Goal: Check status: Check status

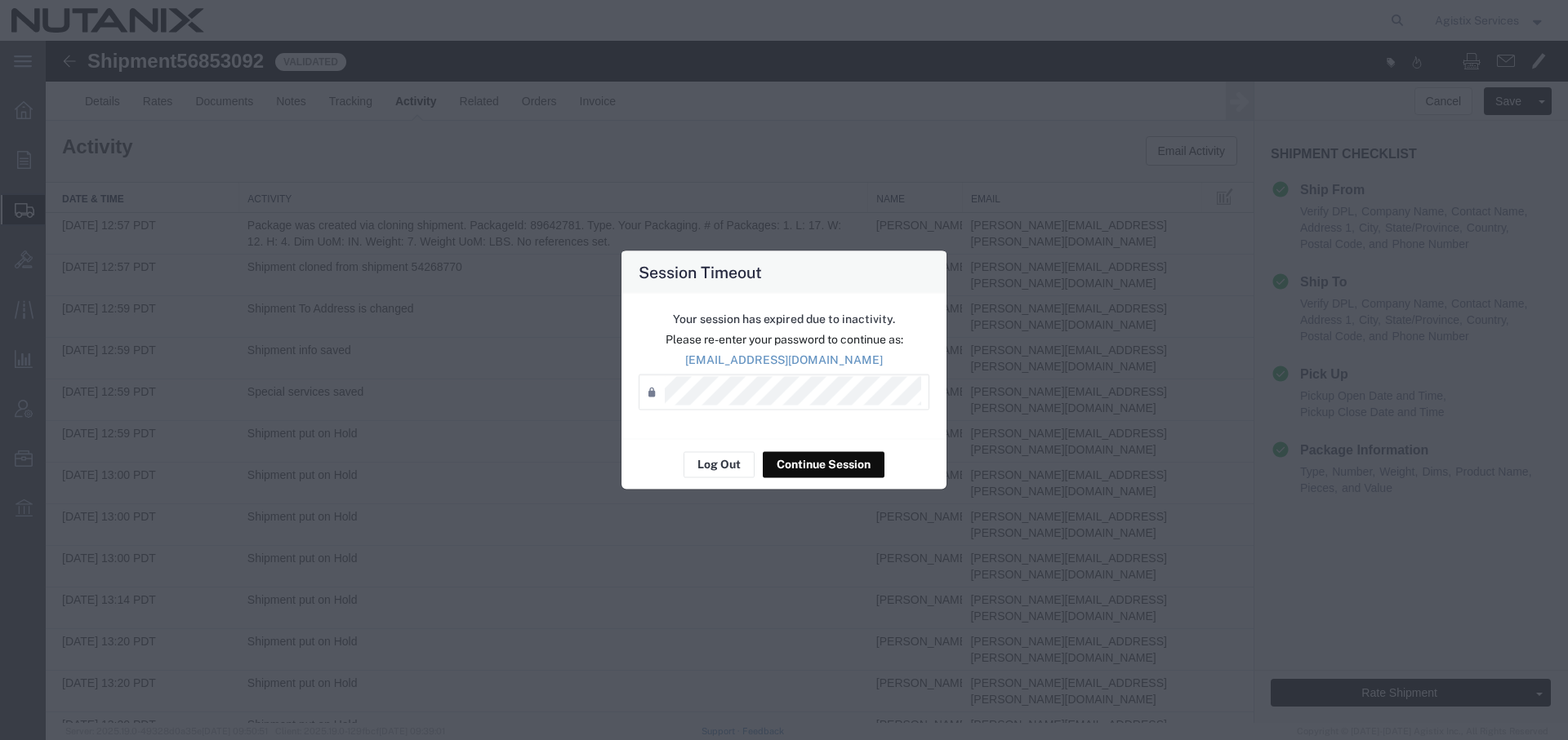
scroll to position [246, 0]
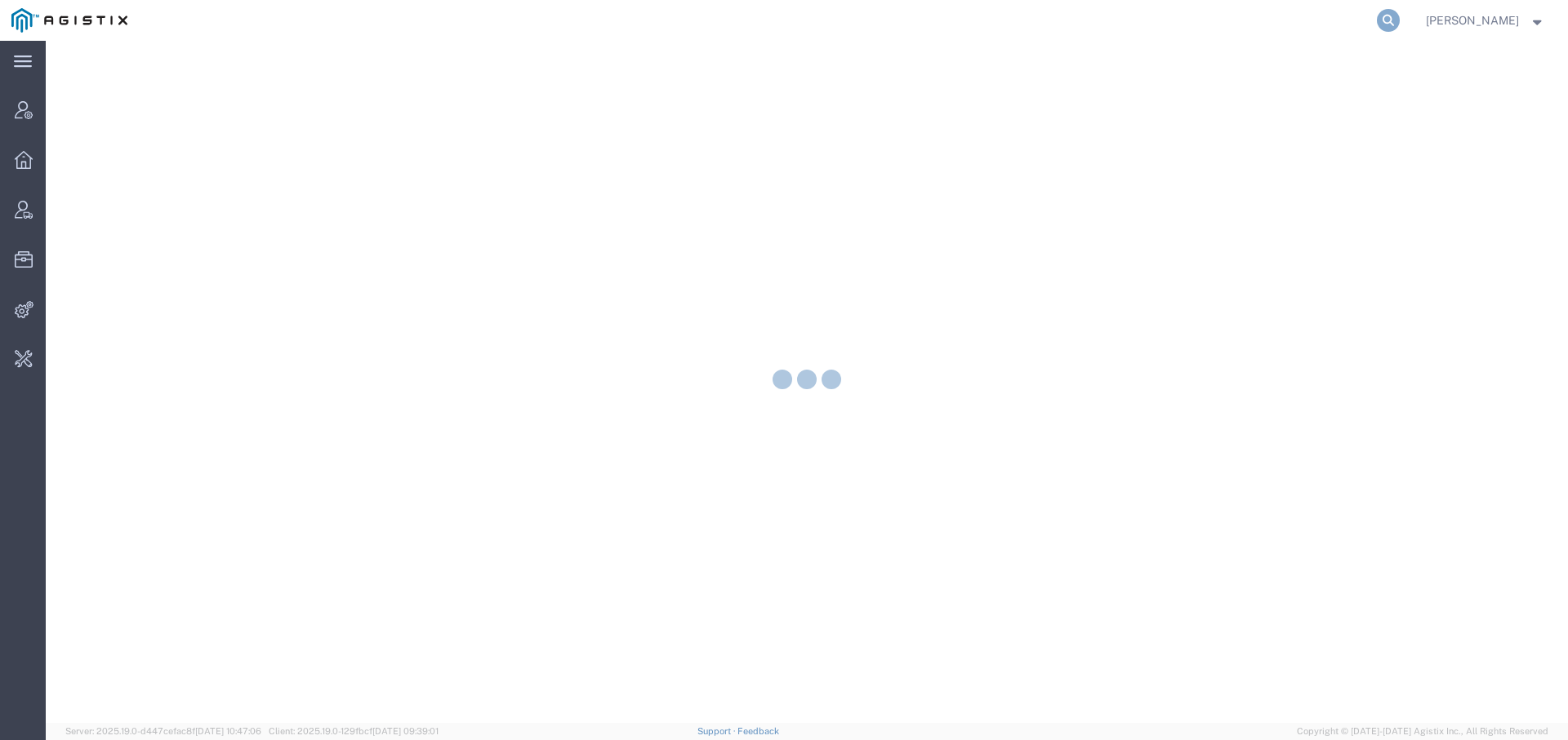
click at [1384, 21] on icon at bounding box center [1388, 20] width 23 height 23
type input "synopsys"
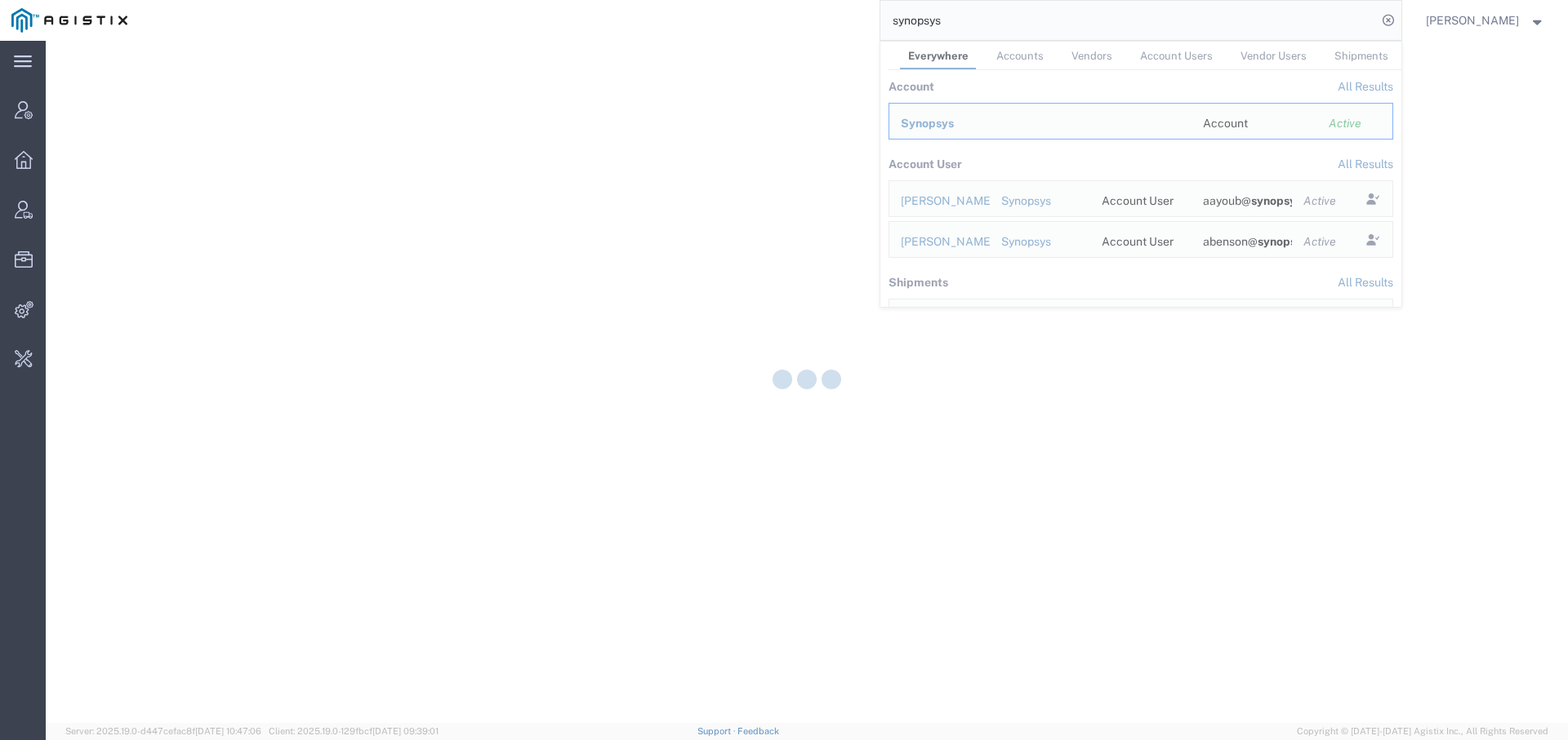
click at [903, 122] on div at bounding box center [807, 381] width 1522 height 682
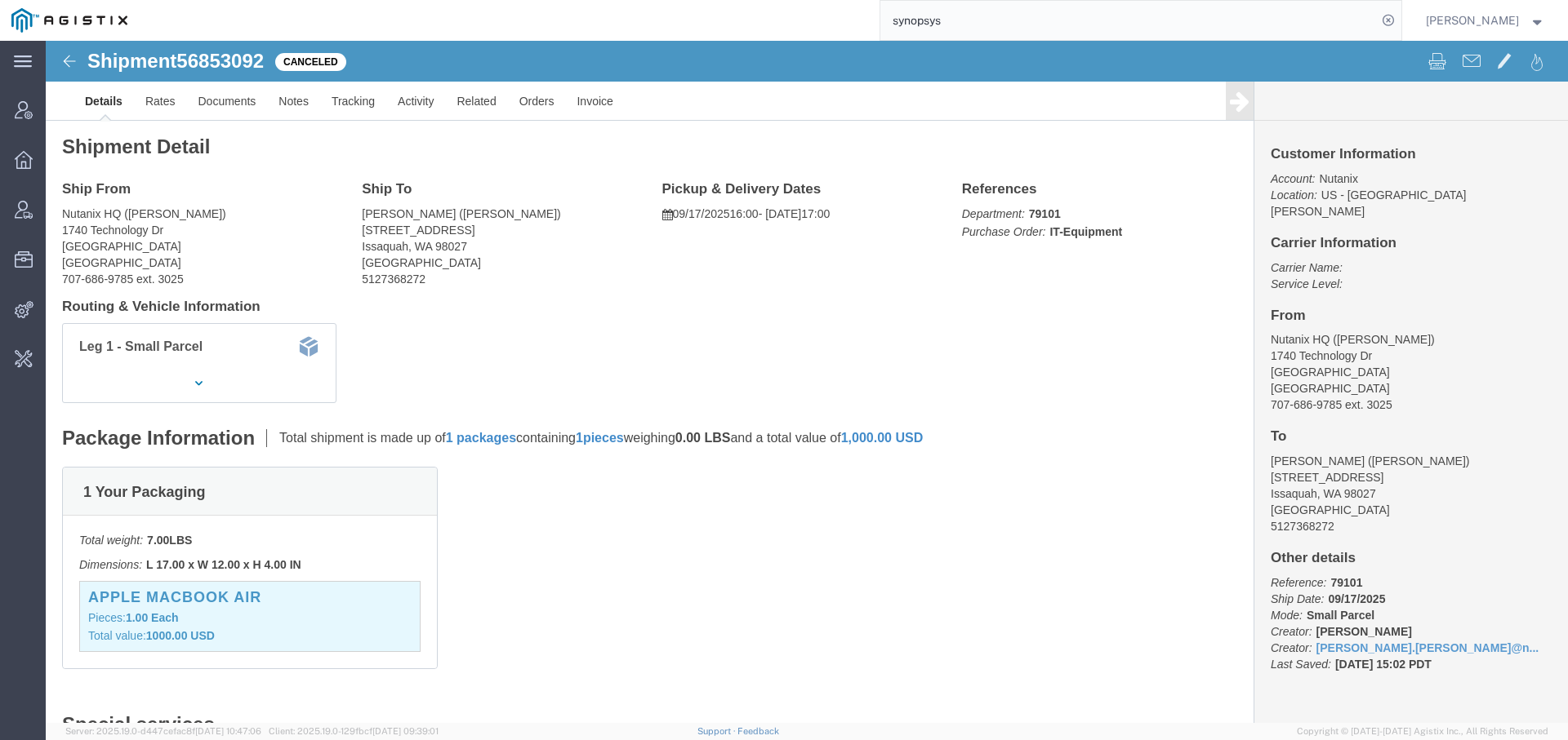
click at [1000, 14] on input "synopsys" at bounding box center [1128, 20] width 496 height 39
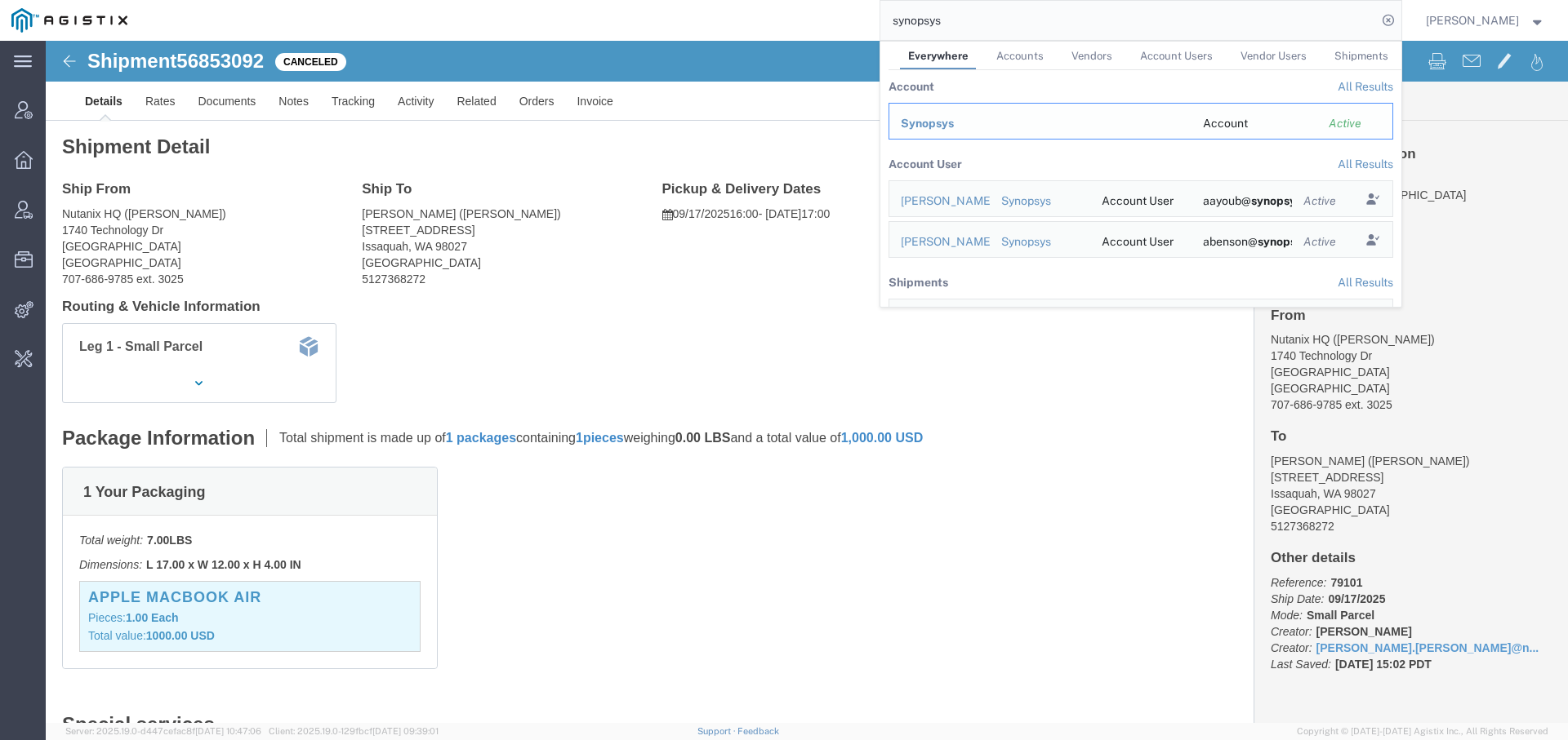
click at [936, 129] on div "Synopsys" at bounding box center [1041, 123] width 279 height 17
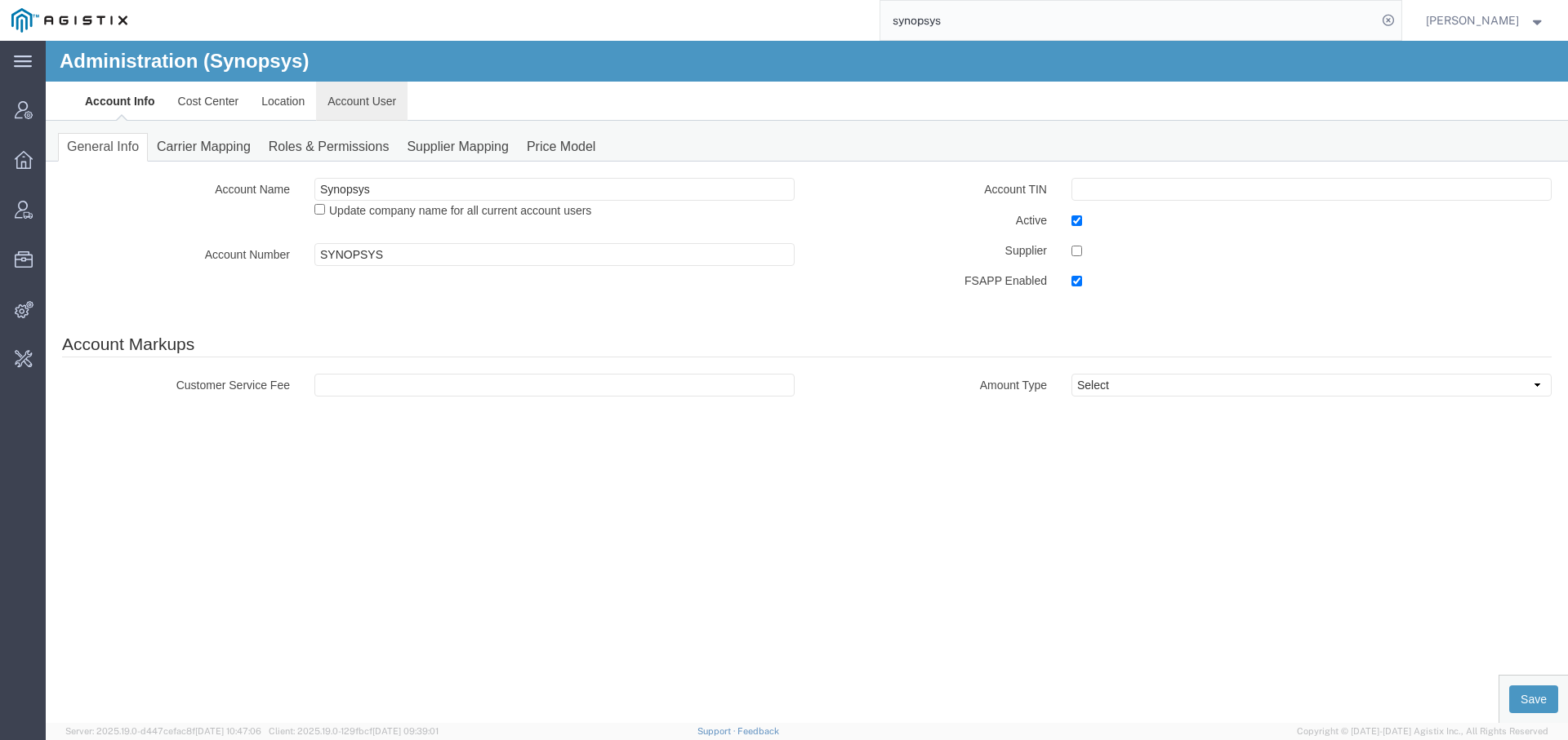
click at [371, 96] on link "Account User" at bounding box center [362, 101] width 92 height 39
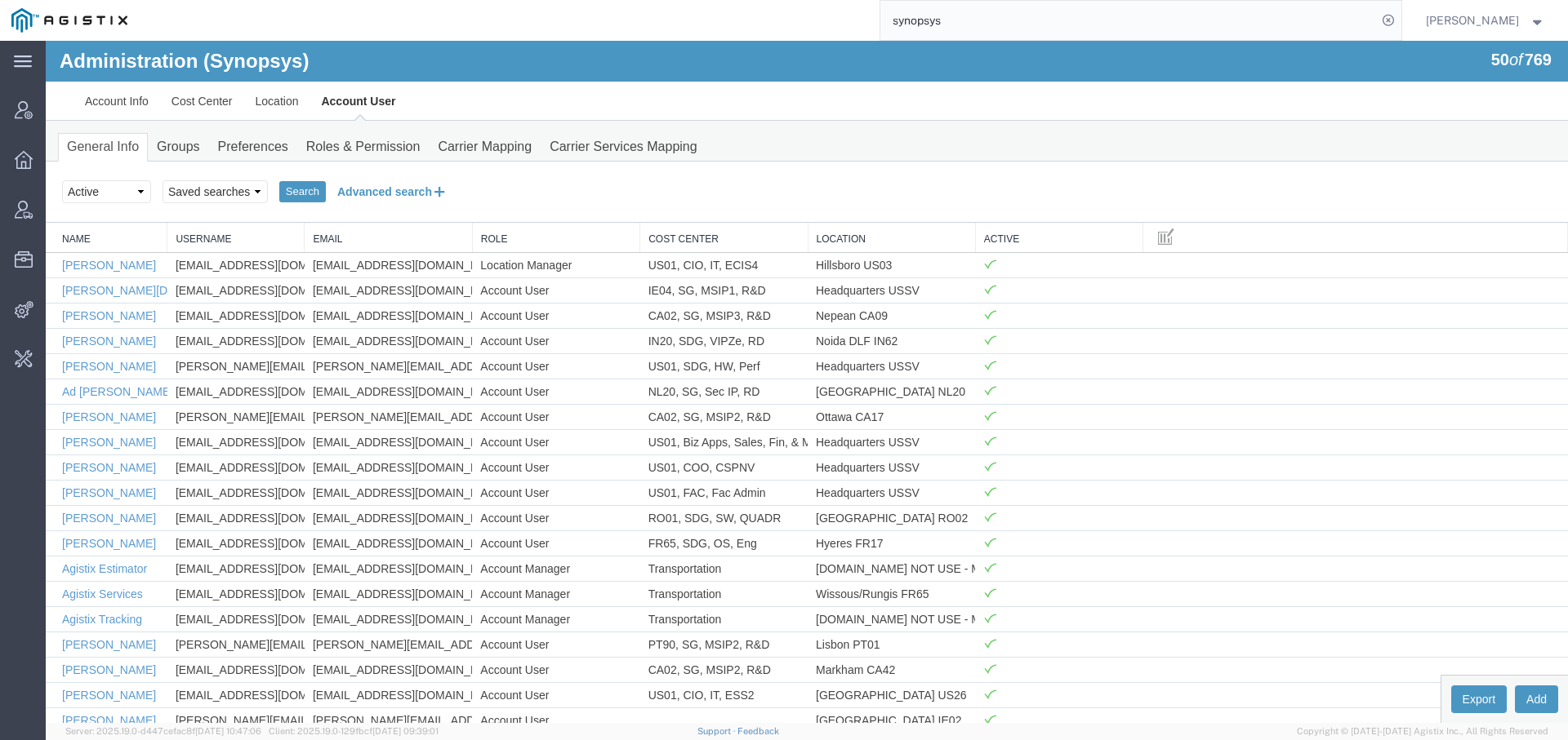
click at [434, 185] on icon at bounding box center [439, 191] width 16 height 17
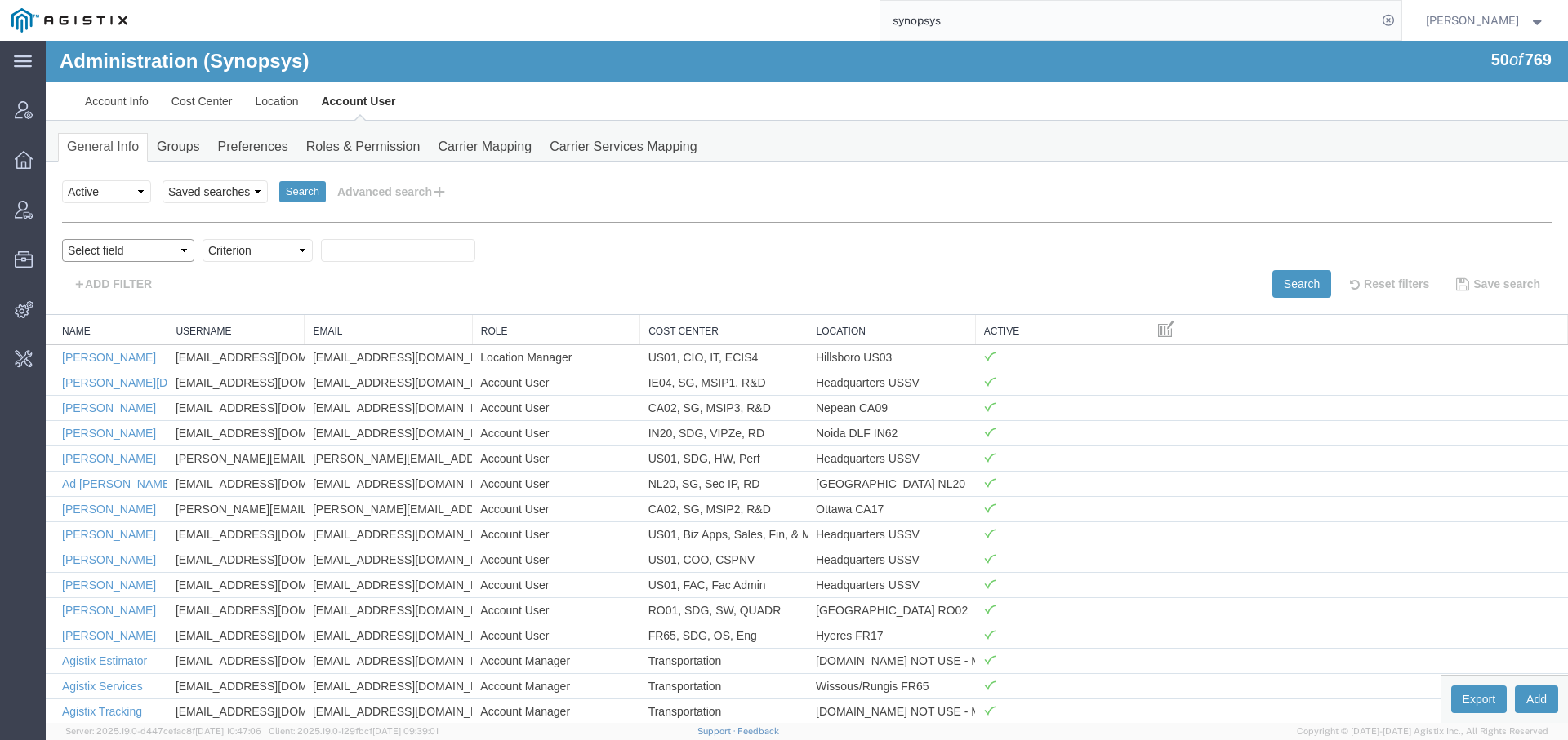
click at [131, 242] on select "Select field Cost Center Email Location Name Role Username" at bounding box center [129, 250] width 132 height 23
click at [175, 243] on select "Select field Cost Center Email Location Name Role Username" at bounding box center [129, 250] width 132 height 23
select select "roleName"
click at [62, 239] on select "Select field Cost Center Email Location Name Role Username" at bounding box center [129, 250] width 132 height 23
select select
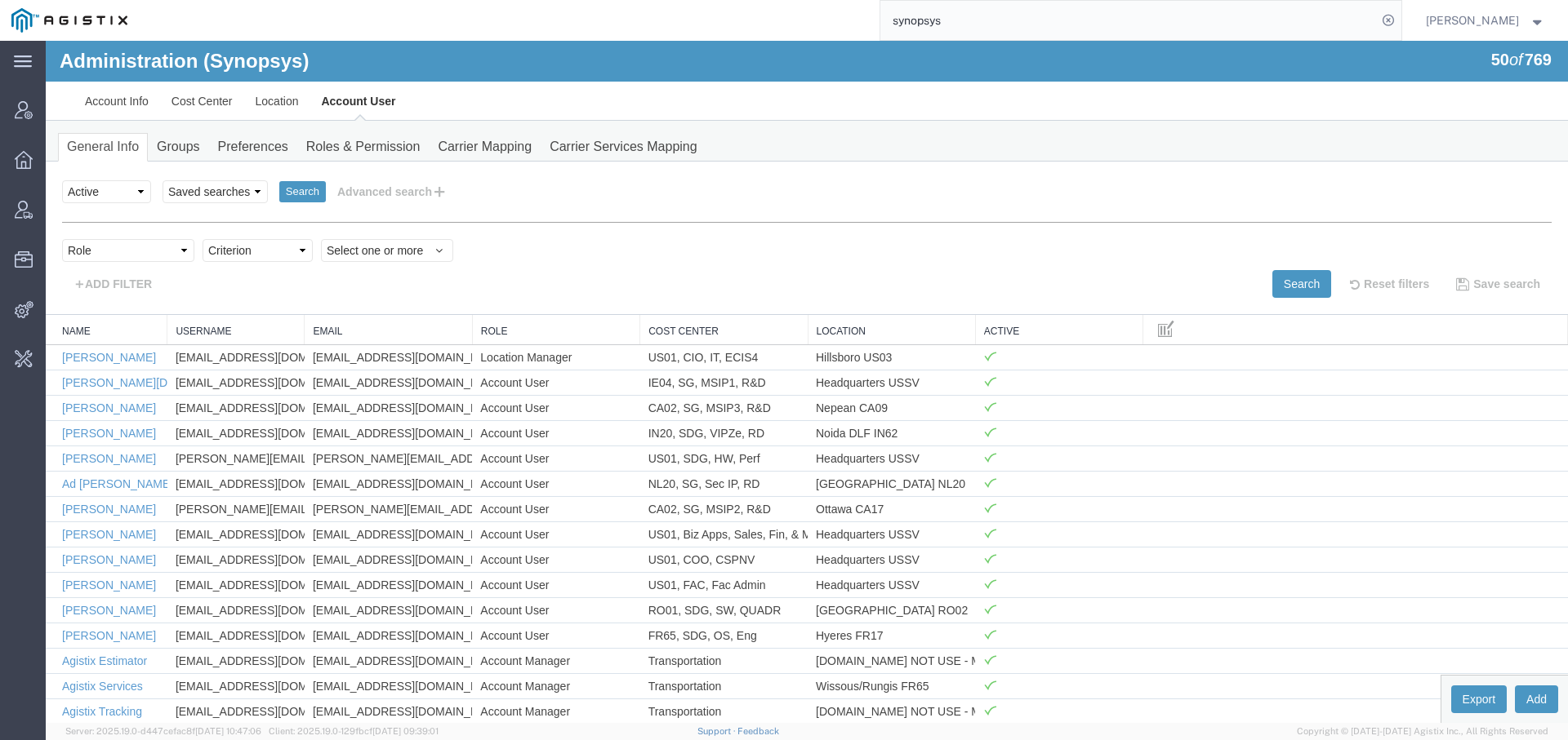
select select "in"
click at [202, 239] on select "Criterion in not in" at bounding box center [257, 250] width 110 height 23
click at [374, 255] on span "Select one or more" at bounding box center [388, 251] width 121 height 17
click at [401, 318] on link "Account Manager" at bounding box center [401, 327] width 160 height 25
select select "ACCTMGR"
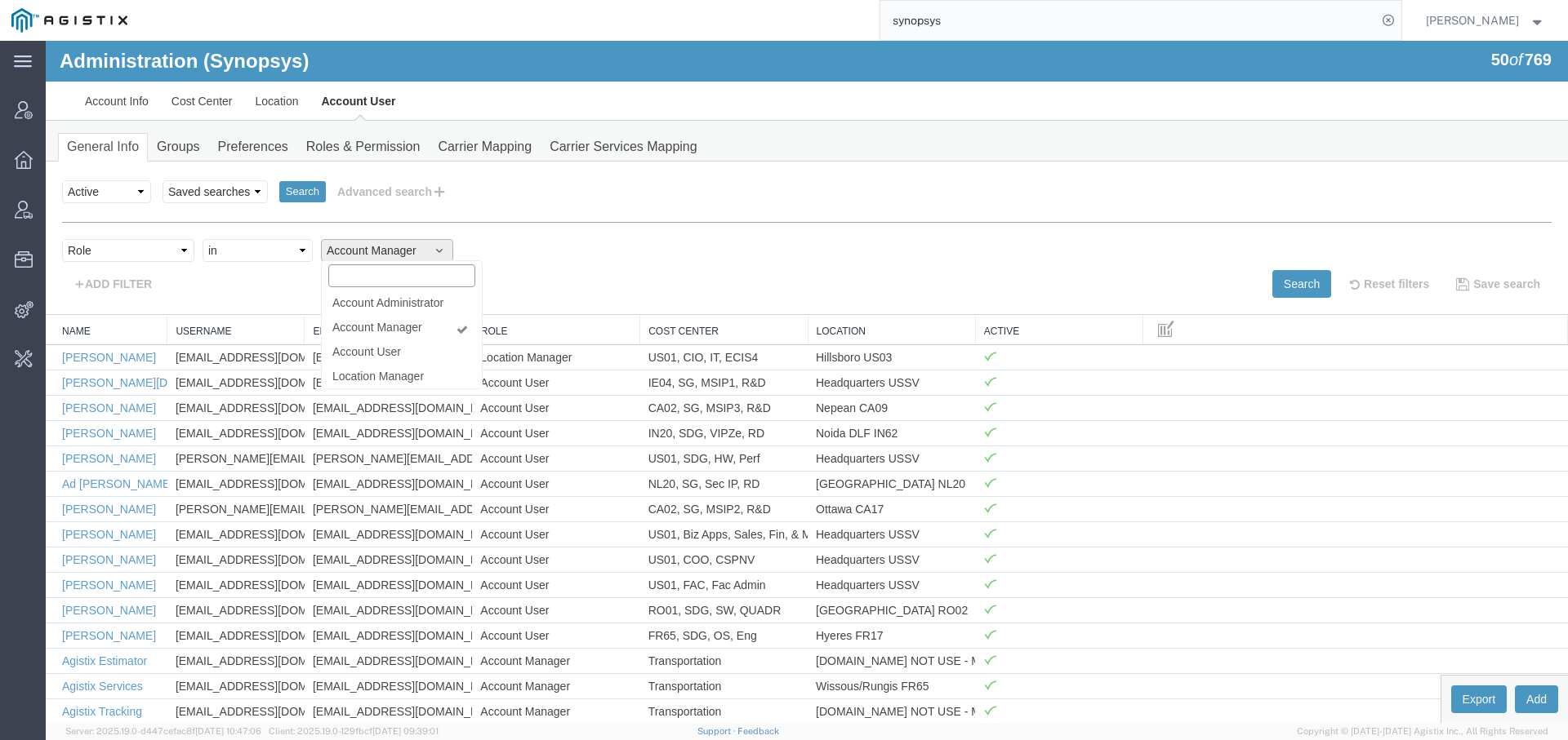
scroll to position [4, 0]
click at [1289, 279] on button "Search" at bounding box center [1302, 284] width 59 height 28
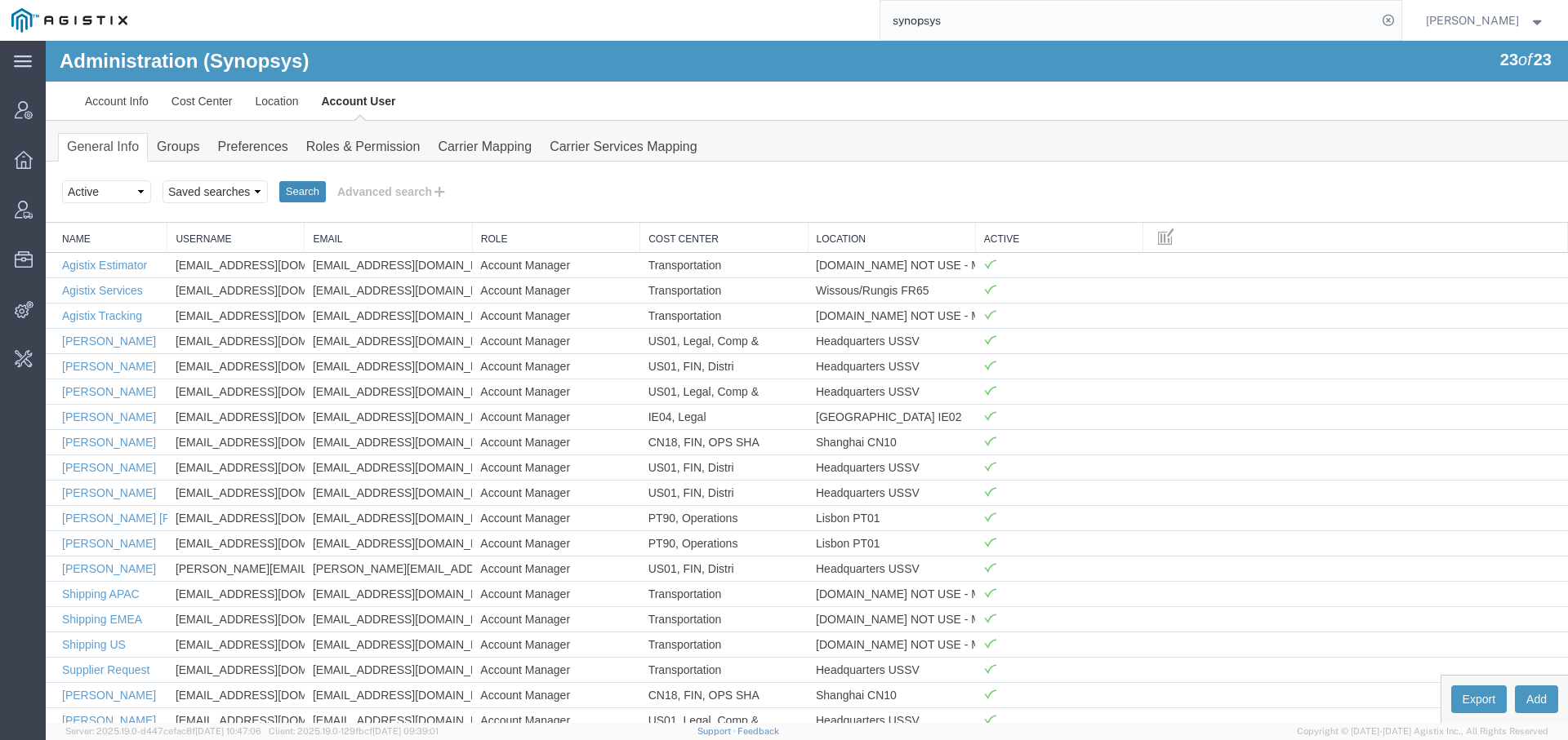
click at [306, 193] on button "Search" at bounding box center [302, 191] width 47 height 21
click at [303, 187] on button "Search" at bounding box center [302, 191] width 47 height 21
click at [430, 184] on button "Advanced search" at bounding box center [392, 192] width 133 height 28
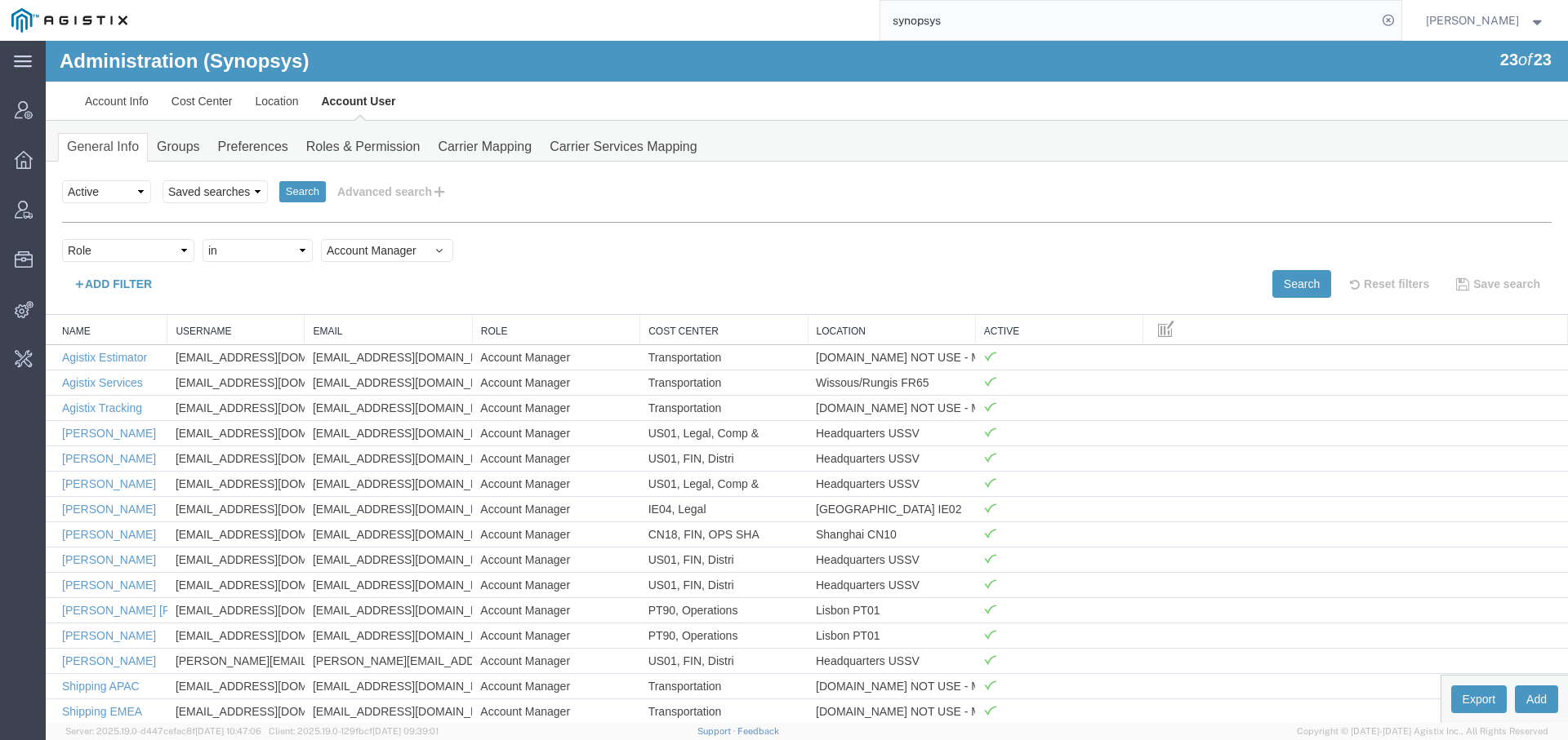
click at [132, 277] on button "ADD FILTER" at bounding box center [113, 284] width 101 height 28
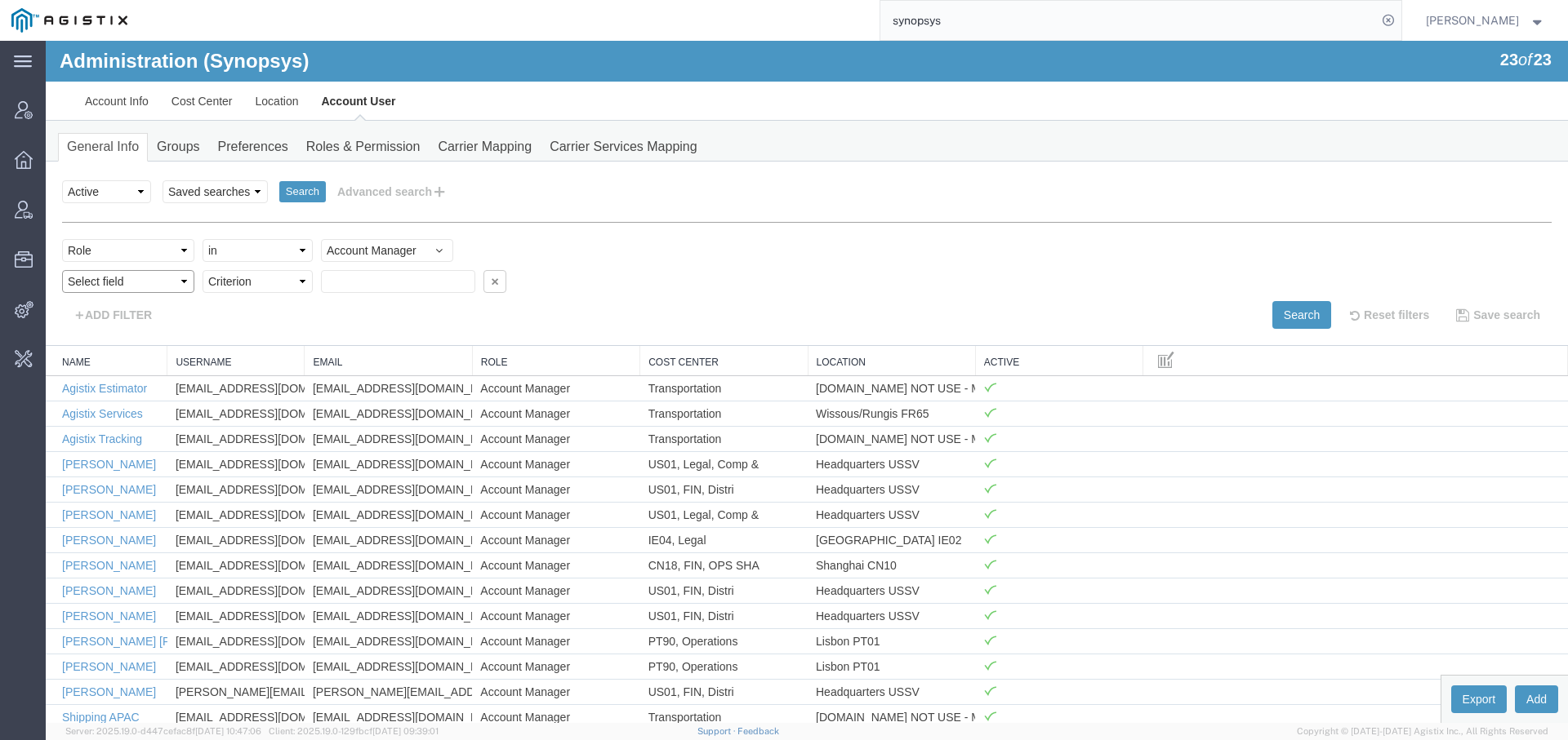
click at [127, 276] on select "Select field Cost Center Email Location Name Role Username" at bounding box center [129, 281] width 132 height 23
click at [483, 287] on button "button" at bounding box center [494, 281] width 23 height 23
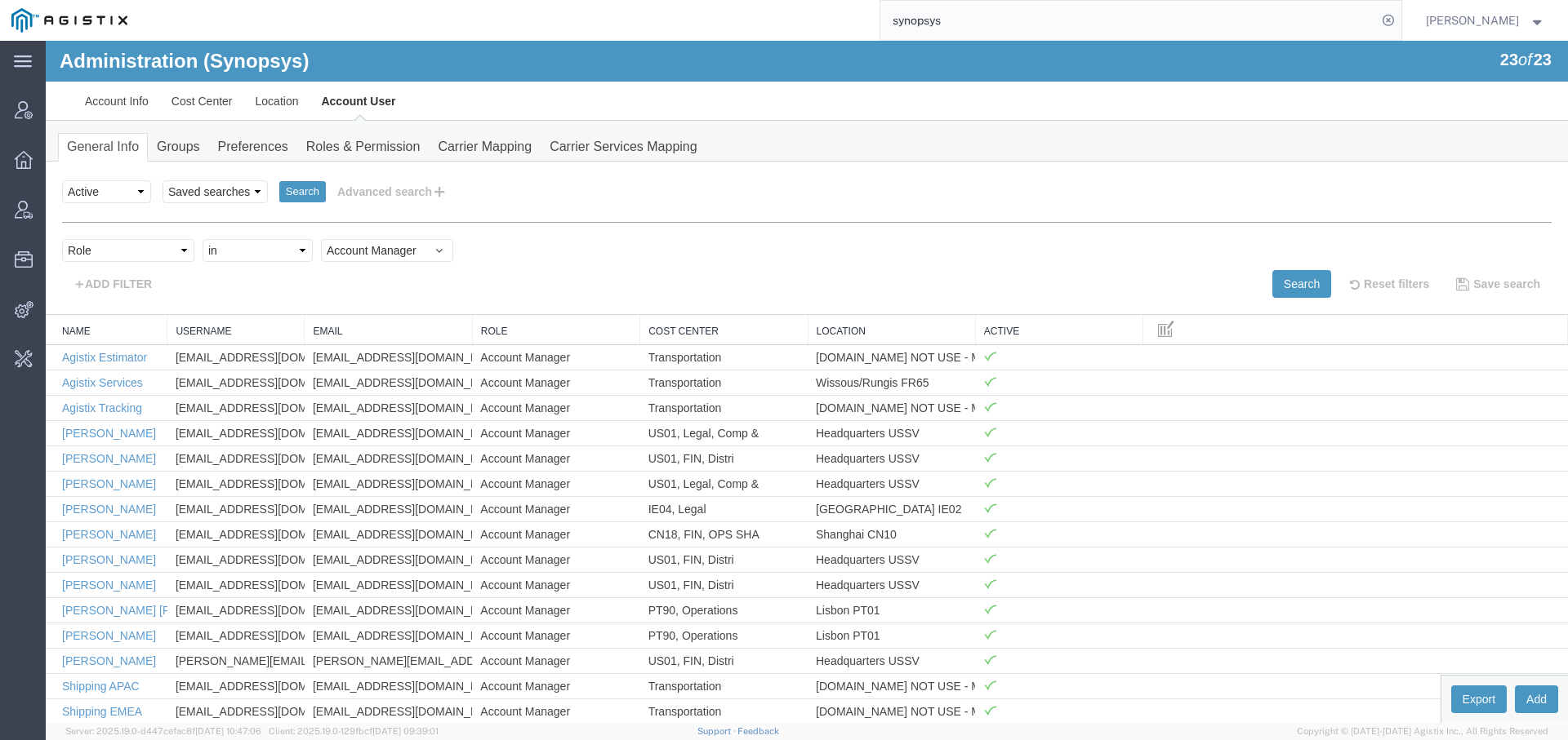
click at [884, 334] on link "Location" at bounding box center [892, 331] width 151 height 14
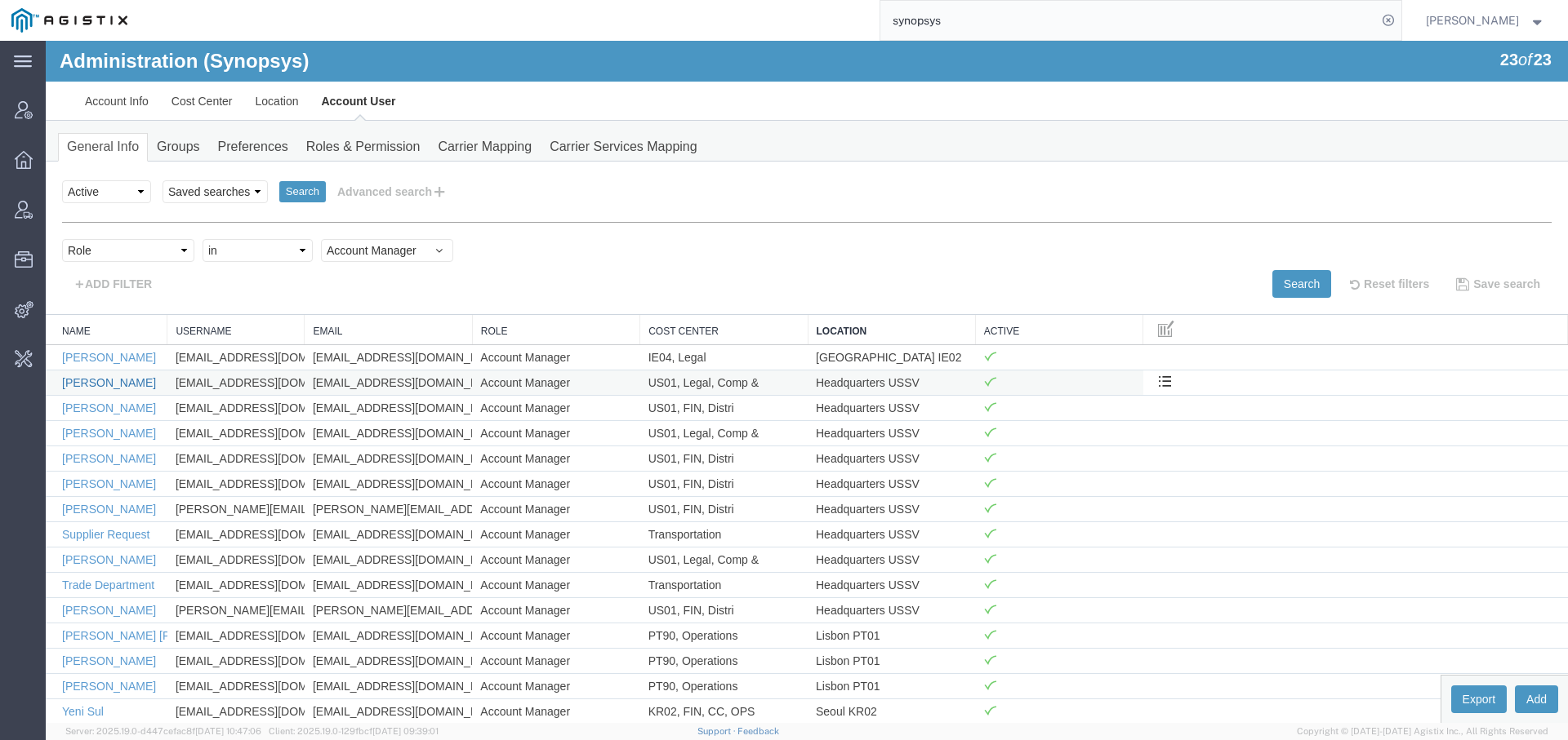
click at [122, 377] on link "Caleb Jackson" at bounding box center [109, 383] width 94 height 13
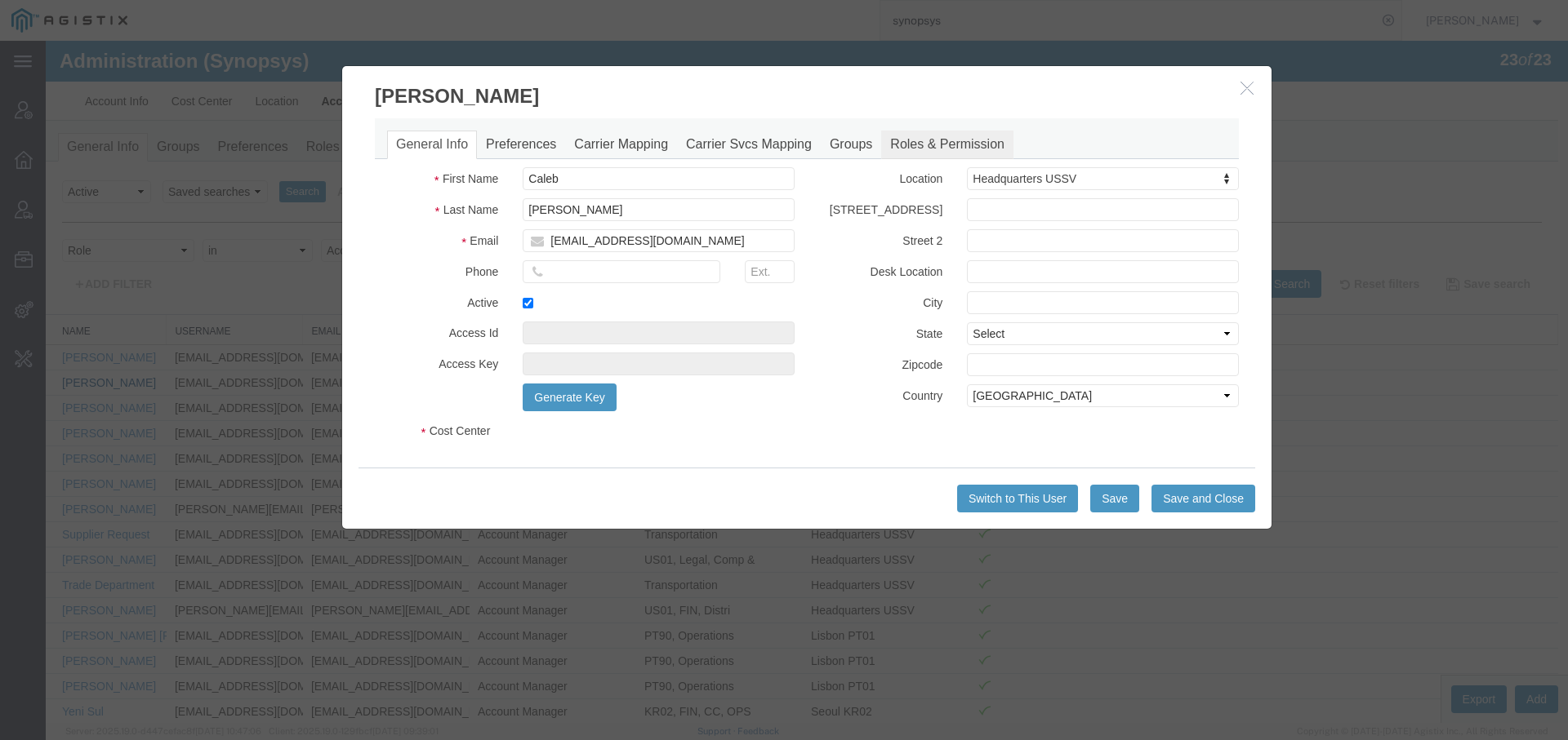
select select "COSTCENTER"
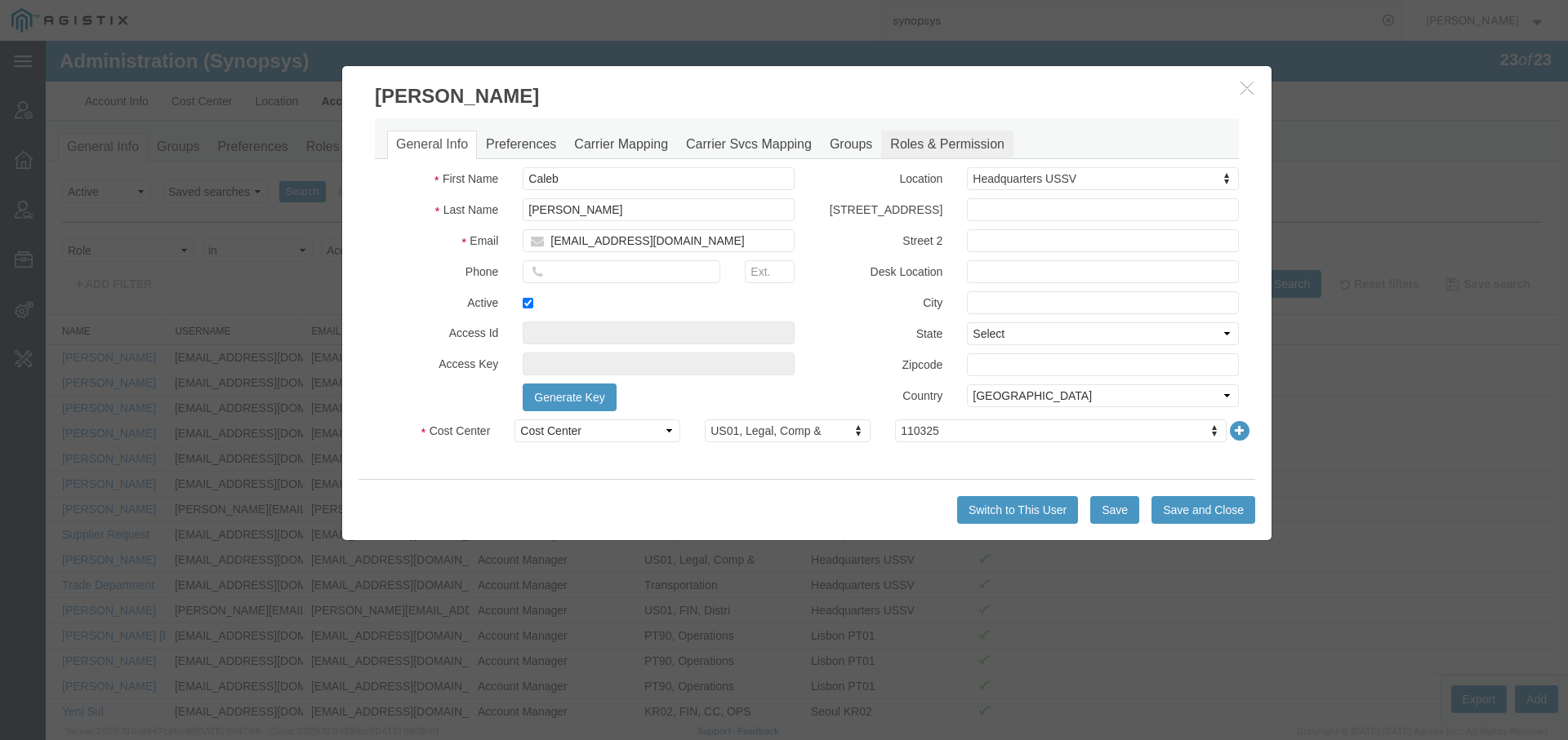
click at [935, 136] on link "Roles & Permission" at bounding box center [947, 144] width 132 height 28
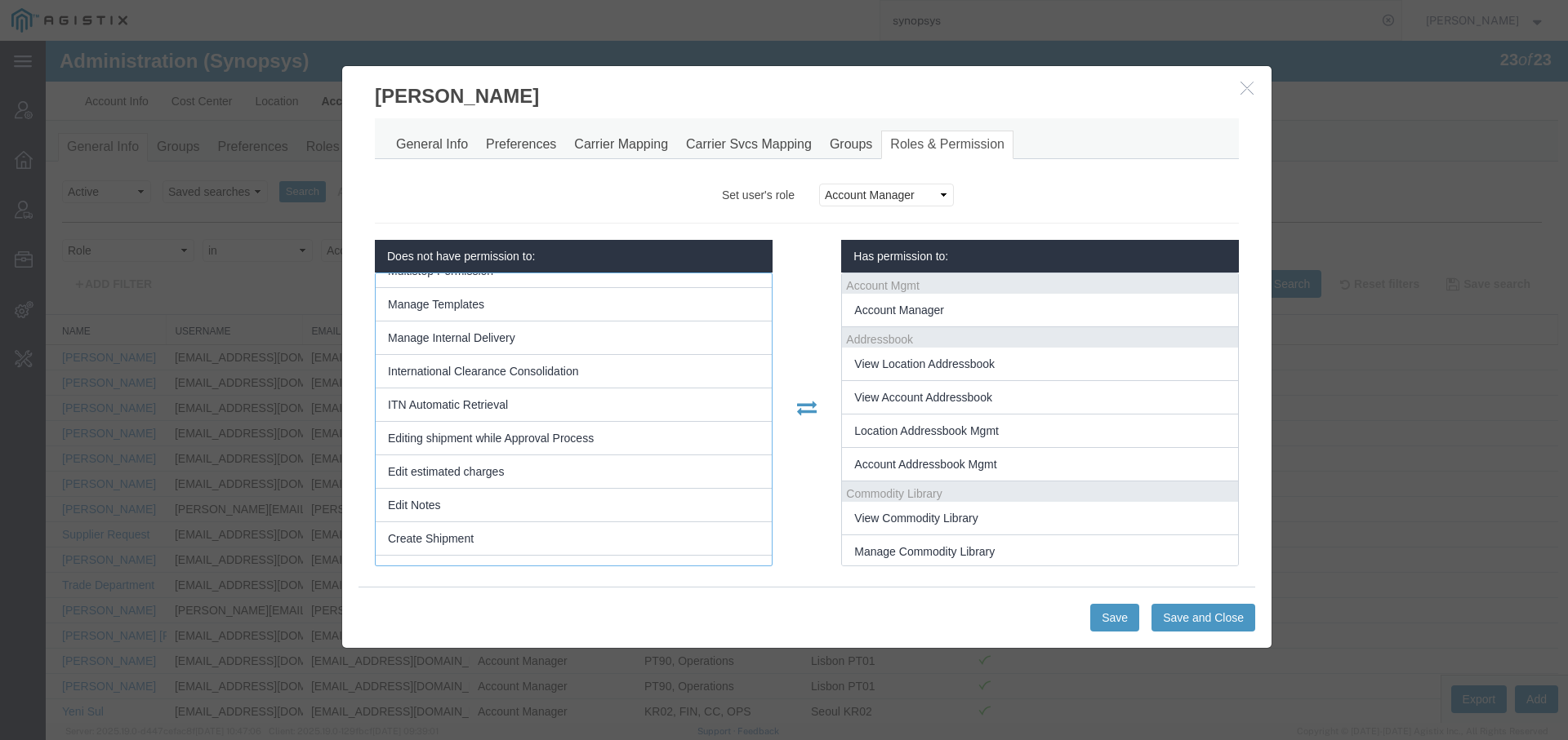
scroll to position [1807, 0]
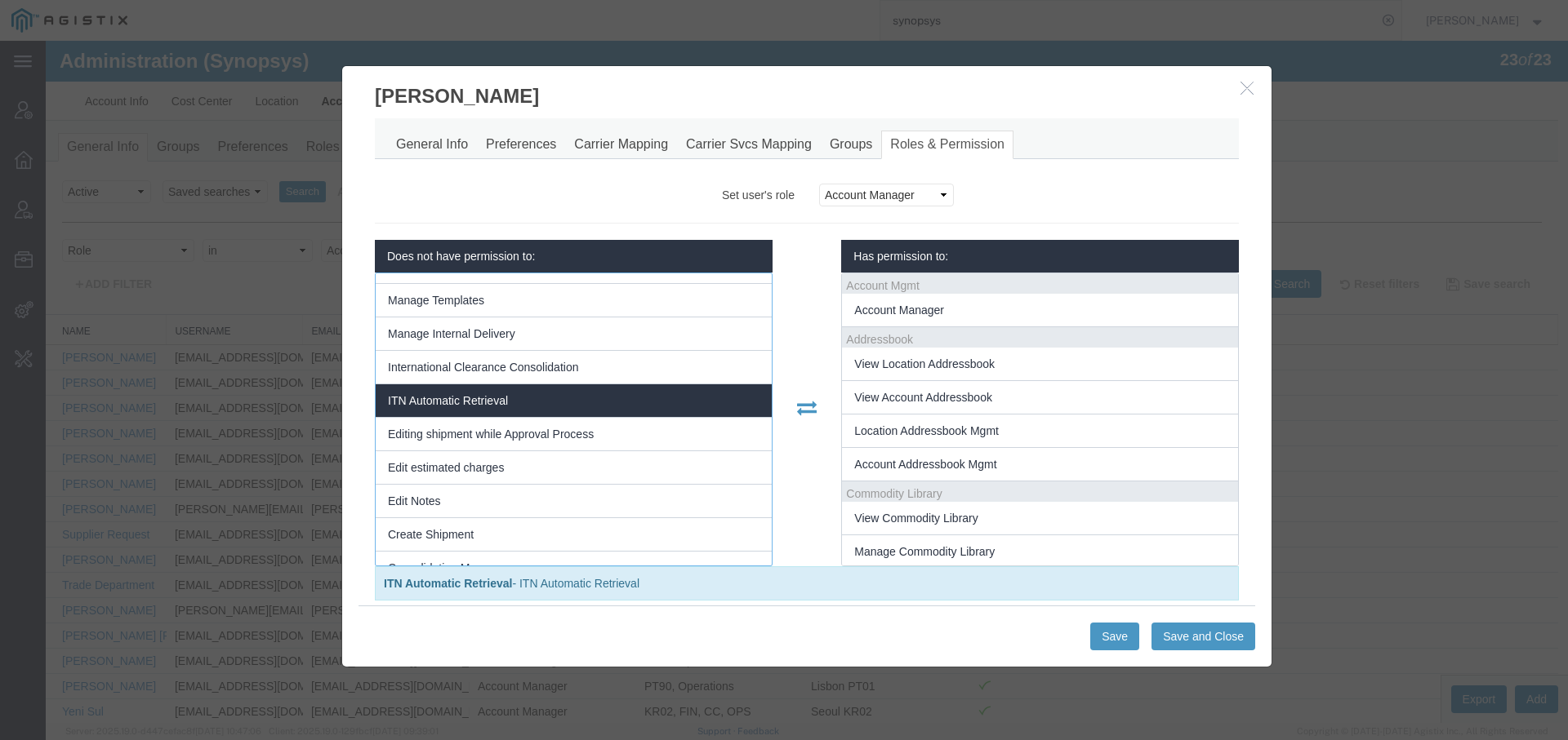
click at [681, 385] on li "ITN Automatic Retrieval" at bounding box center [573, 401] width 396 height 33
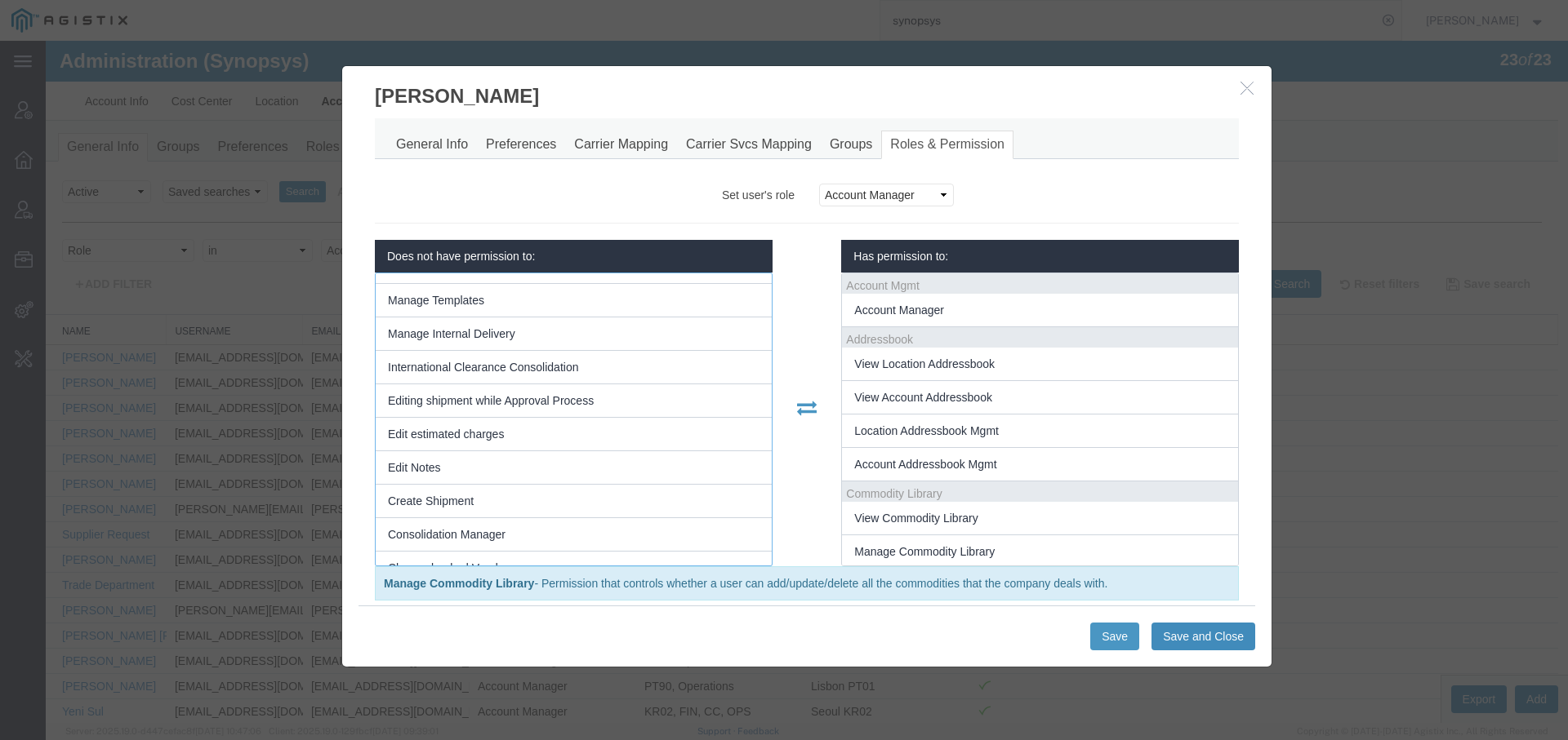
click at [1194, 634] on button "Save and Close" at bounding box center [1202, 636] width 104 height 28
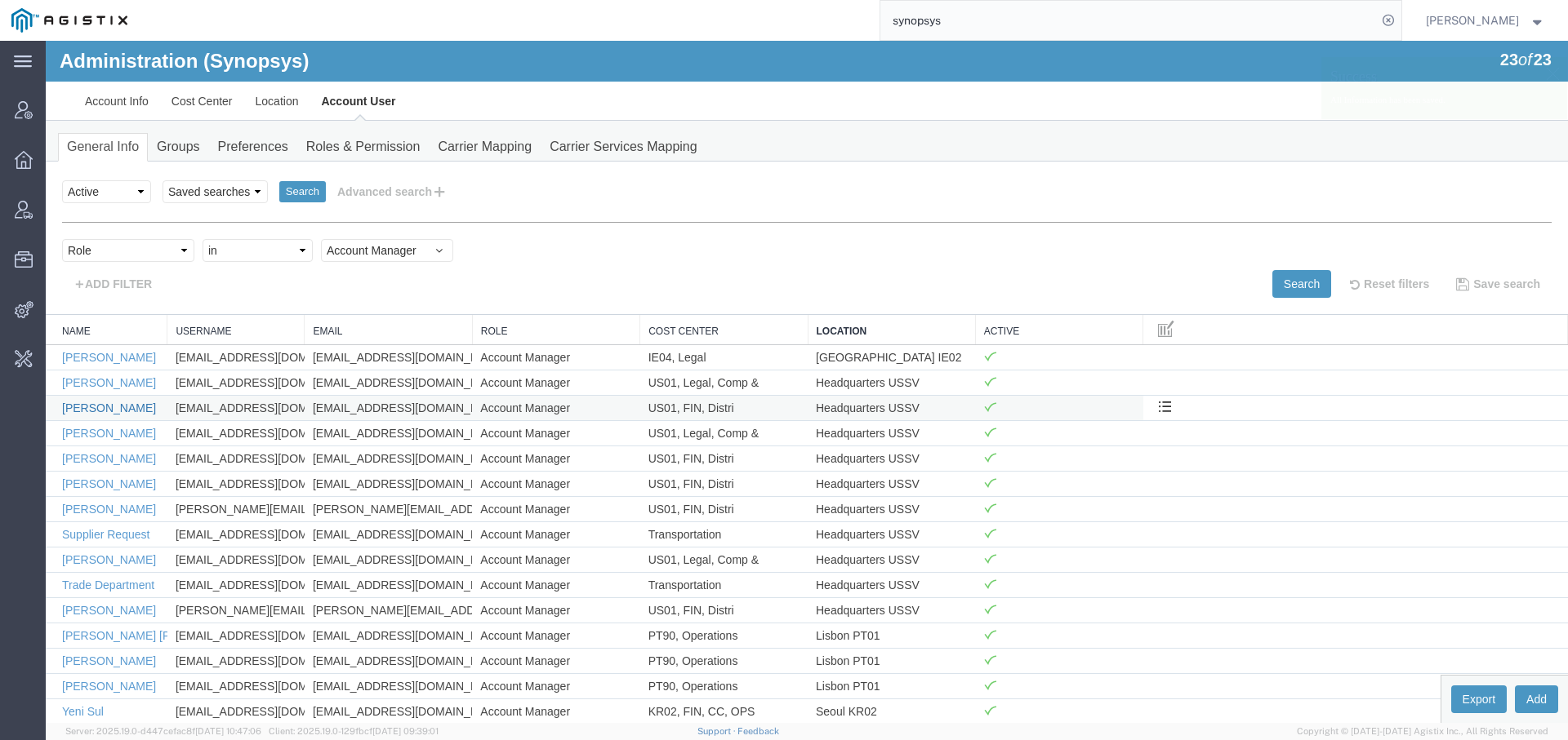
click at [96, 406] on link "Chris Potter" at bounding box center [109, 408] width 94 height 13
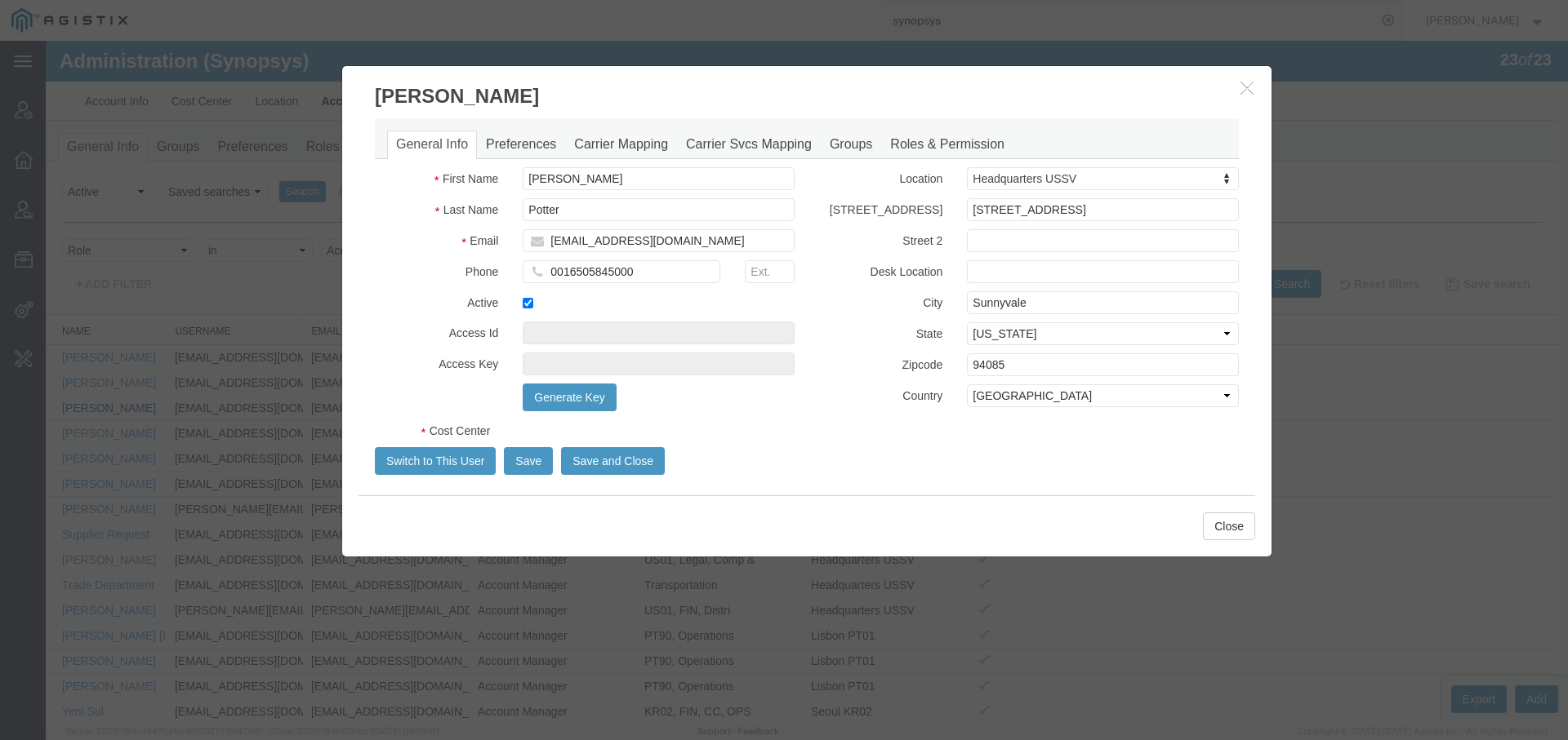
select select "COSTCENTER"
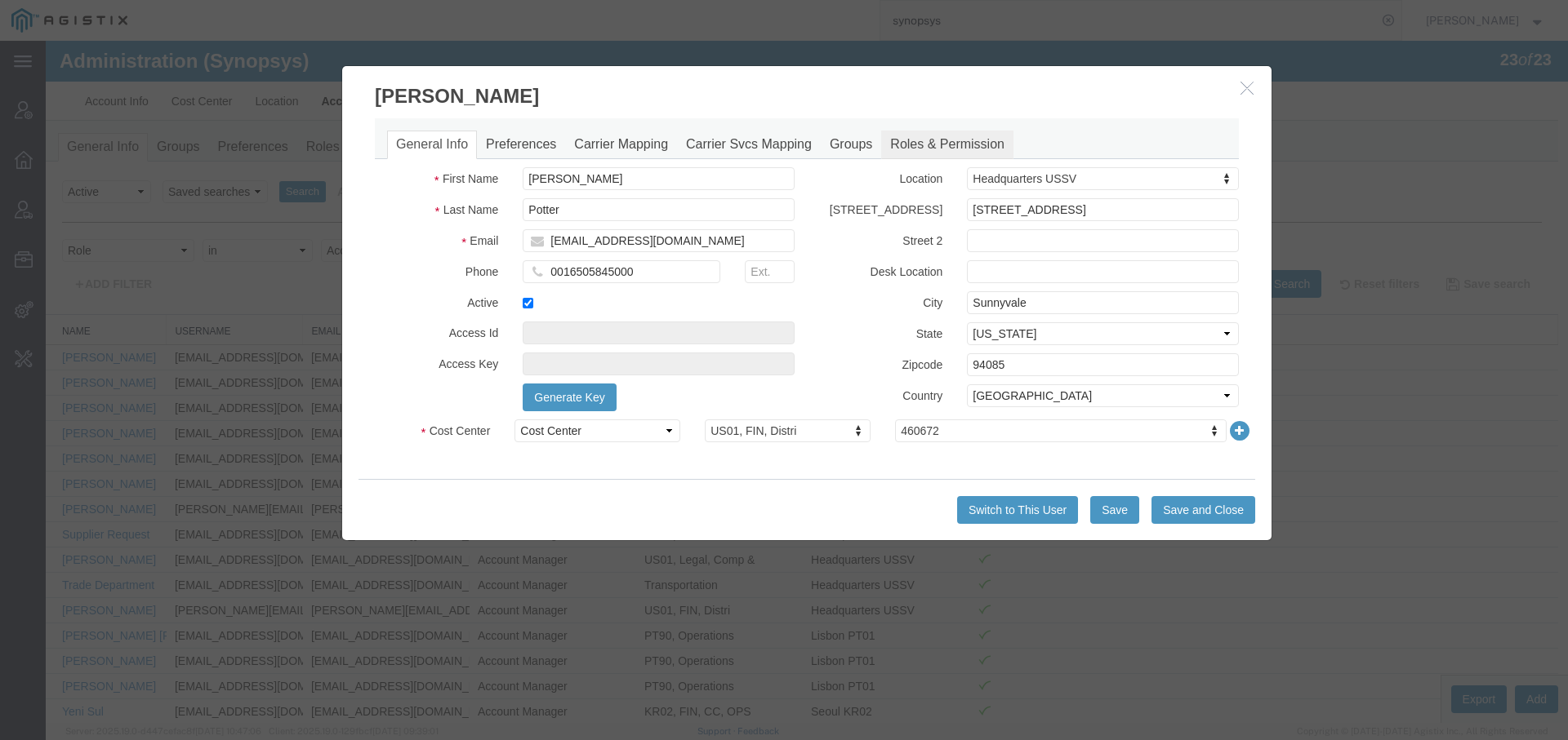
click at [931, 133] on link "Roles & Permission" at bounding box center [947, 144] width 132 height 28
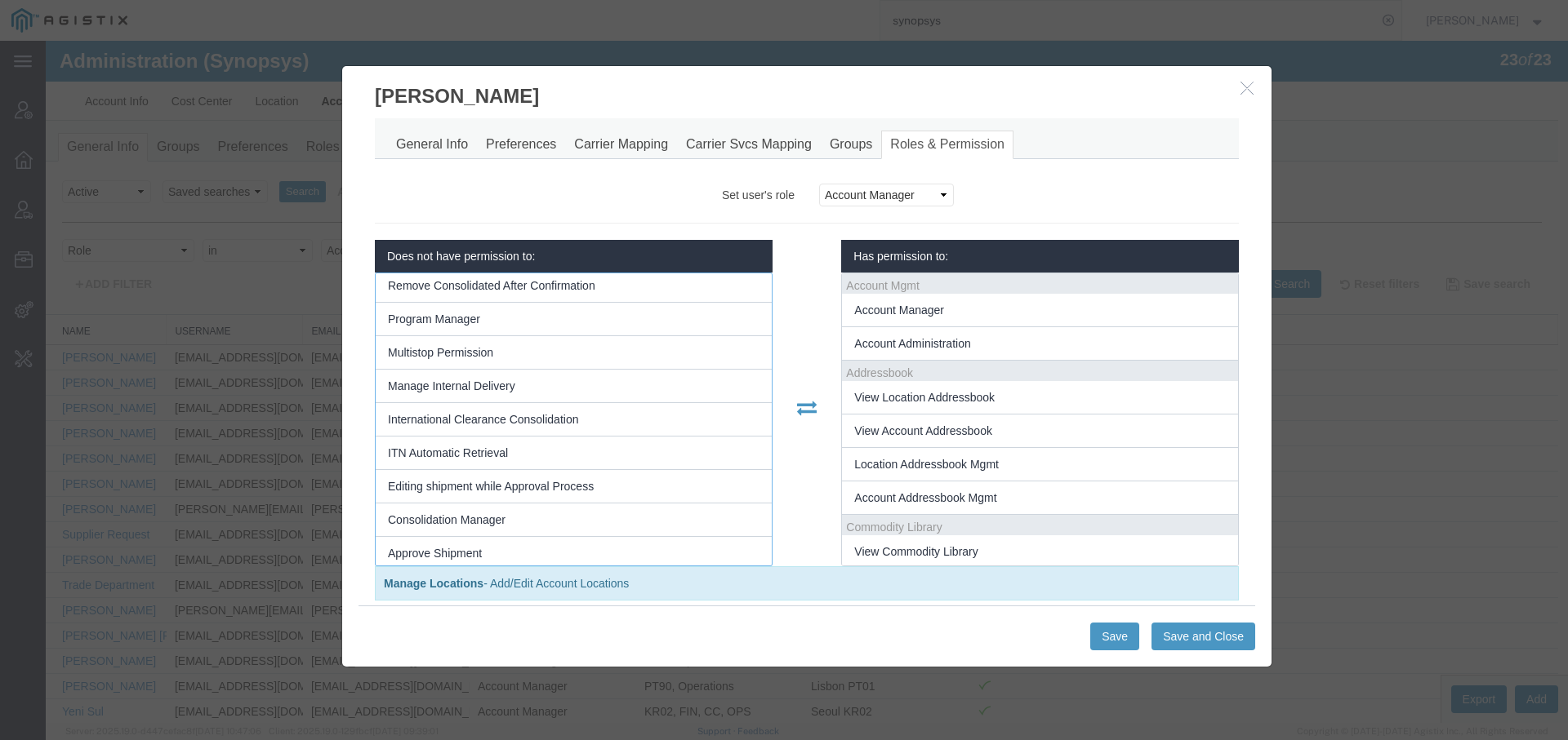
scroll to position [1492, 0]
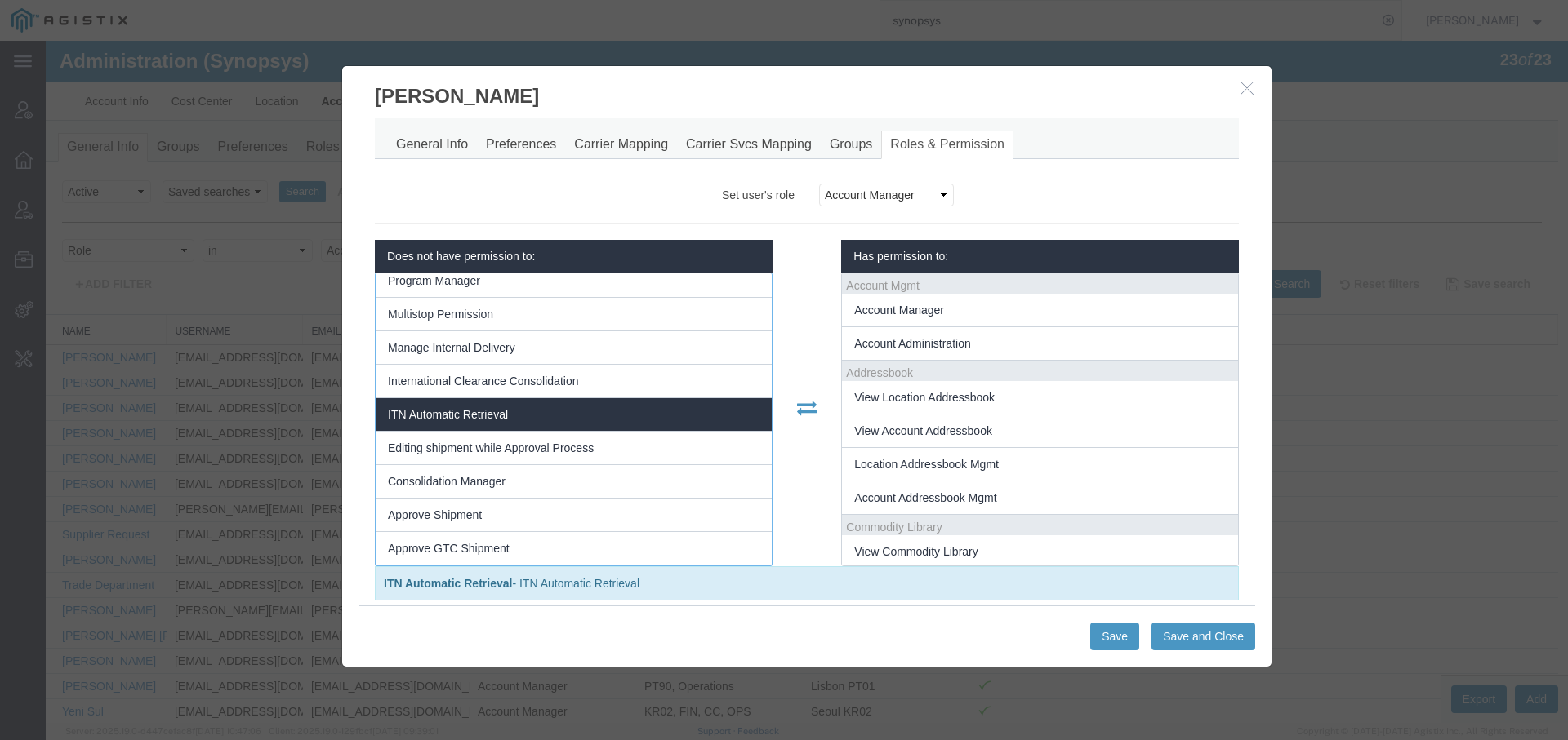
click at [631, 400] on li "ITN Automatic Retrieval" at bounding box center [573, 415] width 396 height 33
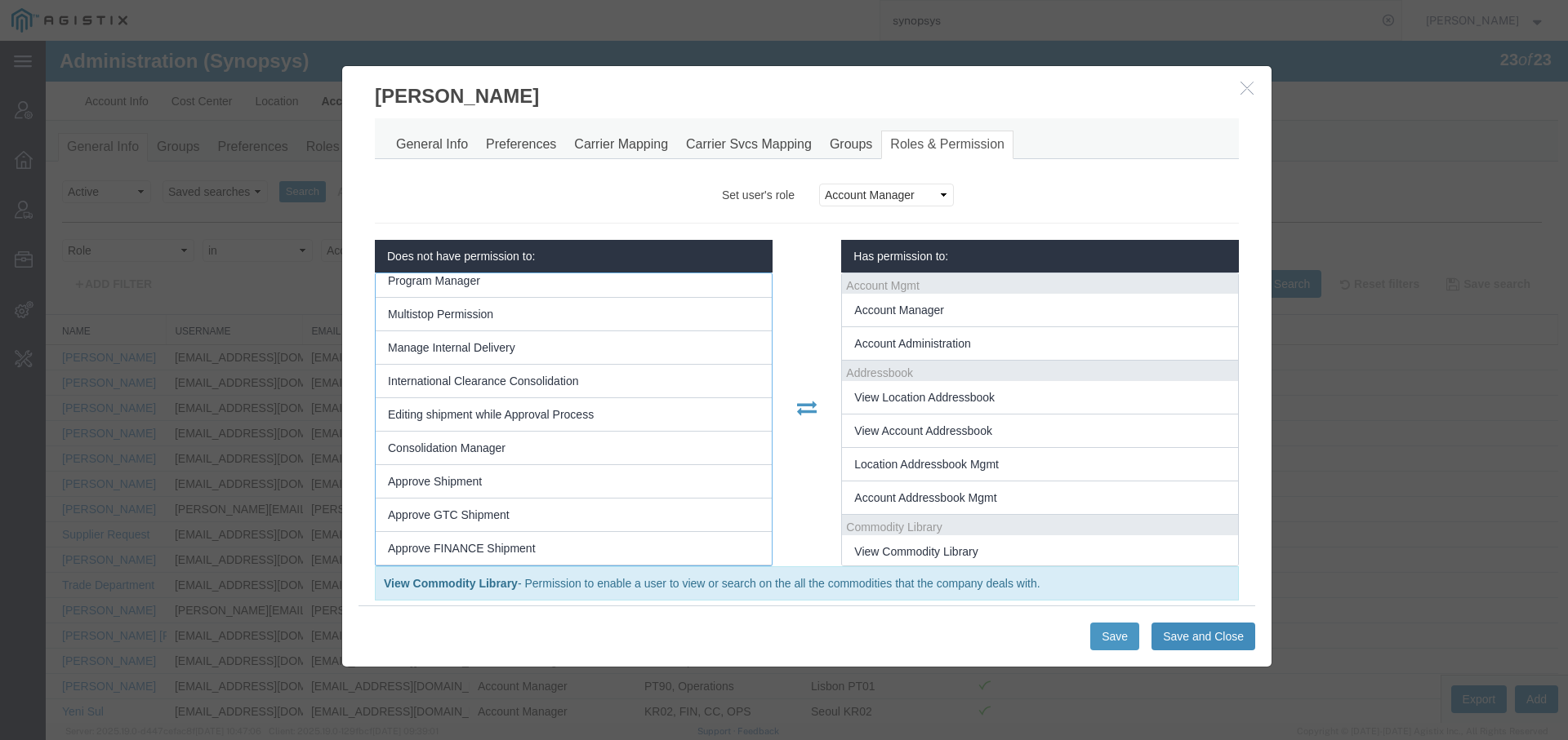
click at [1192, 630] on button "Save and Close" at bounding box center [1202, 636] width 104 height 28
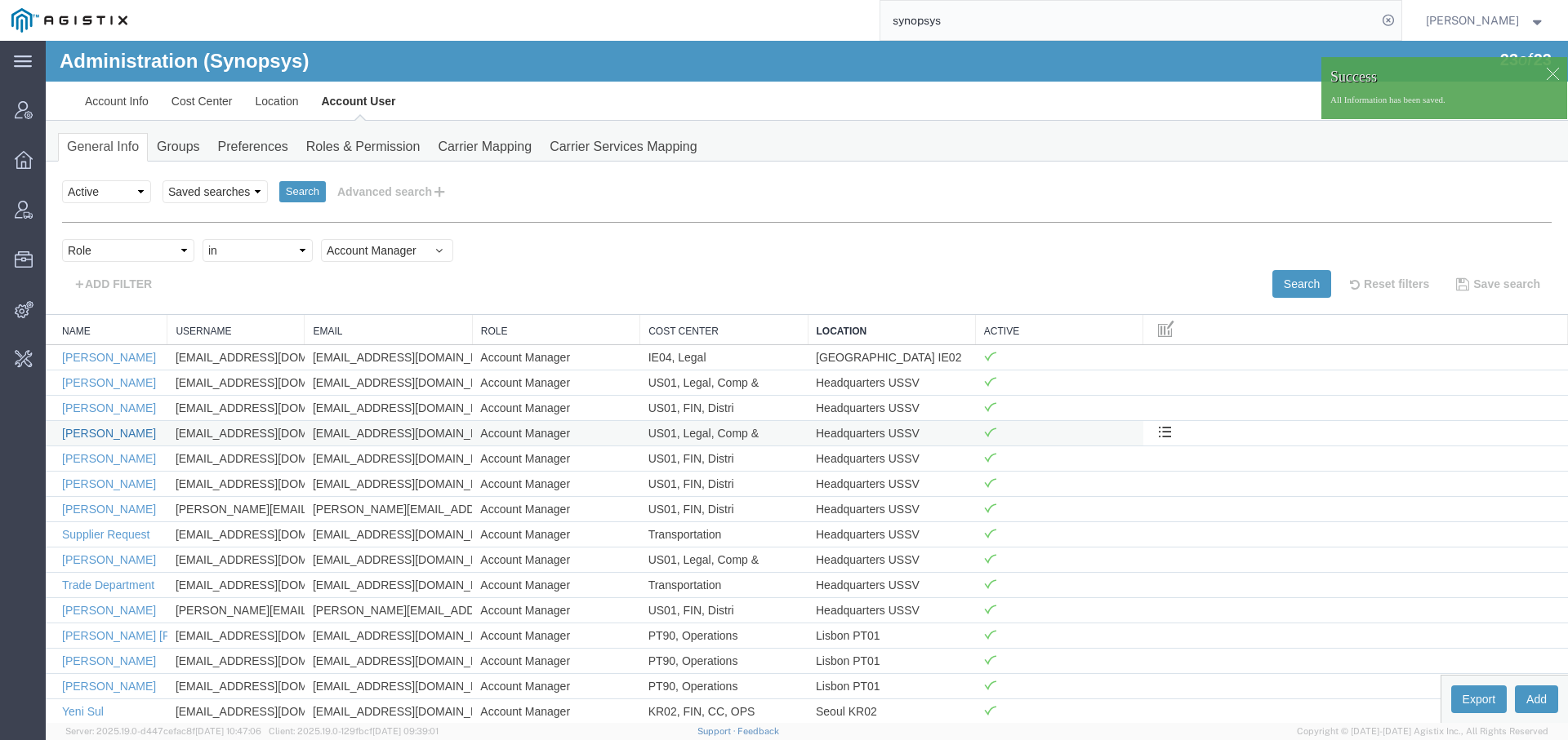
click at [107, 427] on link "Cindy Christensen" at bounding box center [109, 433] width 94 height 13
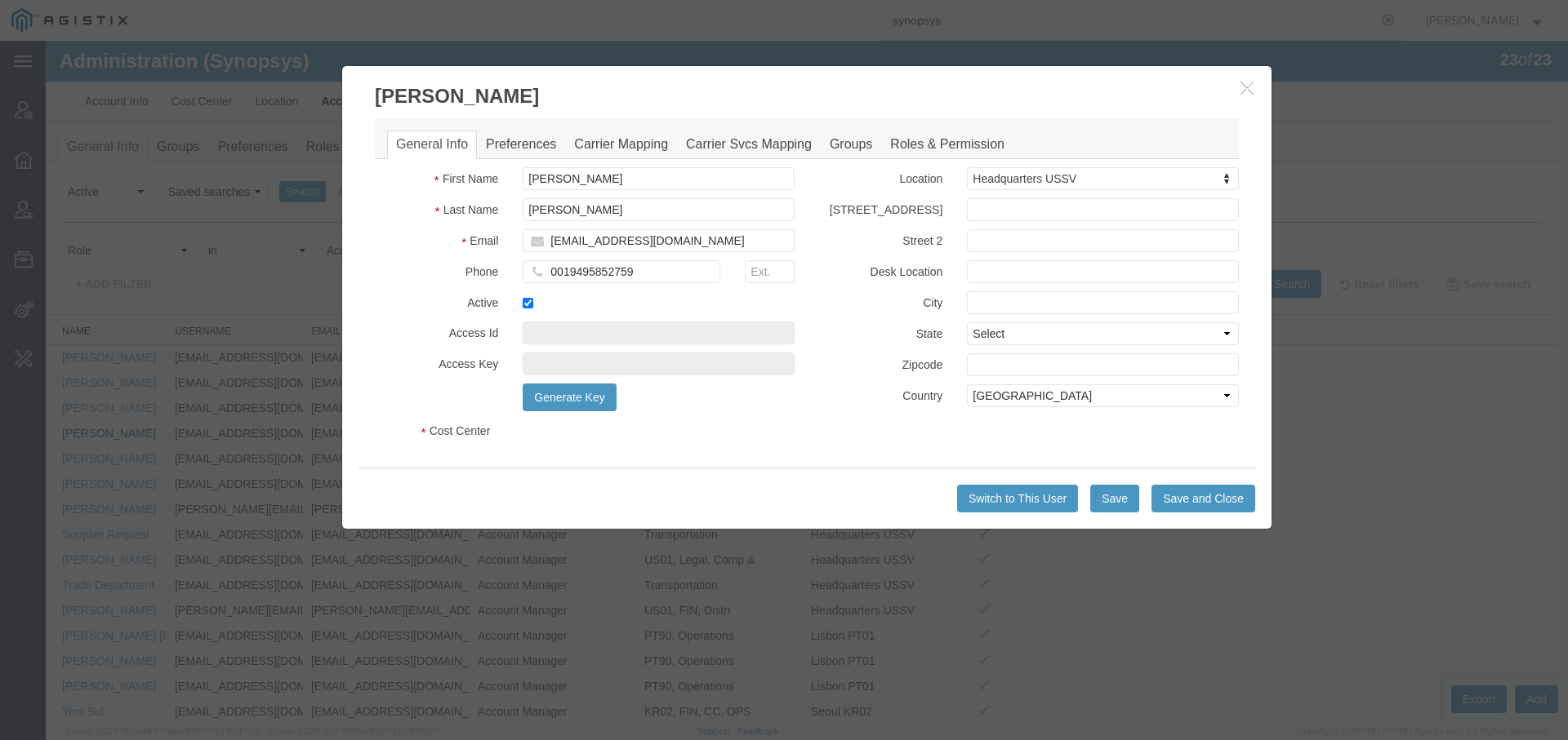
select select "COSTCENTER"
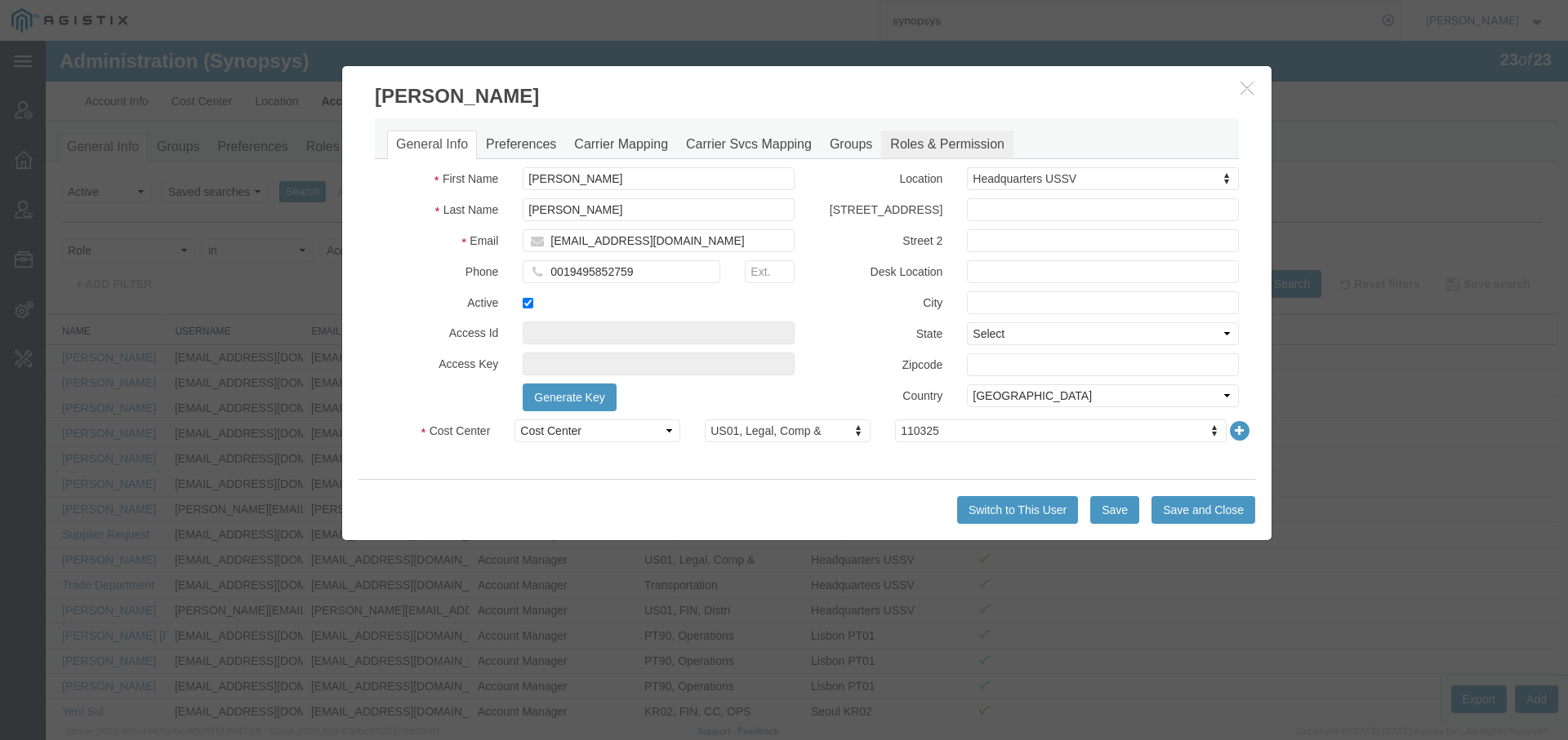
click at [964, 140] on link "Roles & Permission" at bounding box center [947, 144] width 132 height 28
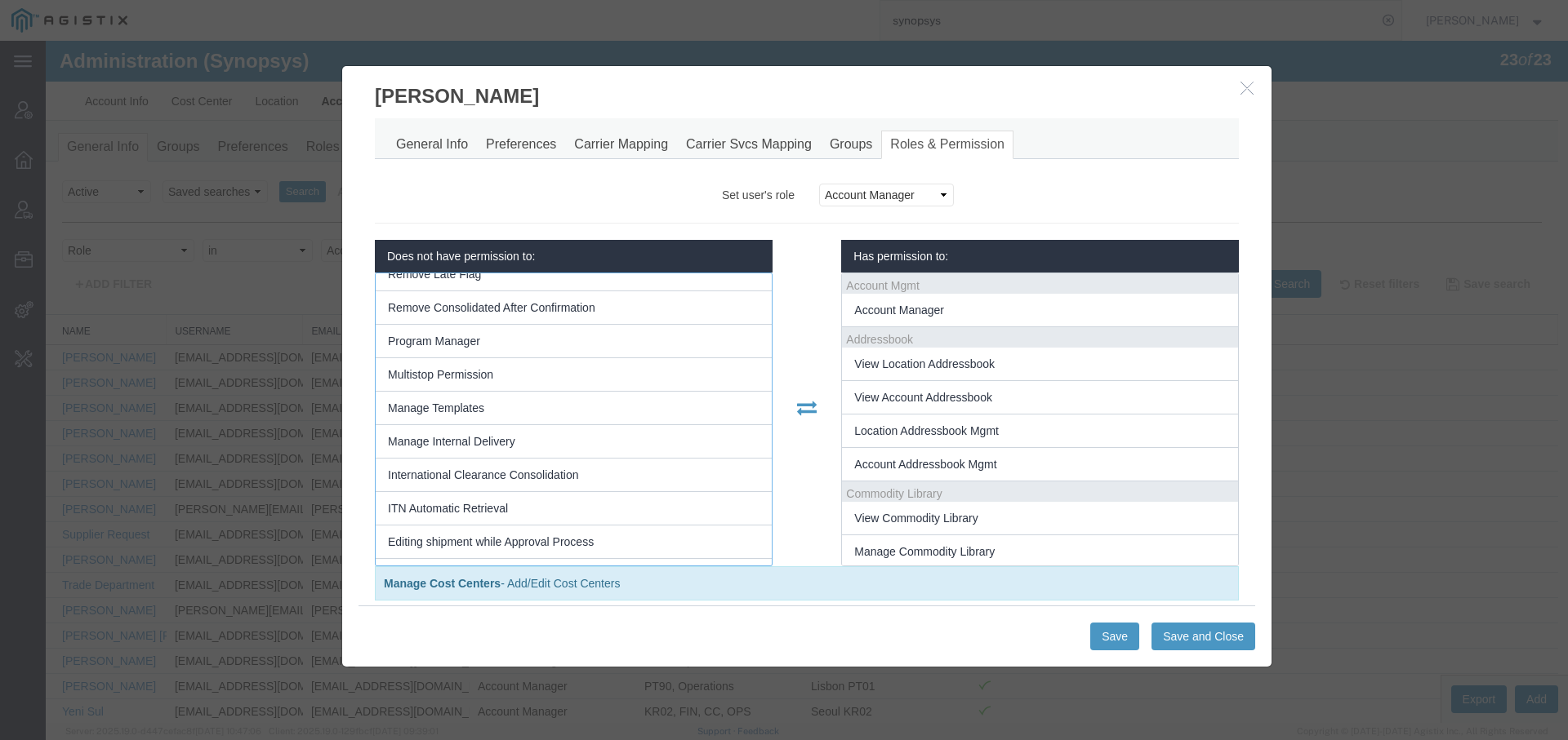
scroll to position [1708, 0]
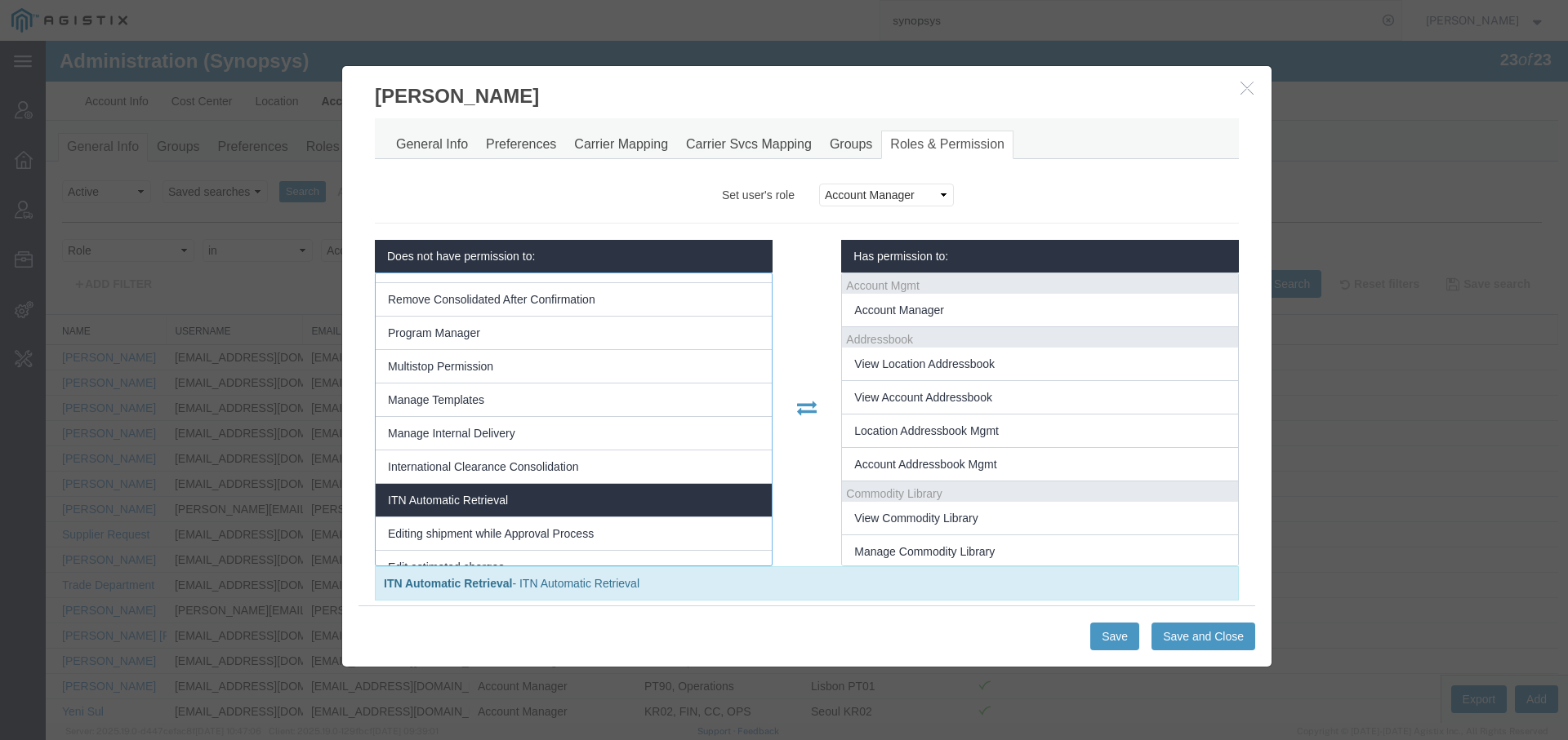
click at [660, 484] on li "ITN Automatic Retrieval" at bounding box center [573, 500] width 396 height 33
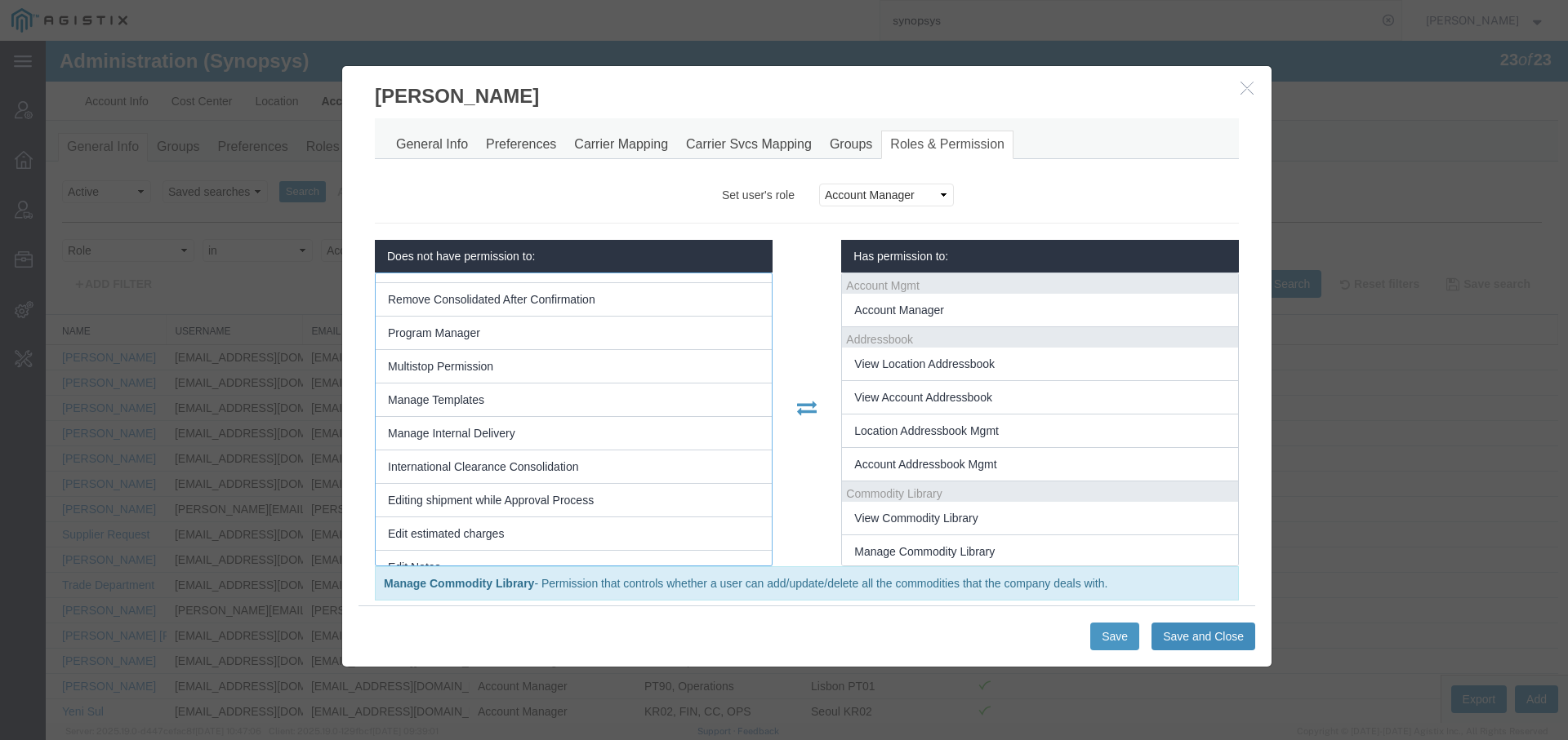
click at [1183, 627] on button "Save and Close" at bounding box center [1202, 636] width 104 height 28
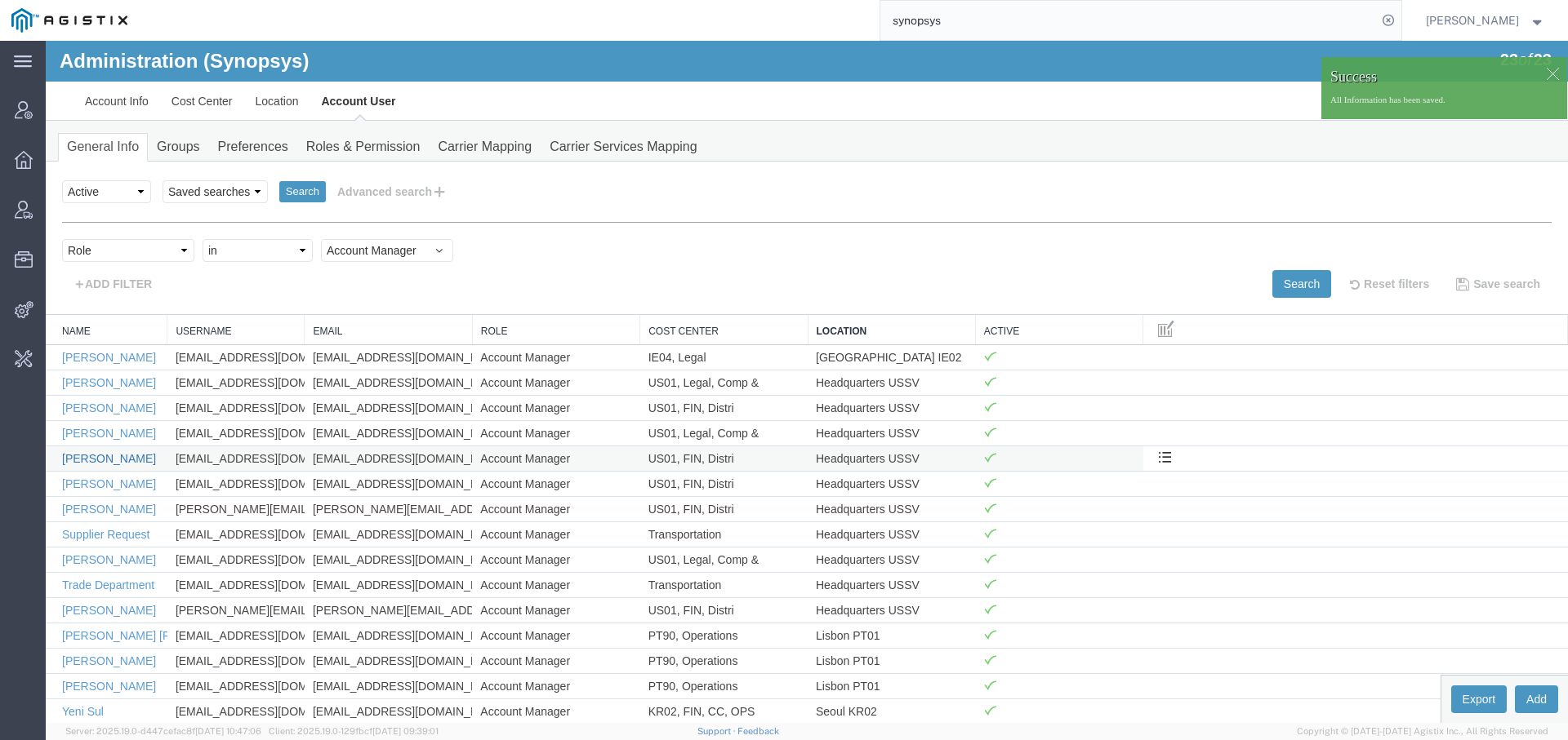
click at [96, 455] on link "Kaelen O'Connor" at bounding box center [109, 458] width 94 height 13
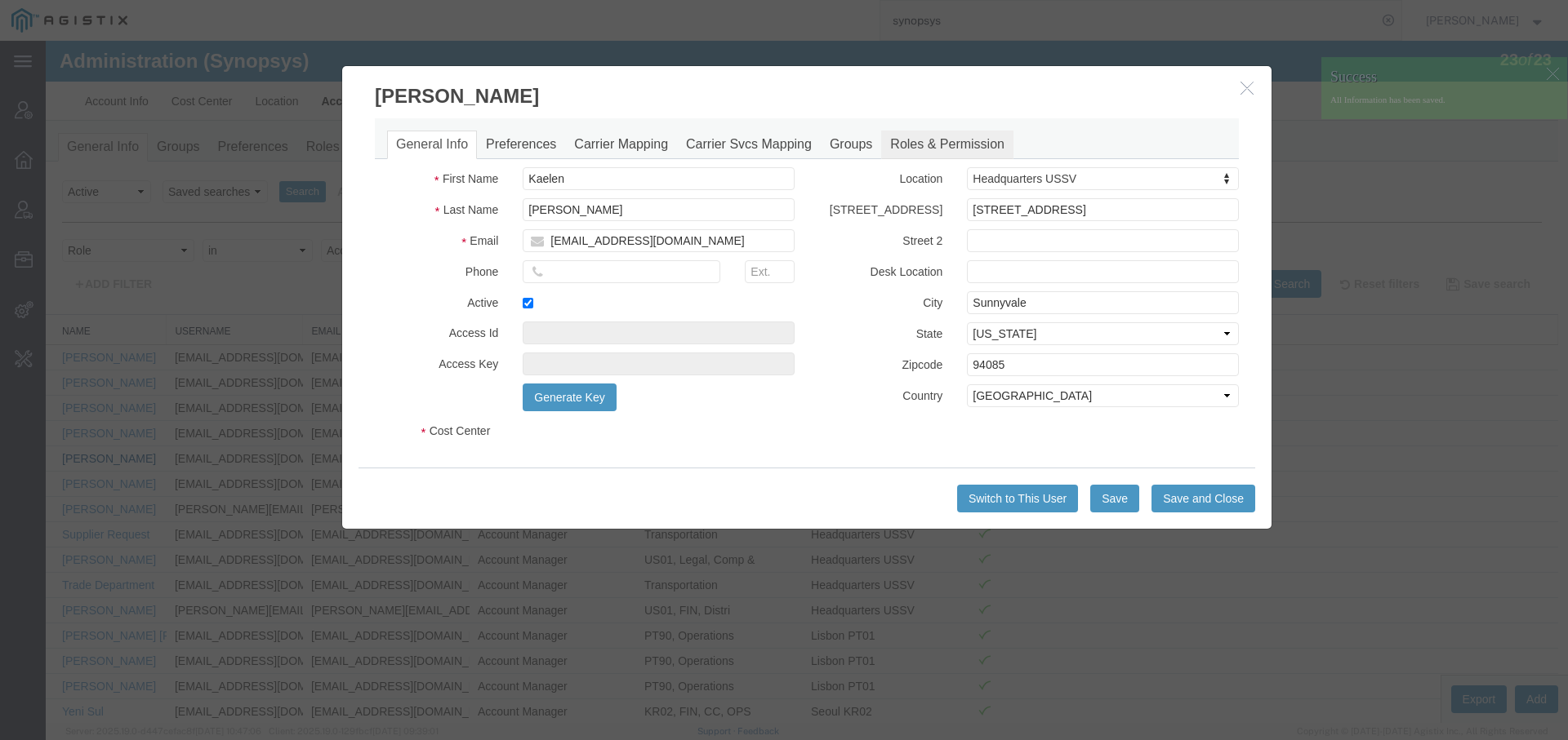
select select "COSTCENTER"
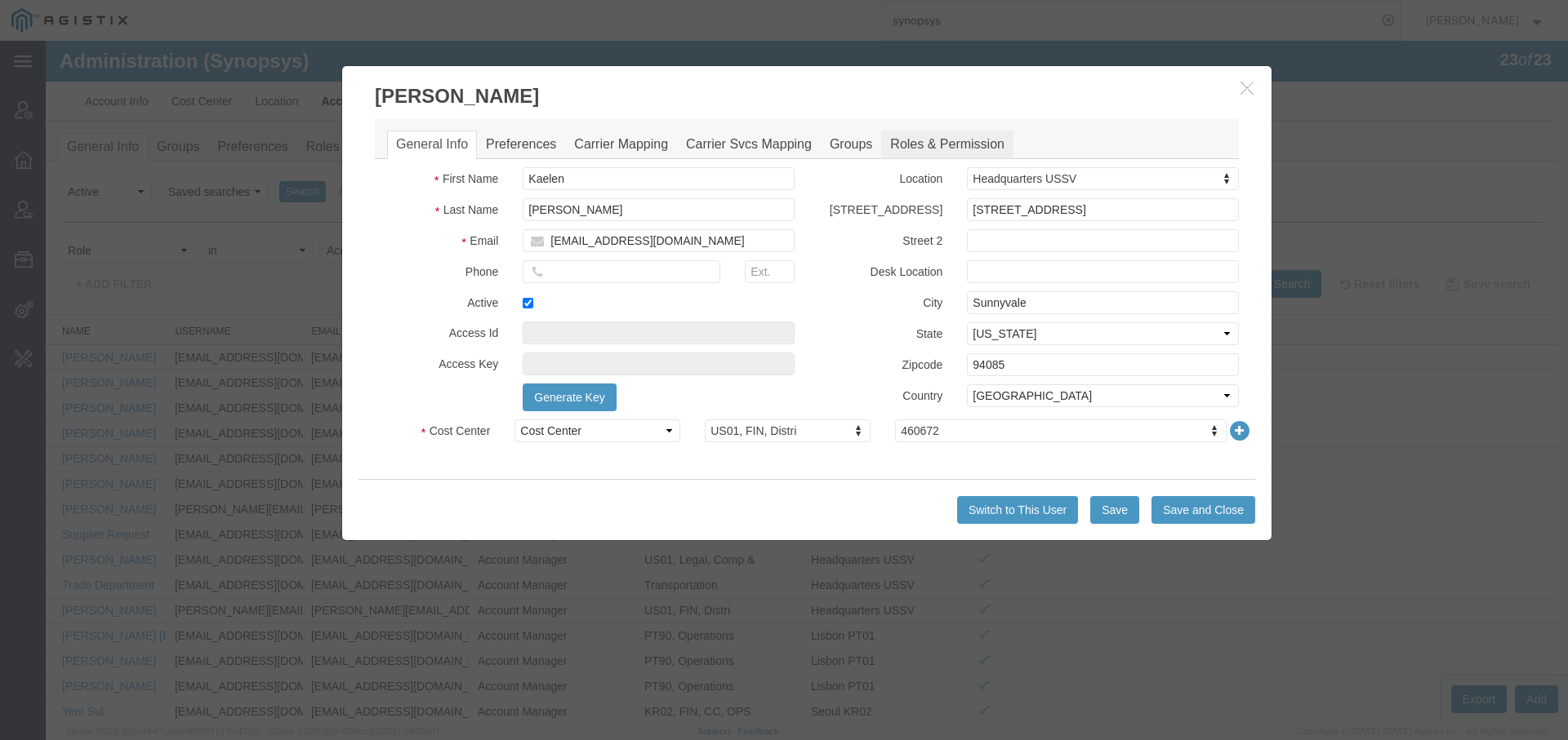
click at [936, 136] on link "Roles & Permission" at bounding box center [947, 144] width 132 height 28
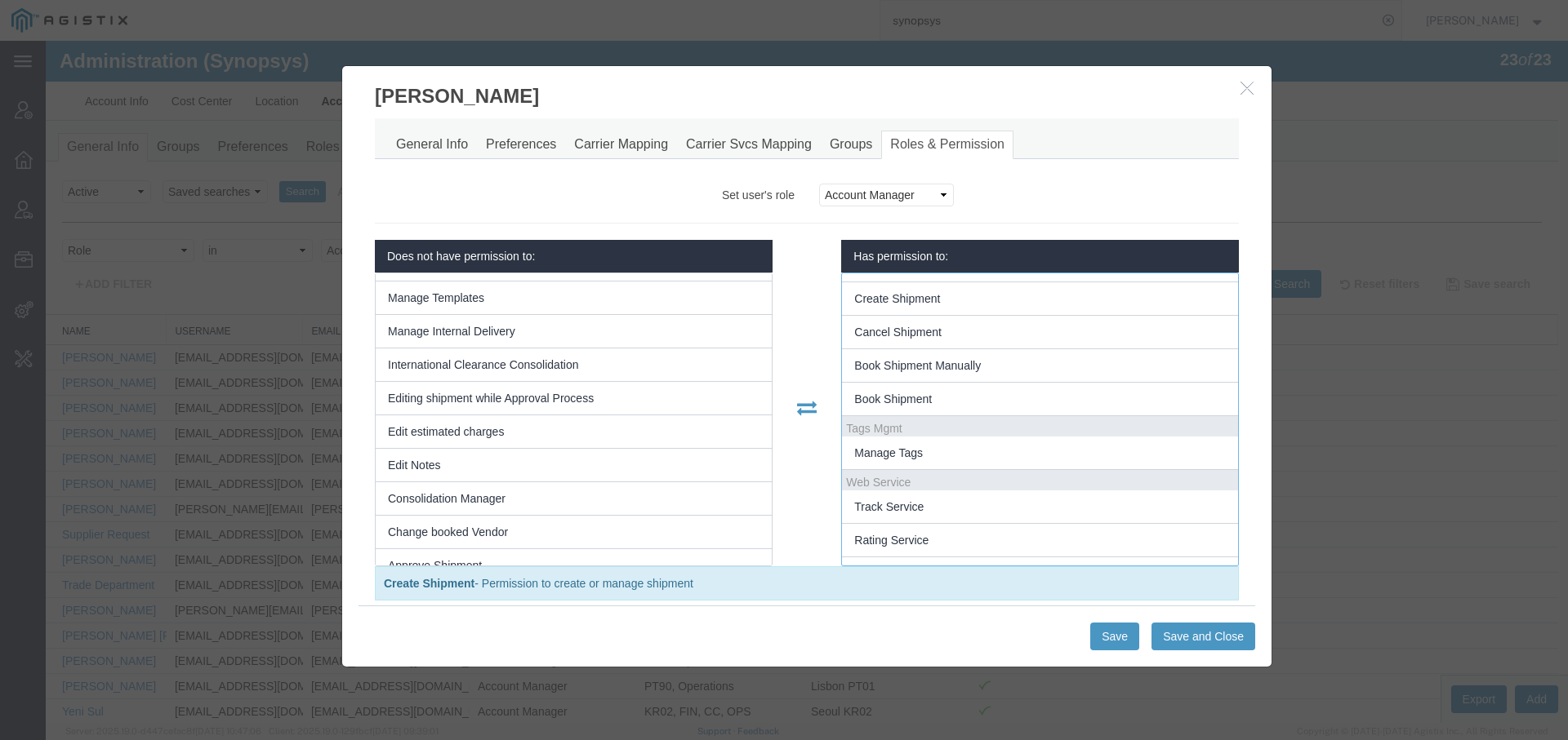
scroll to position [457, 0]
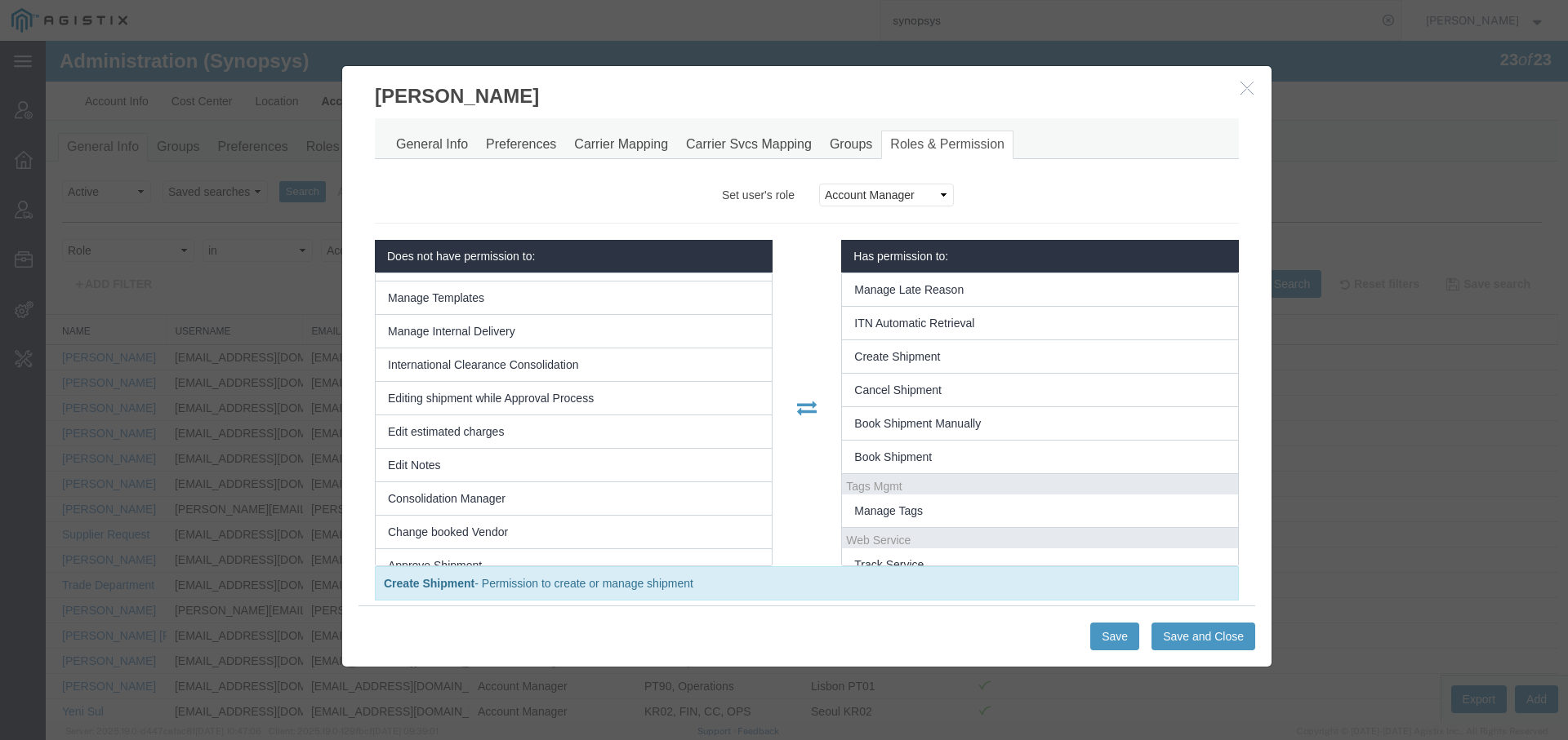
click at [1240, 84] on icon "button" at bounding box center [1247, 87] width 13 height 14
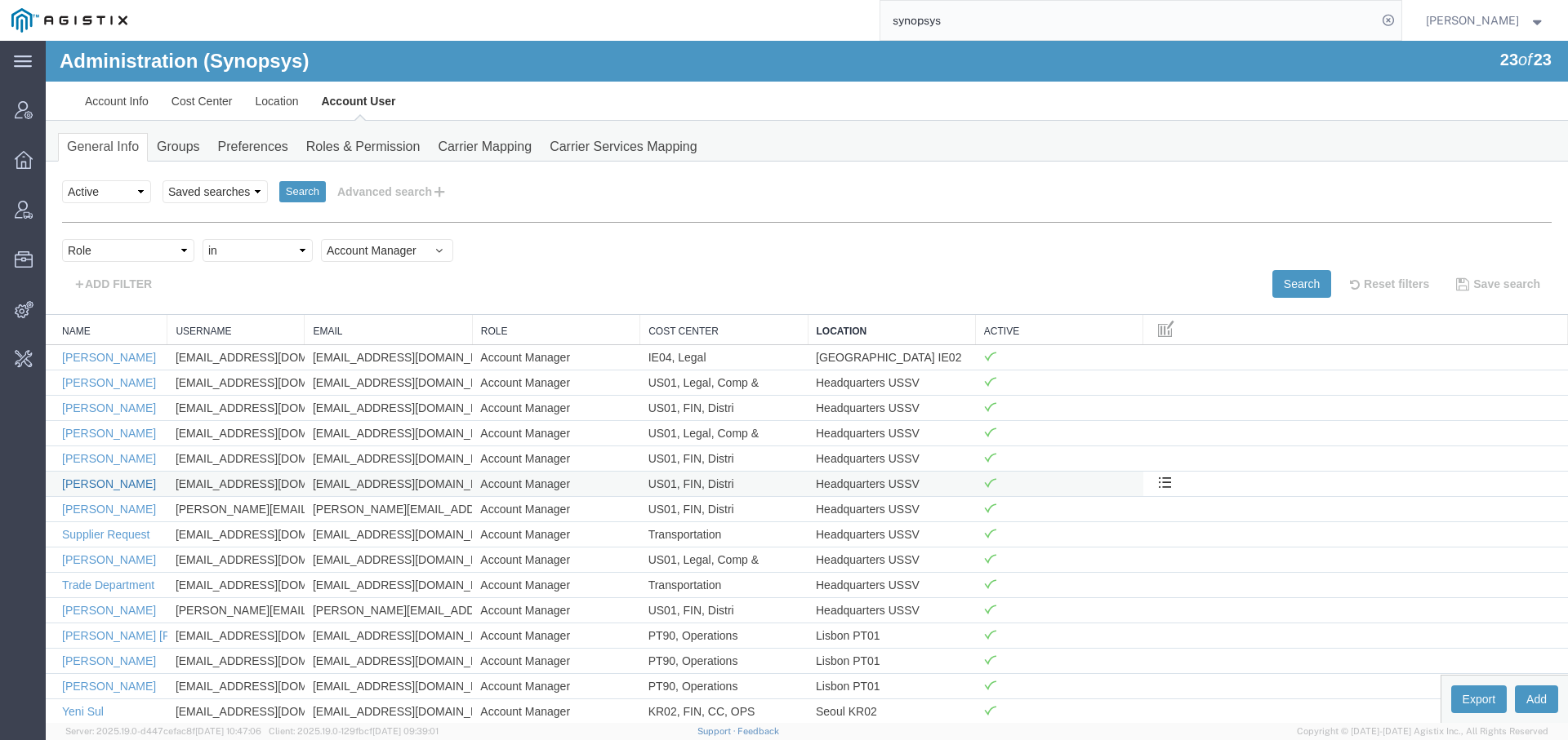
click at [98, 478] on link "Kris Ford" at bounding box center [109, 484] width 94 height 13
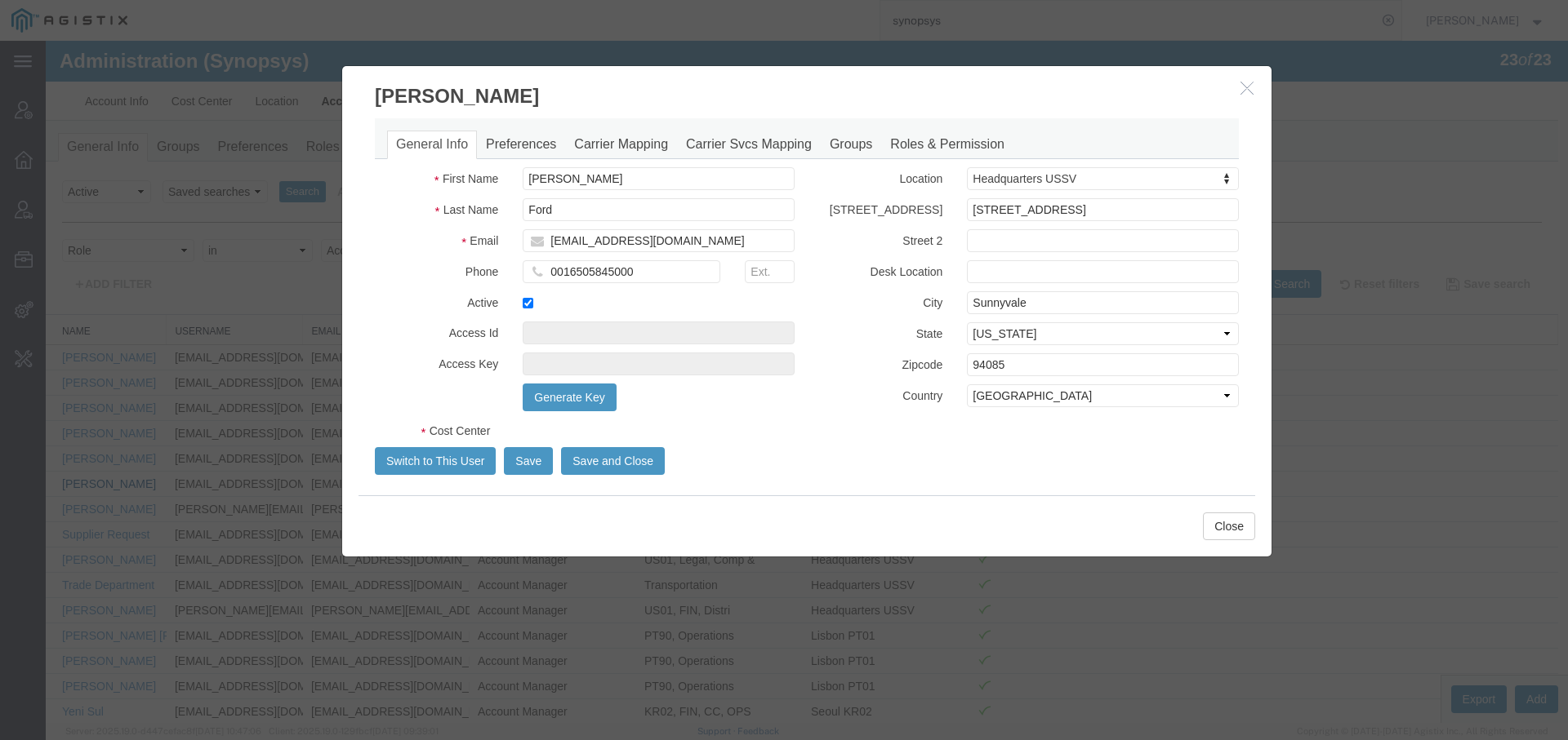
select select "COSTCENTER"
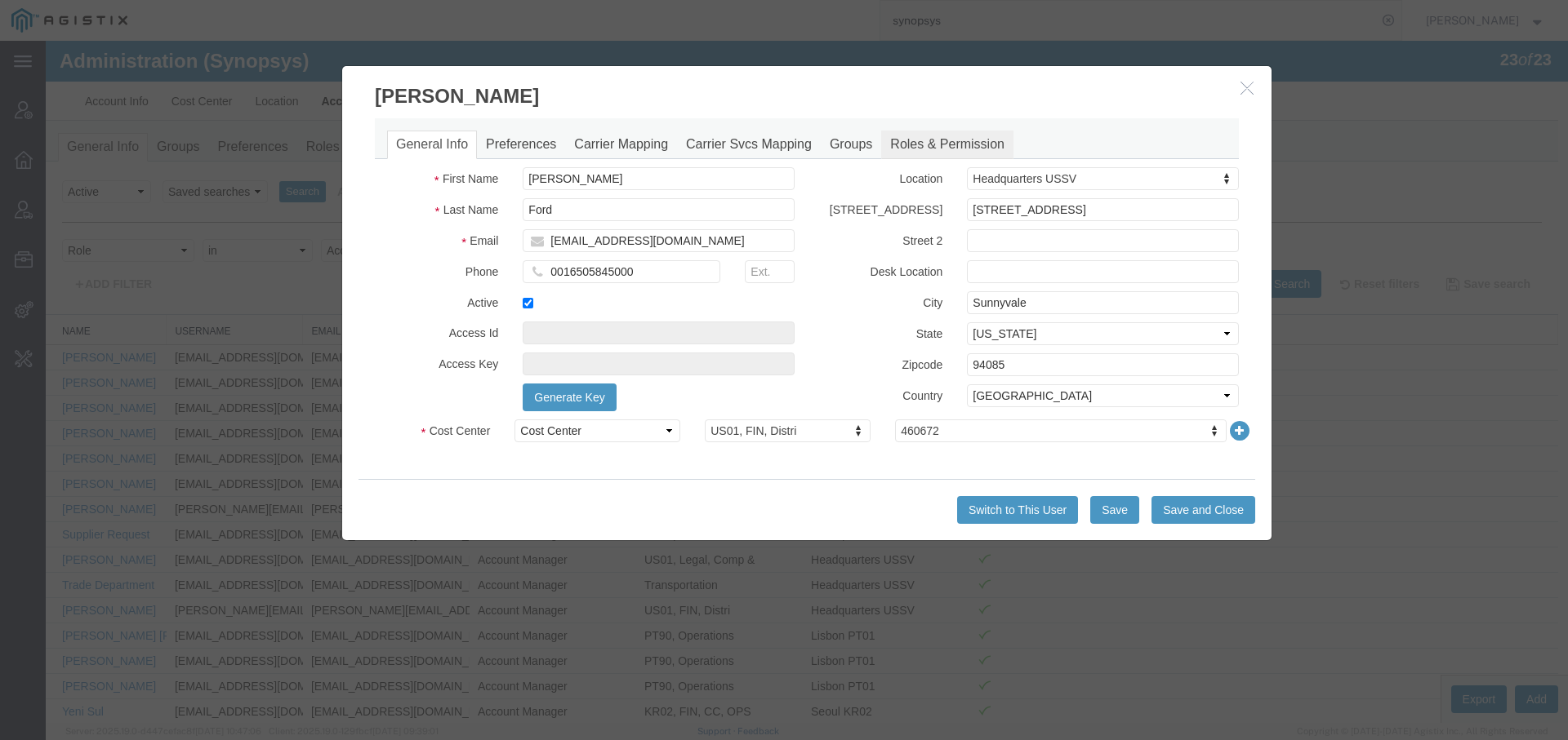
click at [931, 140] on link "Roles & Permission" at bounding box center [947, 144] width 132 height 28
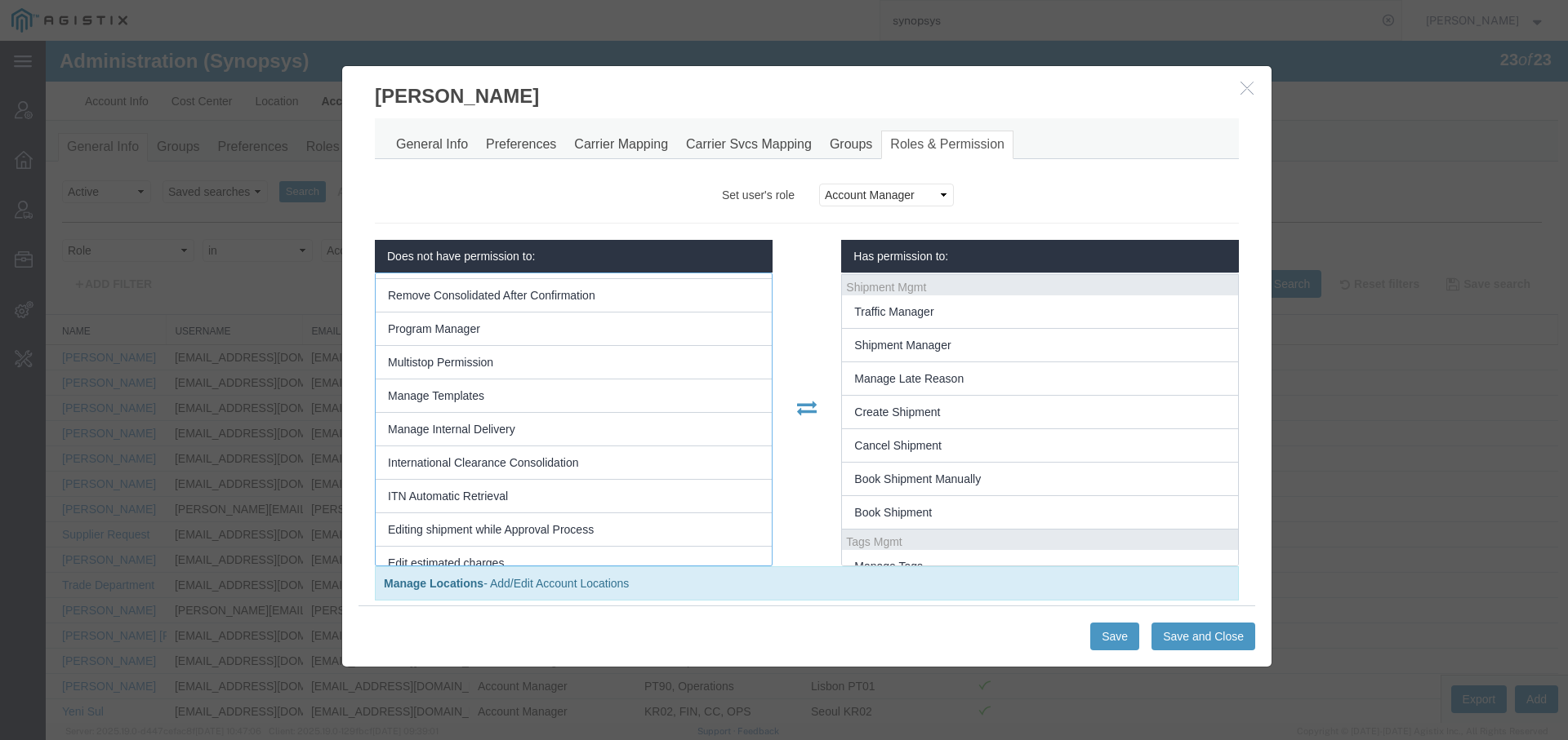
scroll to position [1823, 0]
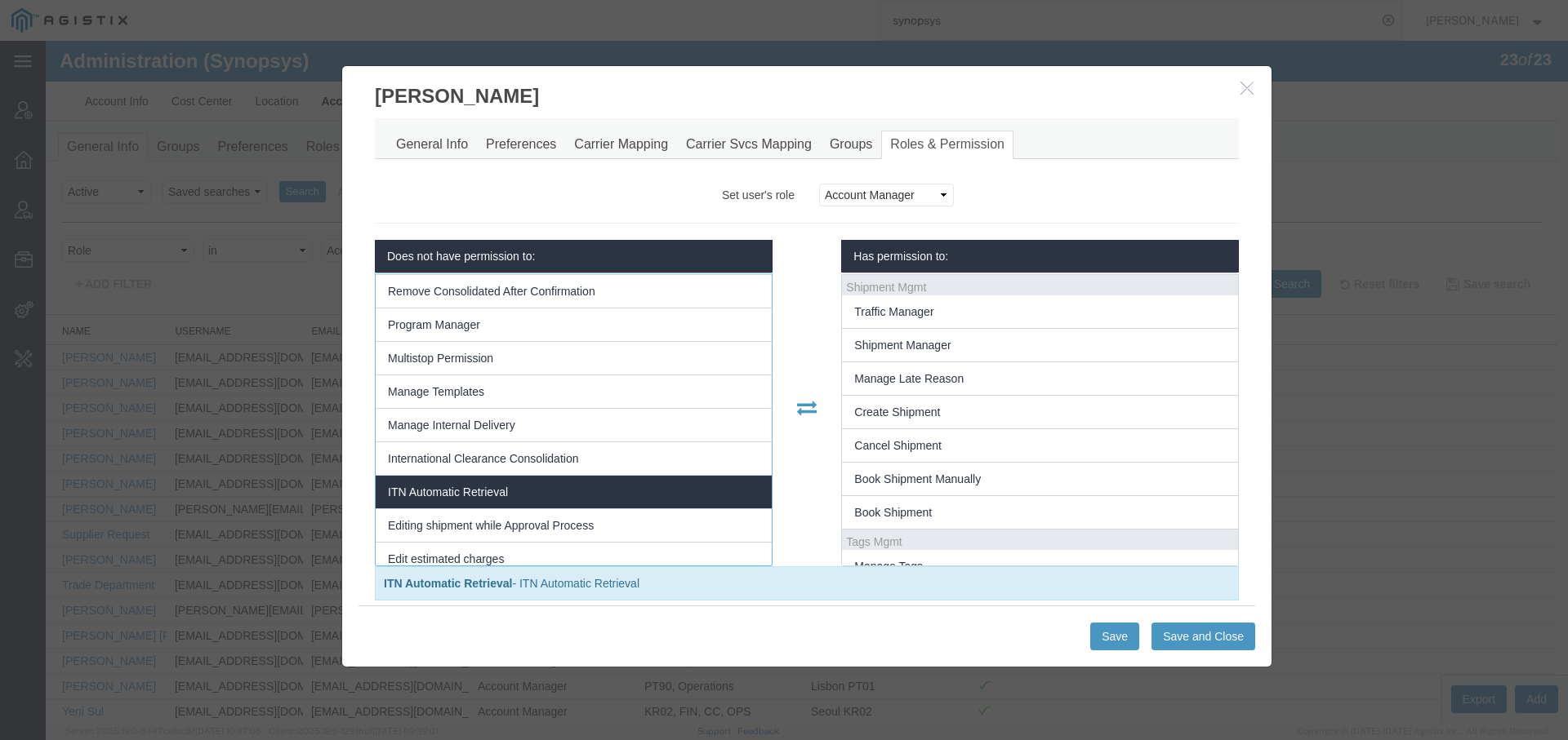
click at [684, 476] on li "ITN Automatic Retrieval" at bounding box center [573, 492] width 396 height 33
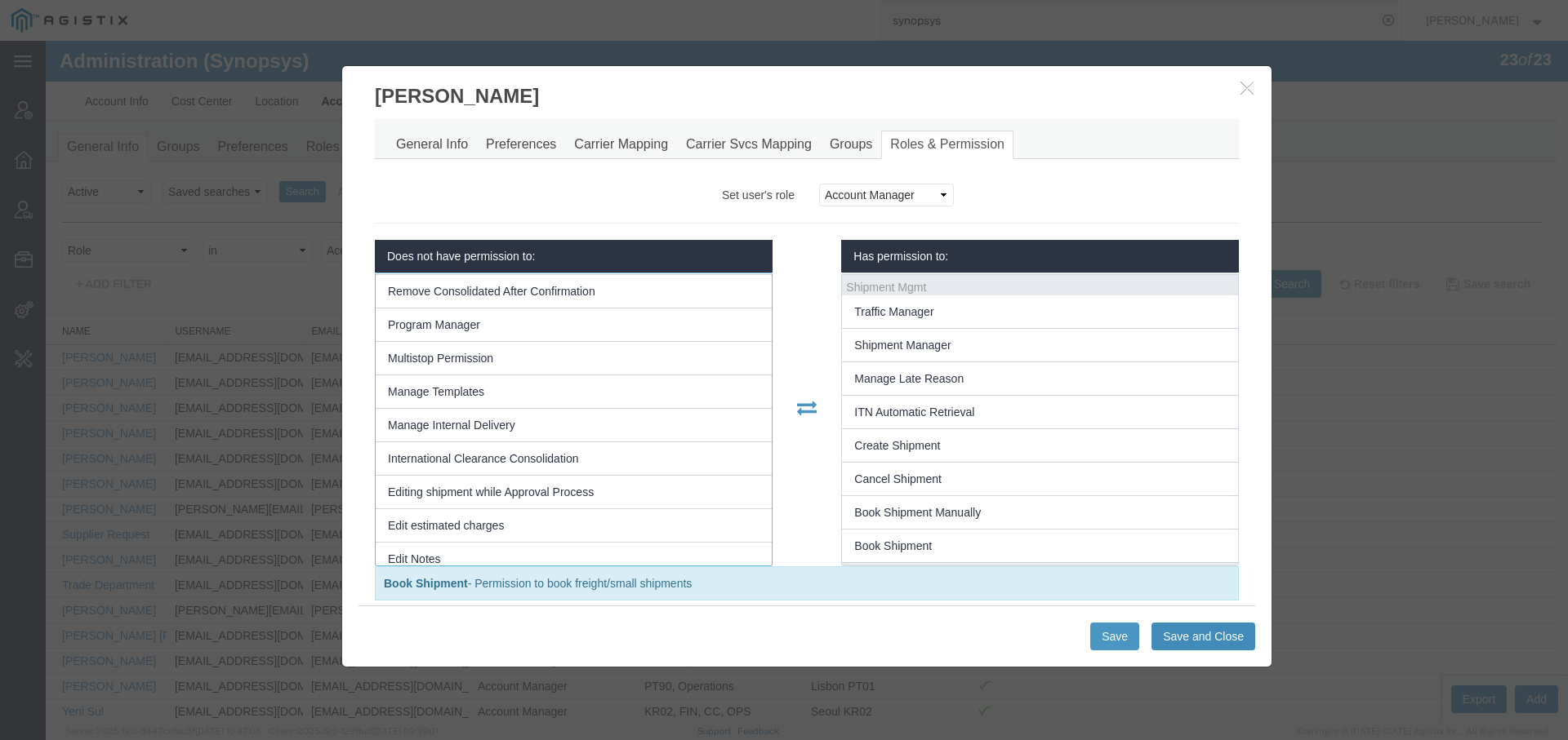
click at [1192, 630] on button "Save and Close" at bounding box center [1202, 636] width 104 height 28
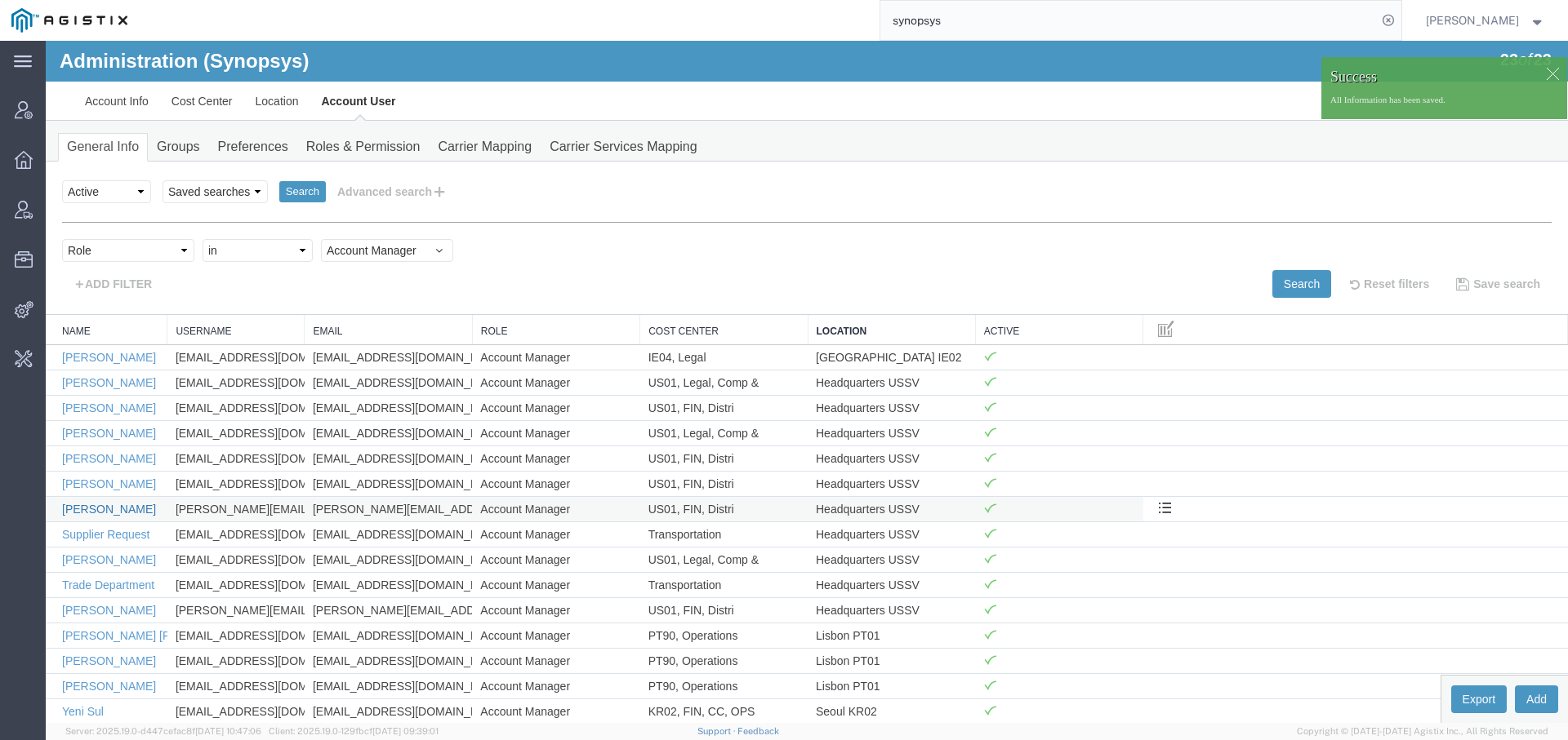
click at [92, 503] on link "Rafael Chacon" at bounding box center [109, 510] width 94 height 13
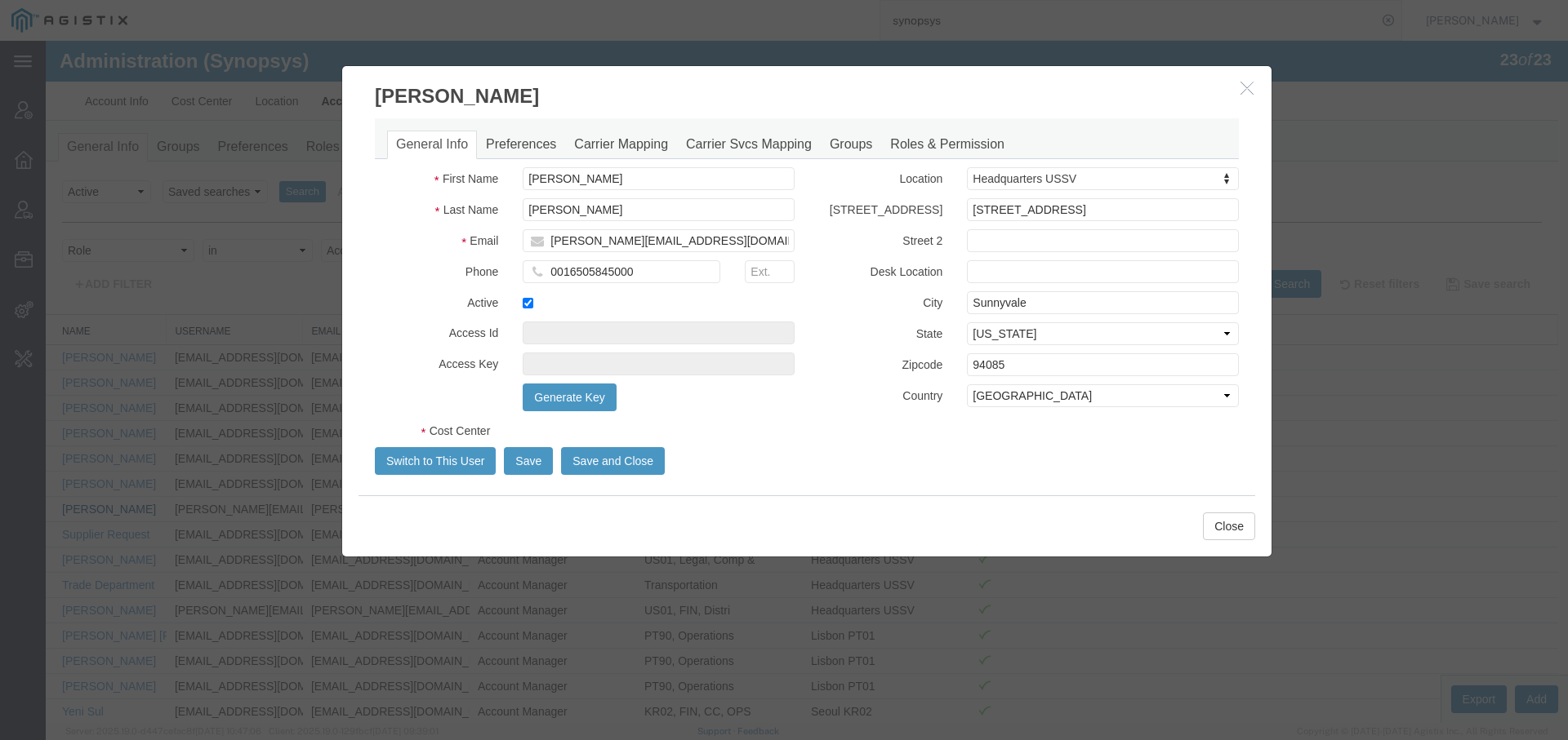
select select "COSTCENTER"
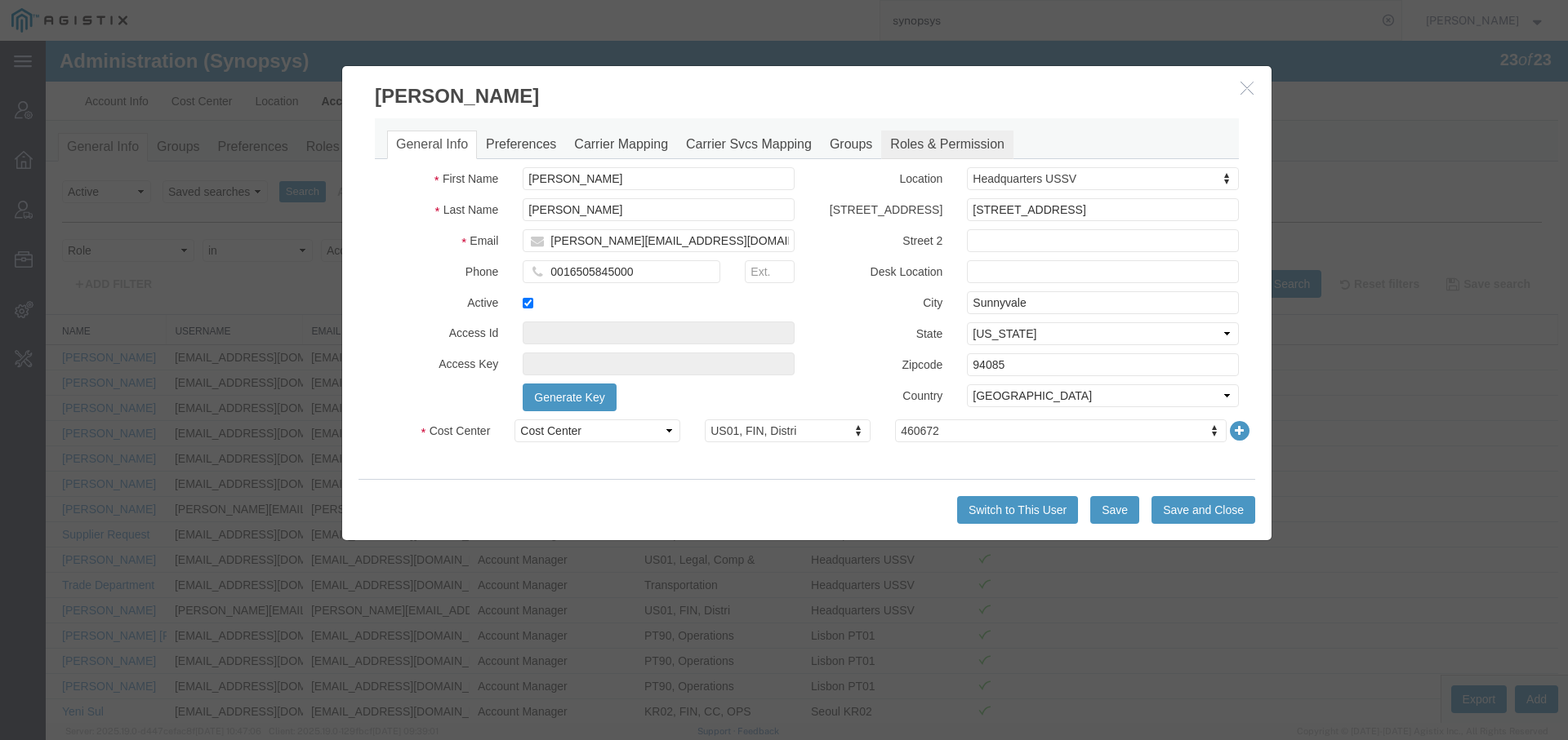
click at [947, 146] on link "Roles & Permission" at bounding box center [947, 144] width 132 height 28
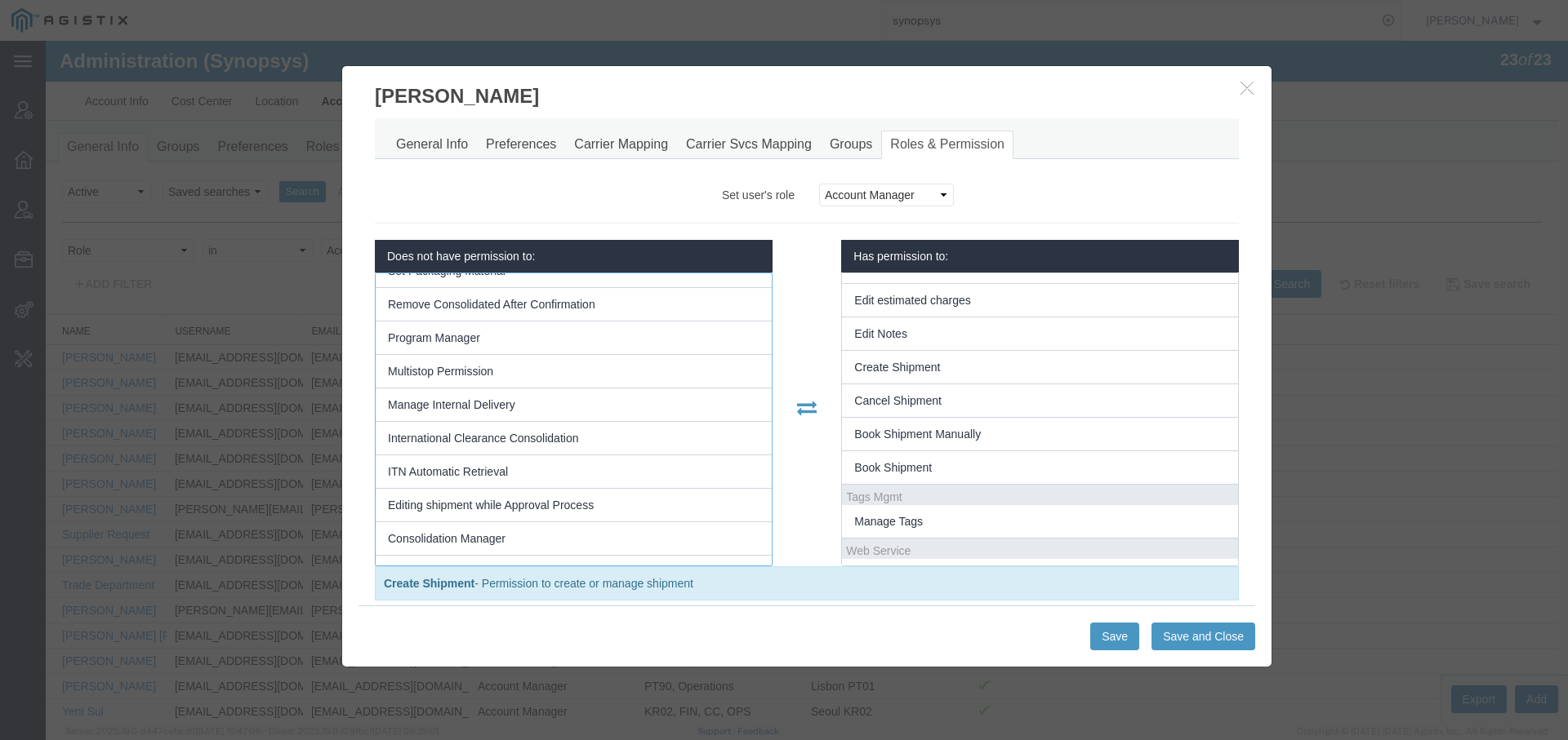
scroll to position [1523, 0]
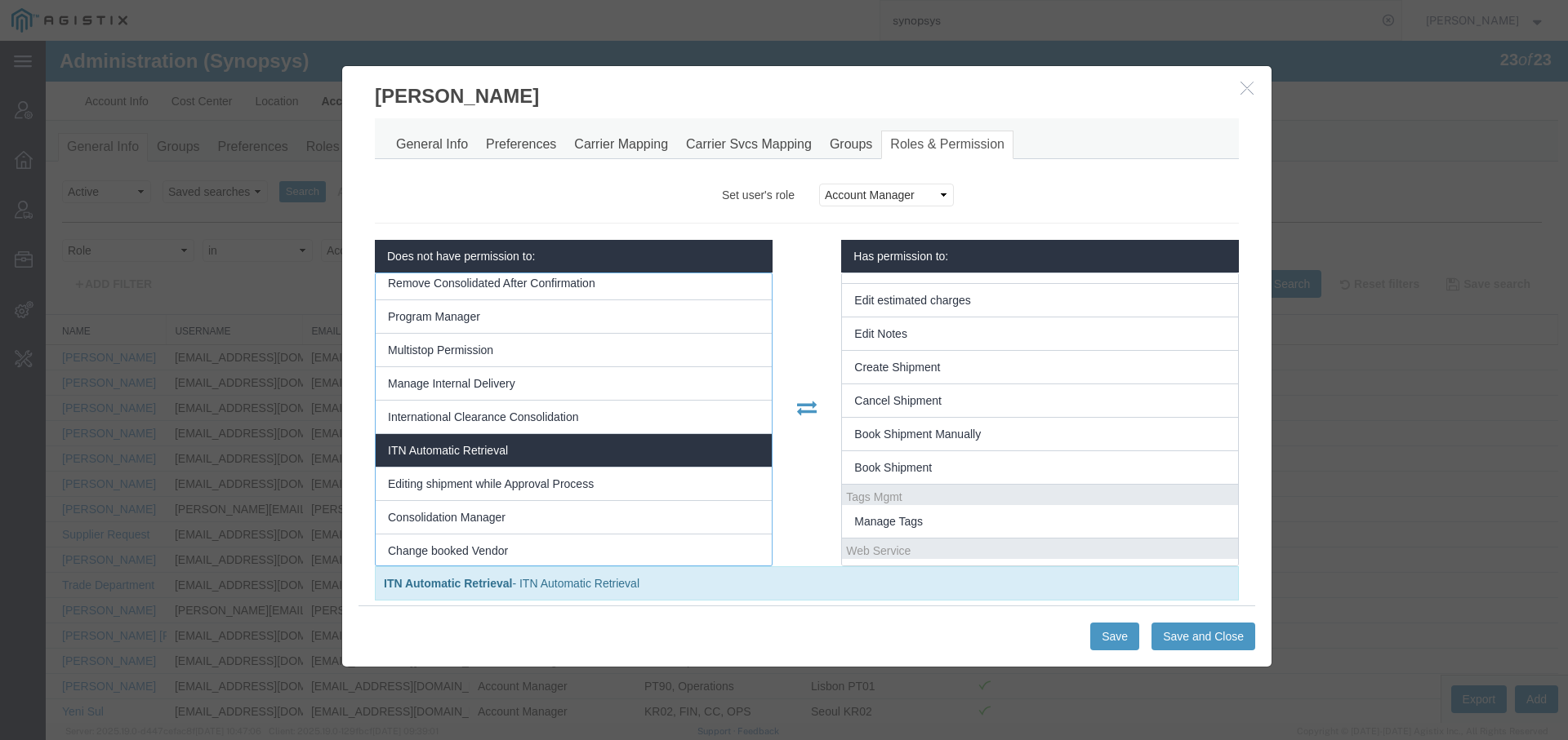
click at [667, 434] on li "ITN Automatic Retrieval" at bounding box center [573, 451] width 396 height 33
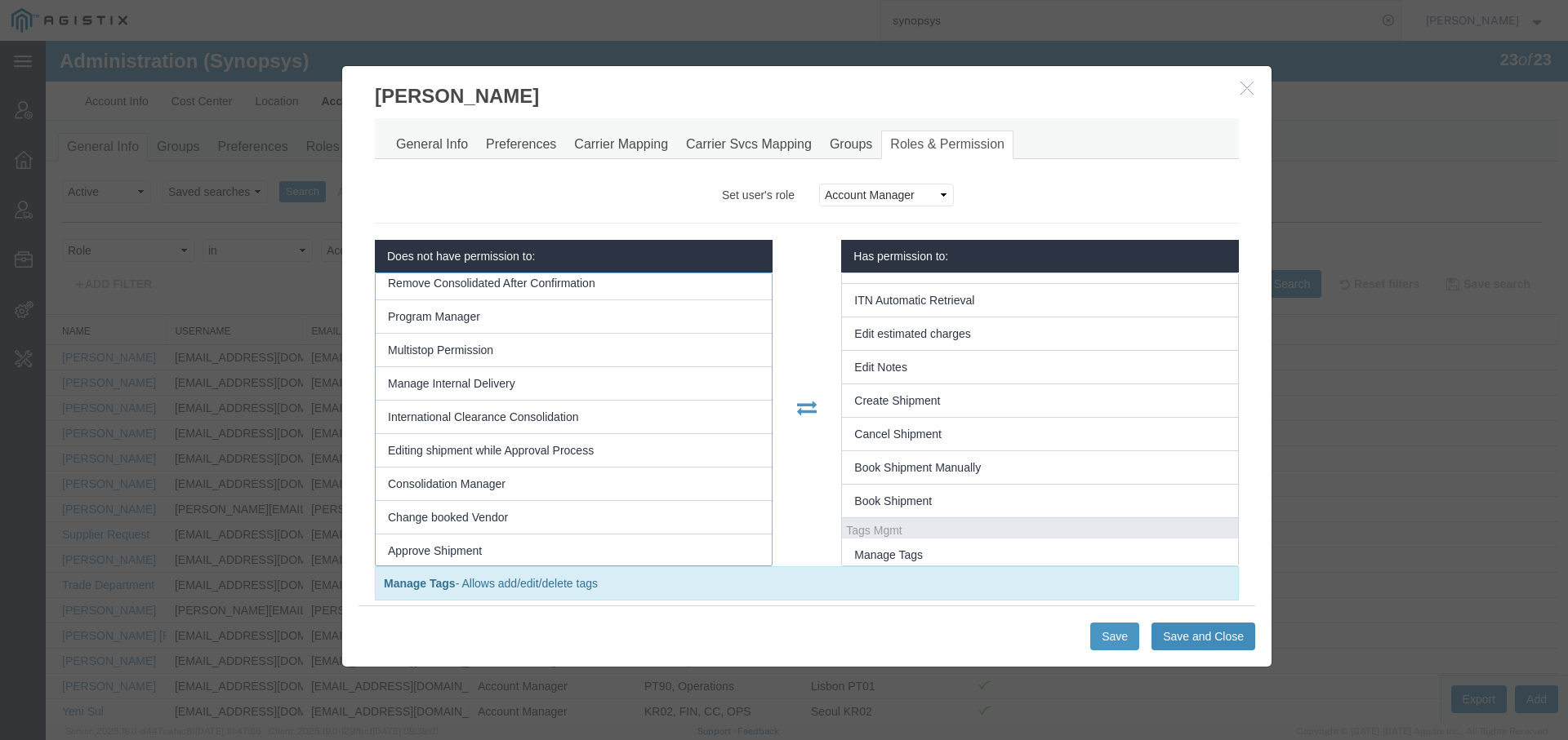
click at [1190, 633] on button "Save and Close" at bounding box center [1202, 636] width 104 height 28
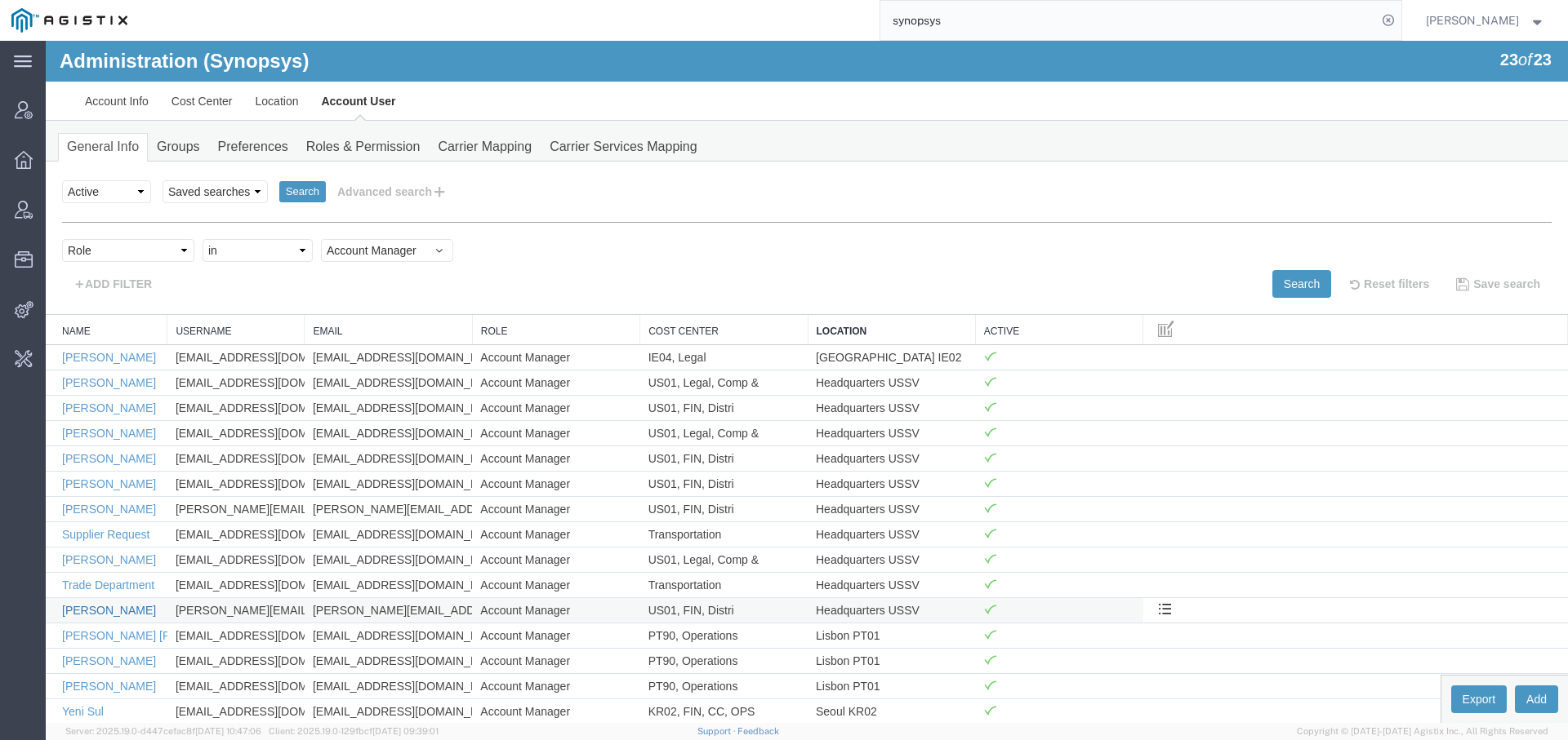
click at [105, 604] on link "Zach Anderson" at bounding box center [109, 611] width 94 height 13
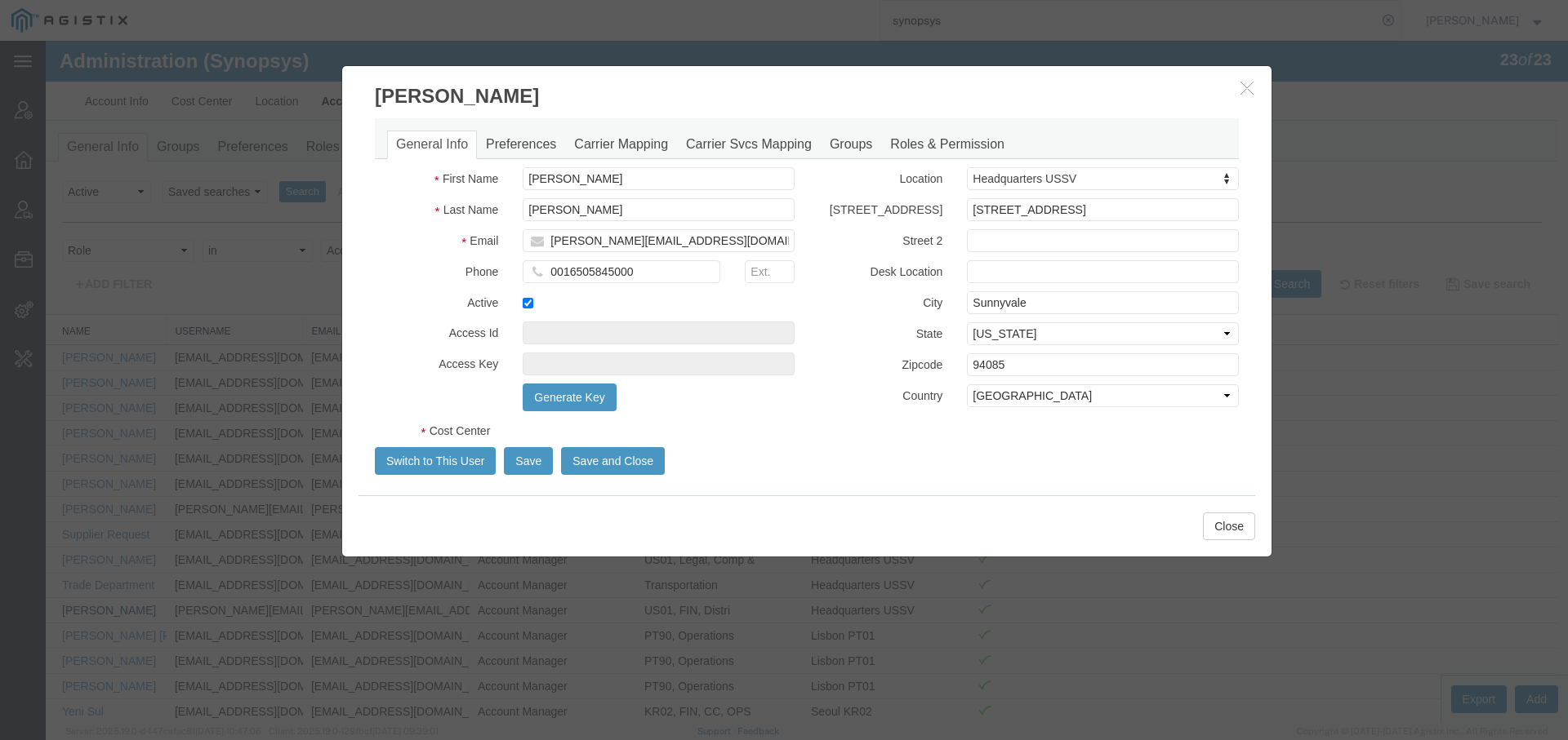
select select "COSTCENTER"
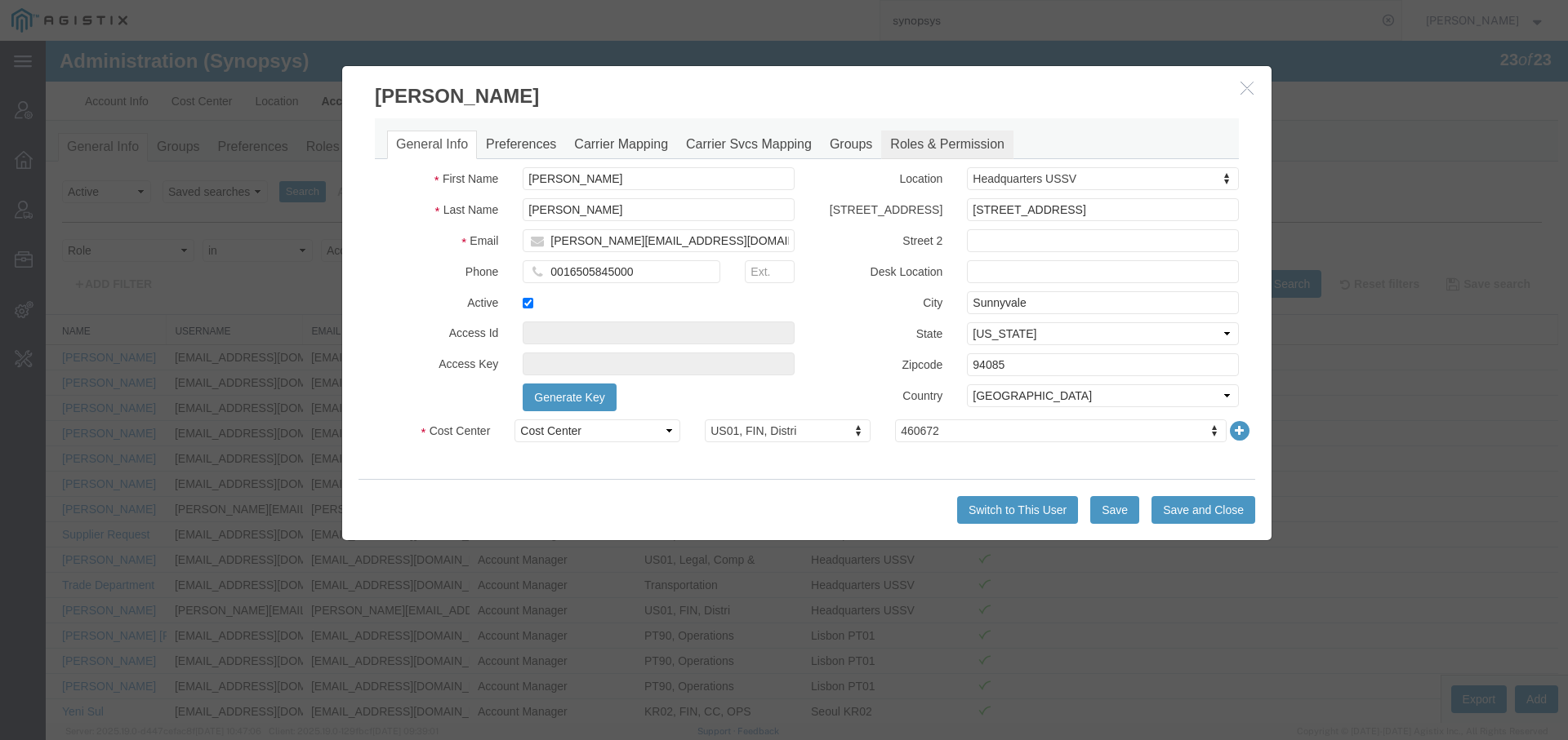
click at [890, 130] on link "Roles & Permission" at bounding box center [947, 144] width 132 height 28
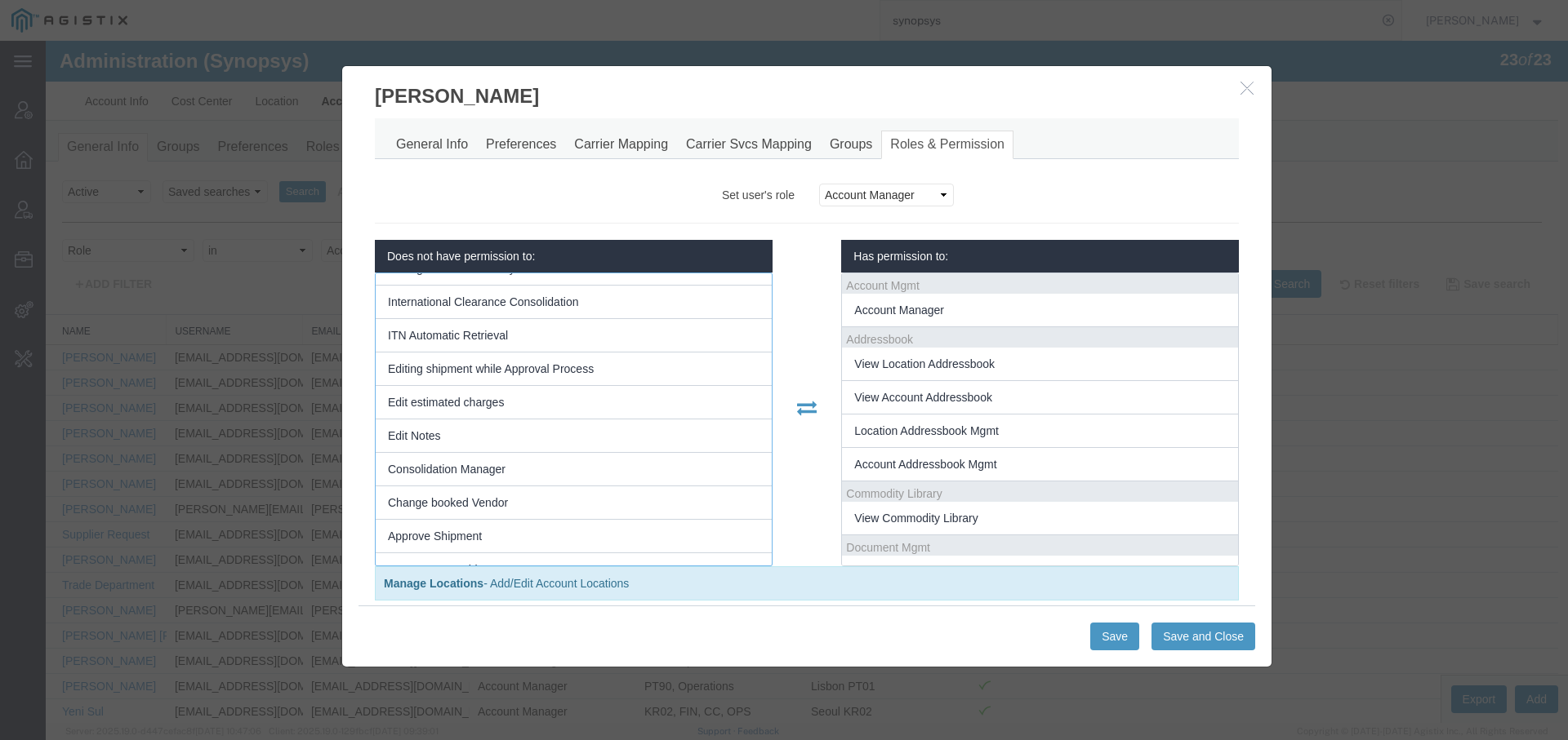
scroll to position [1884, 0]
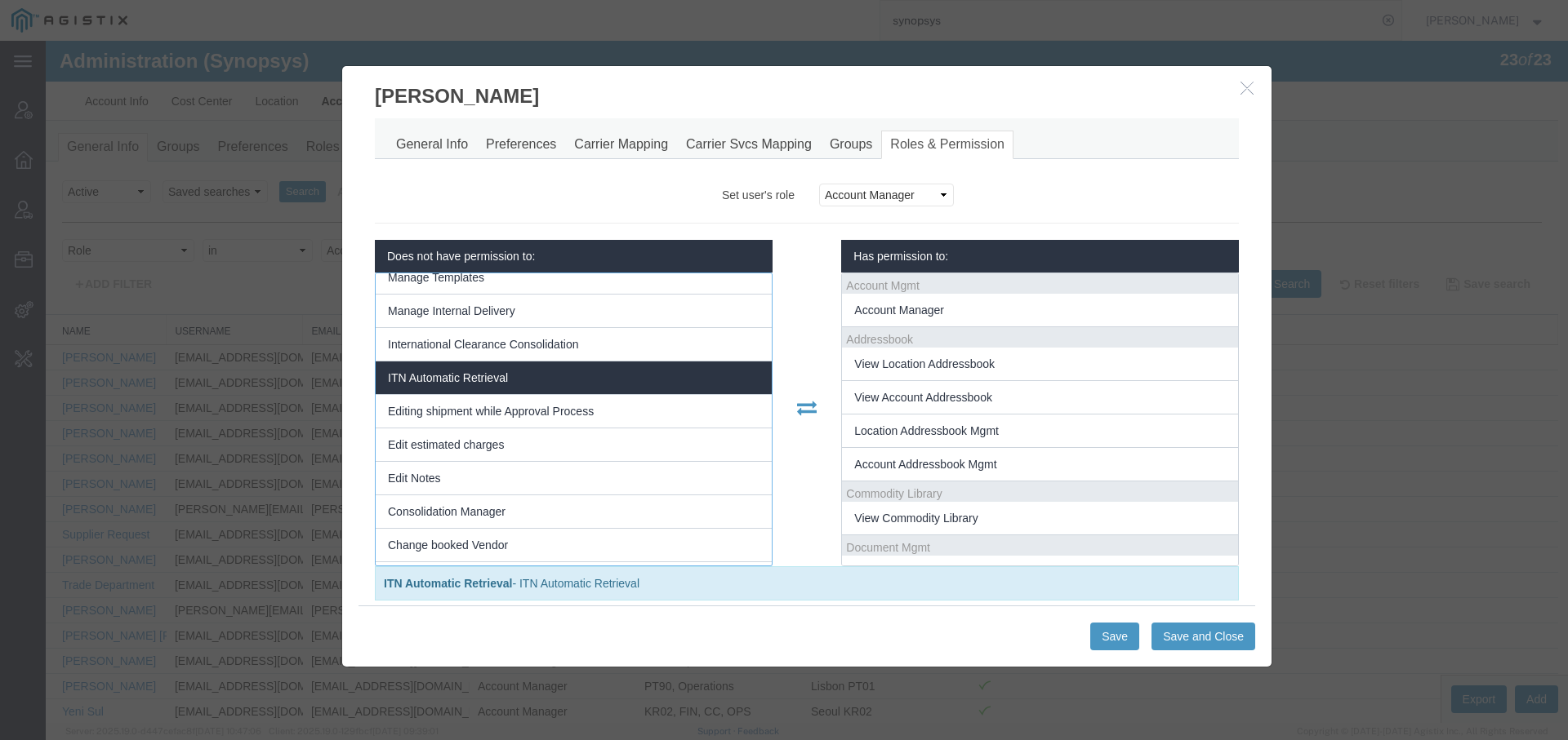
click at [657, 368] on li "ITN Automatic Retrieval" at bounding box center [573, 378] width 396 height 33
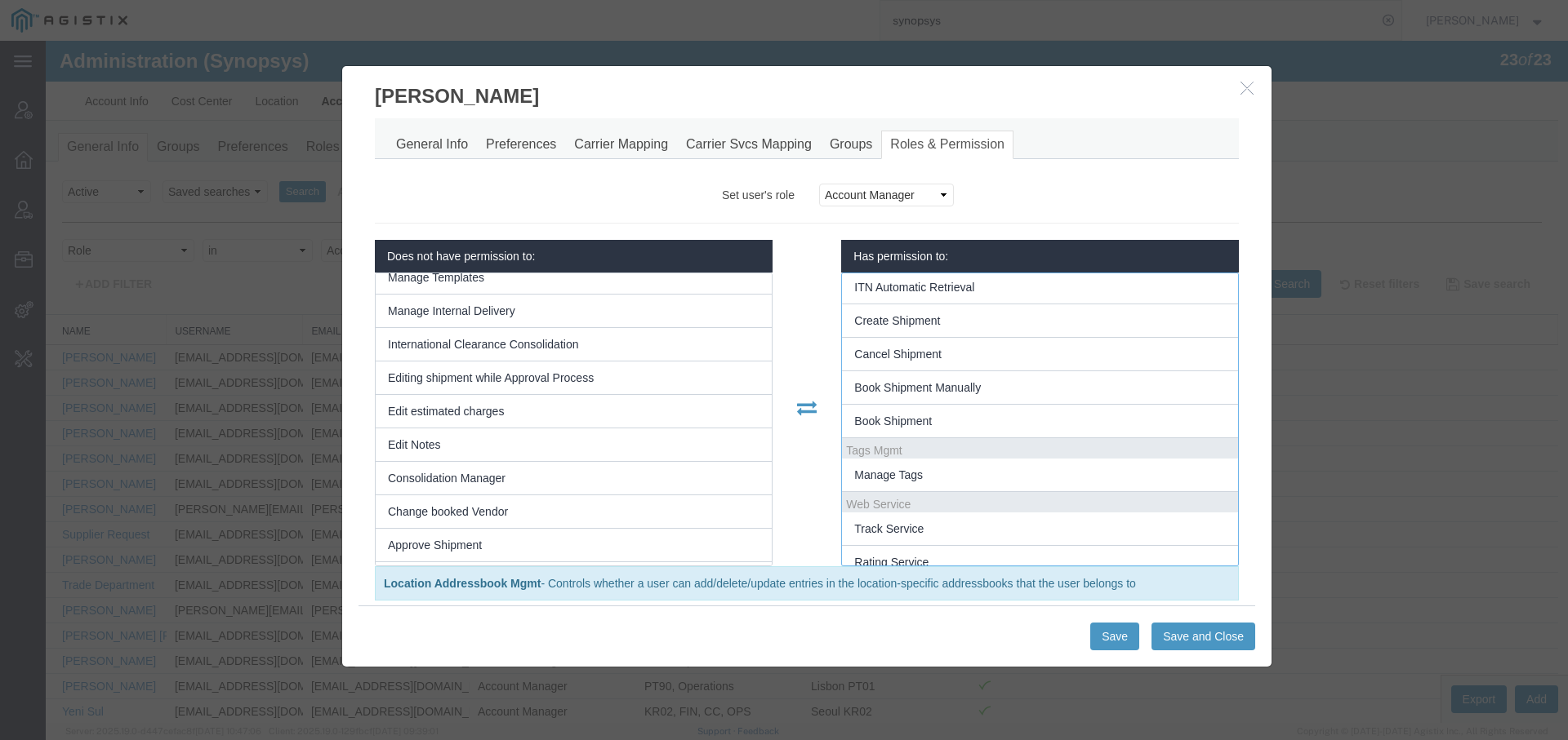
scroll to position [533, 0]
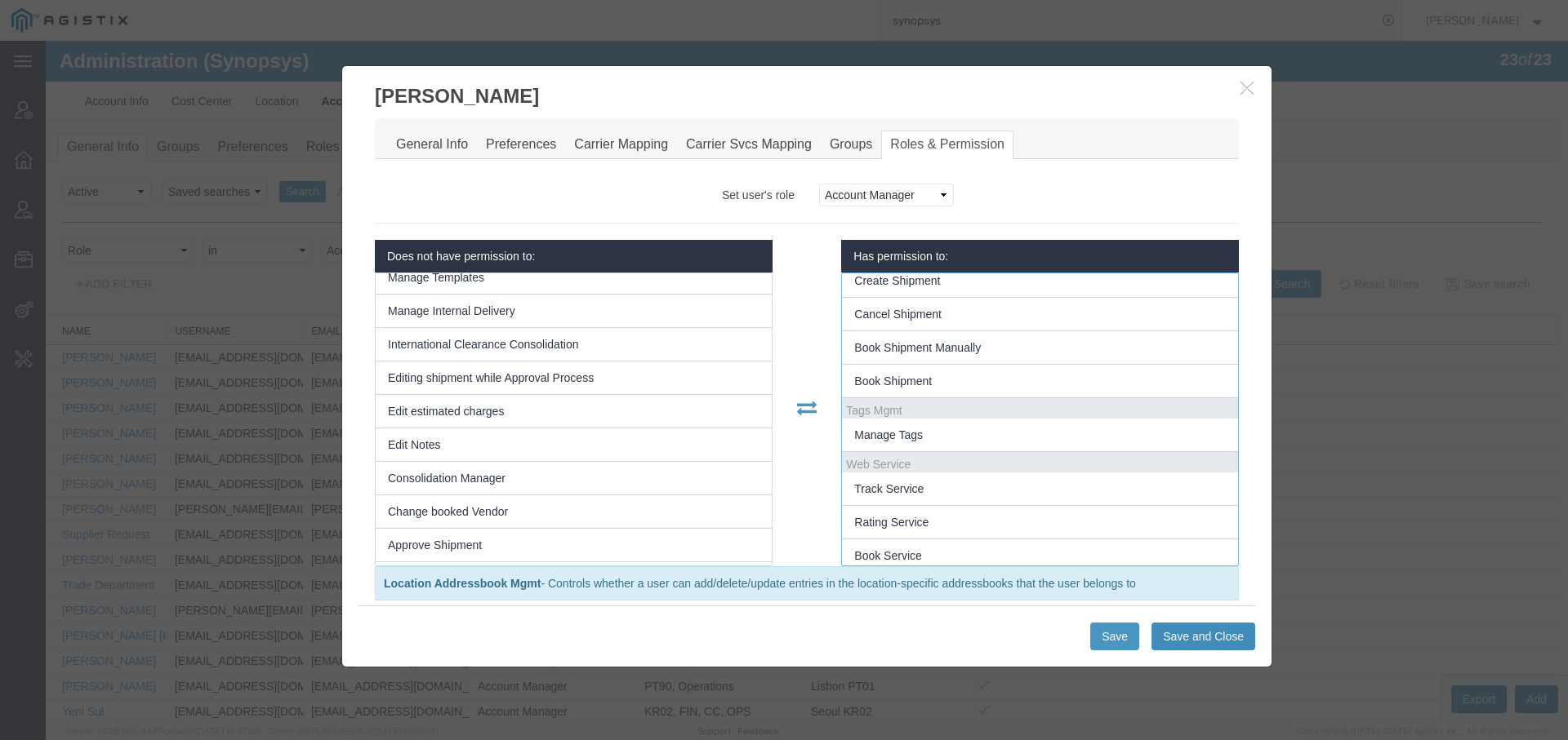
click at [1193, 640] on button "Save and Close" at bounding box center [1202, 636] width 104 height 28
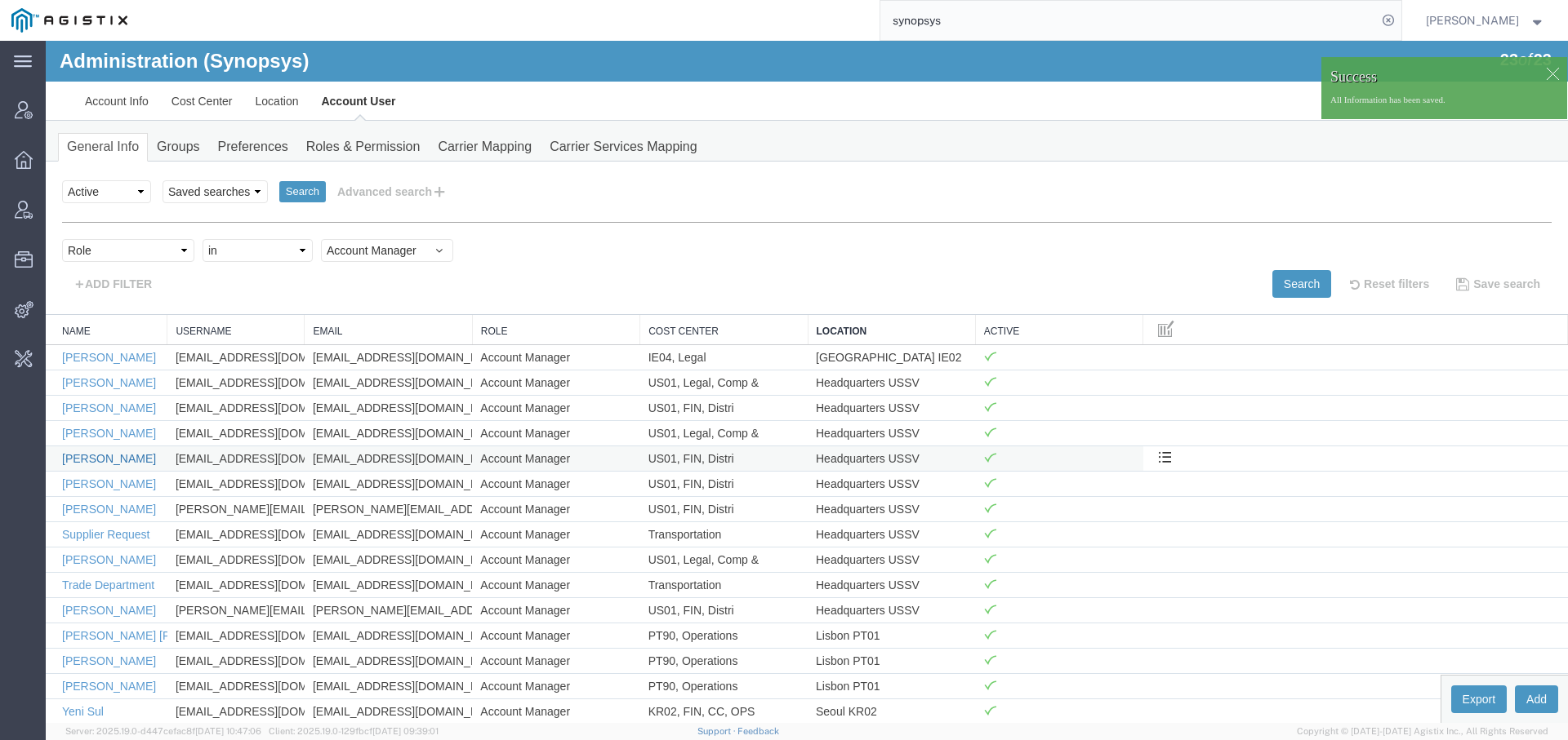
click at [113, 455] on link "Kaelen O'Connor" at bounding box center [109, 458] width 94 height 13
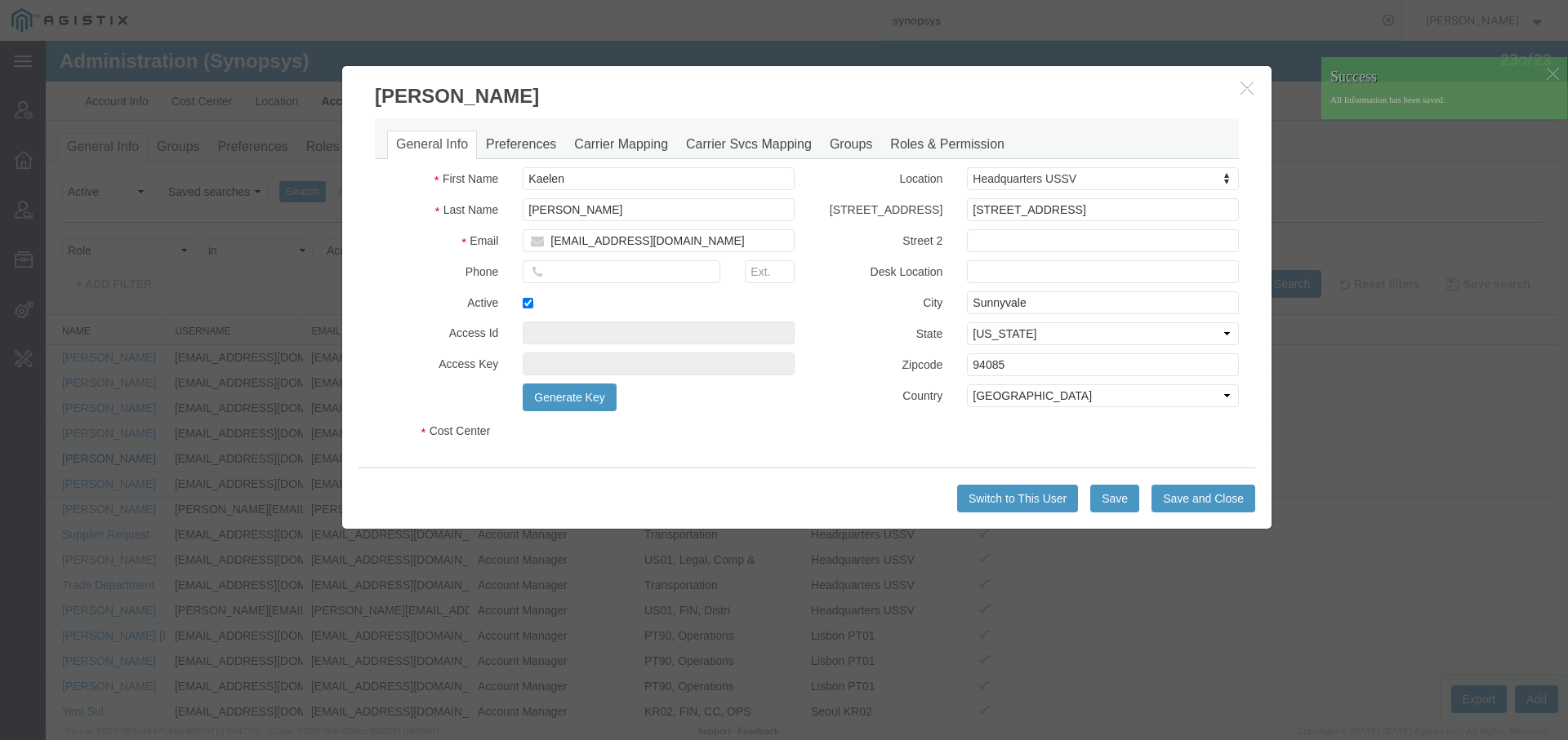
select select "COSTCENTER"
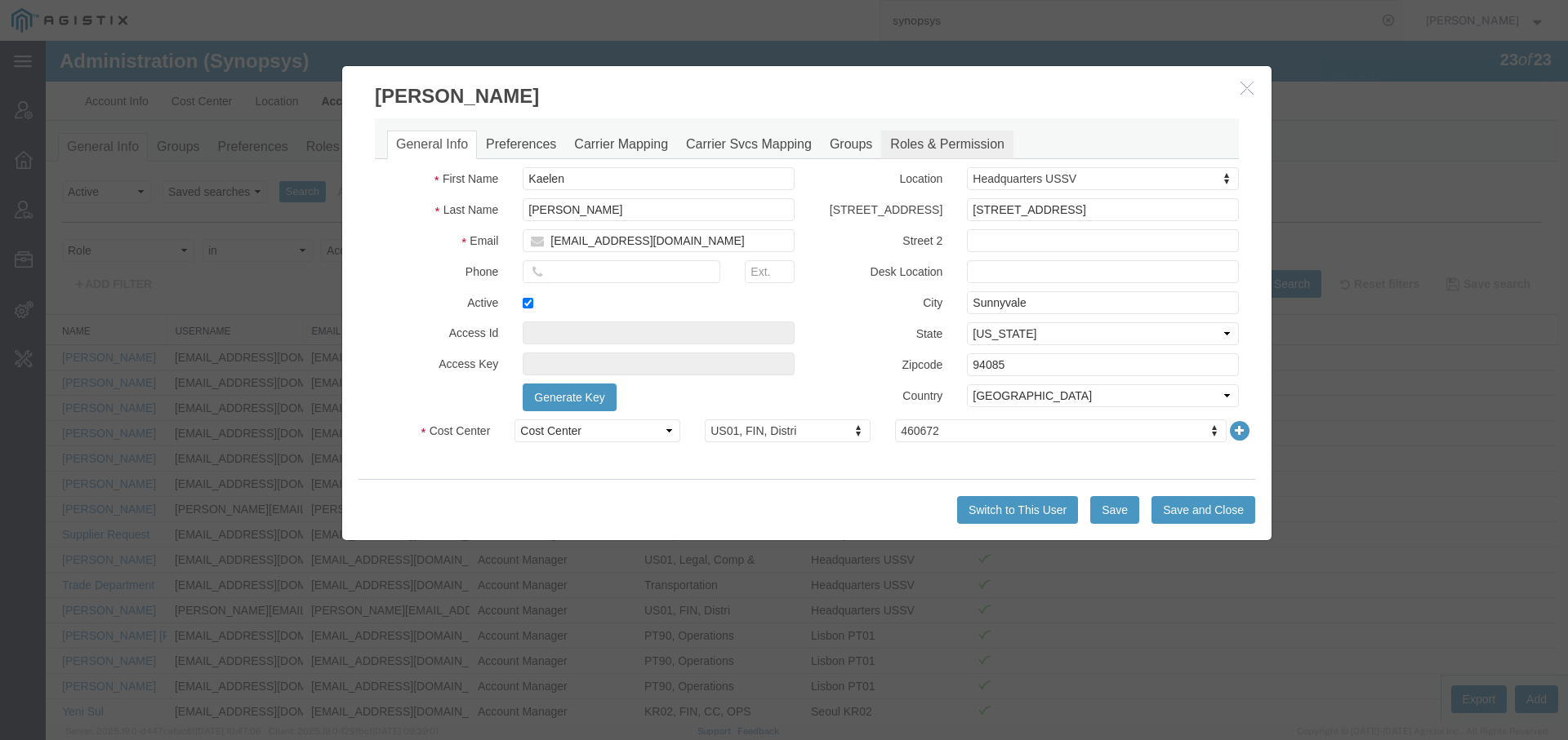
click at [961, 150] on link "Roles & Permission" at bounding box center [947, 144] width 132 height 28
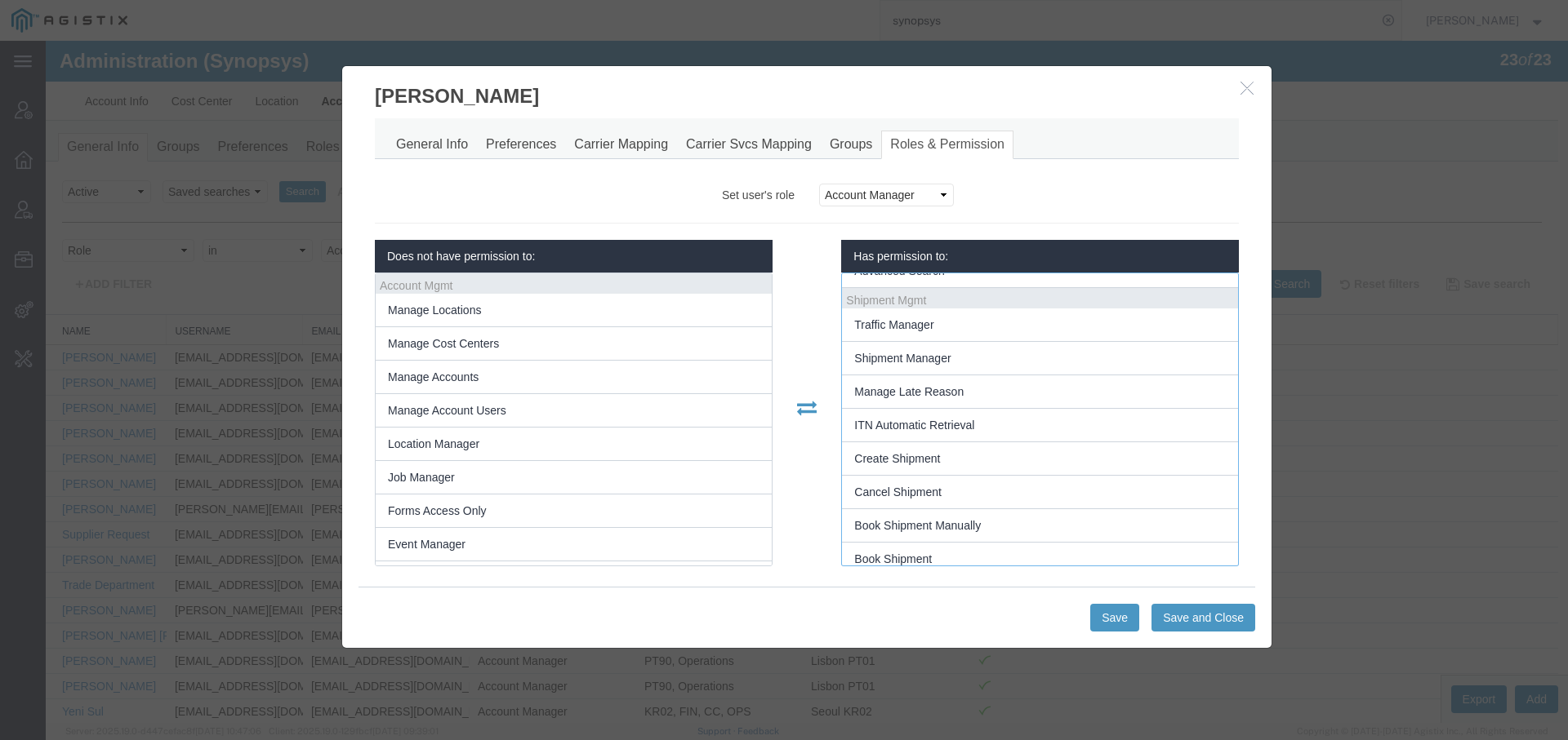
scroll to position [359, 0]
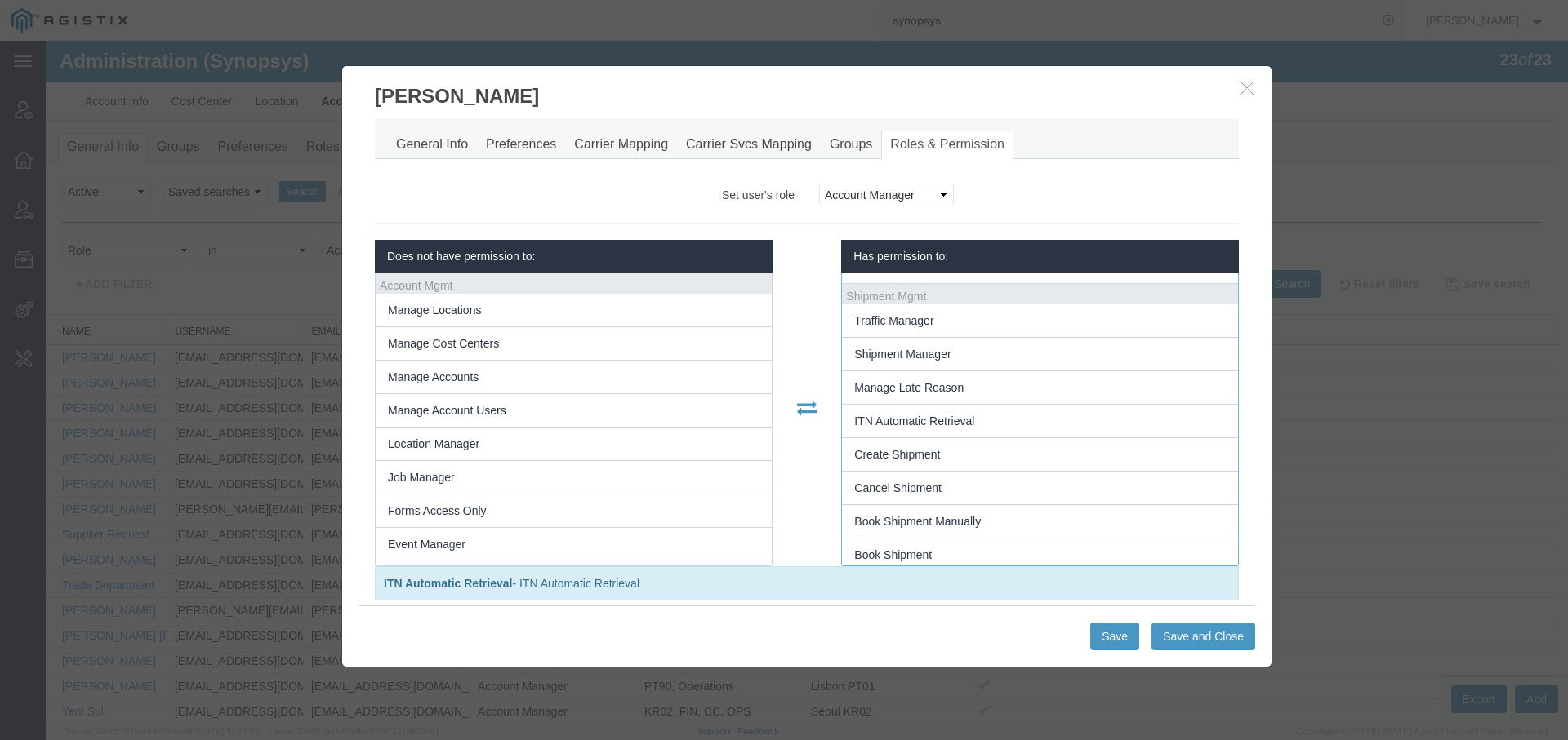
click at [1251, 93] on button "button" at bounding box center [1249, 88] width 20 height 20
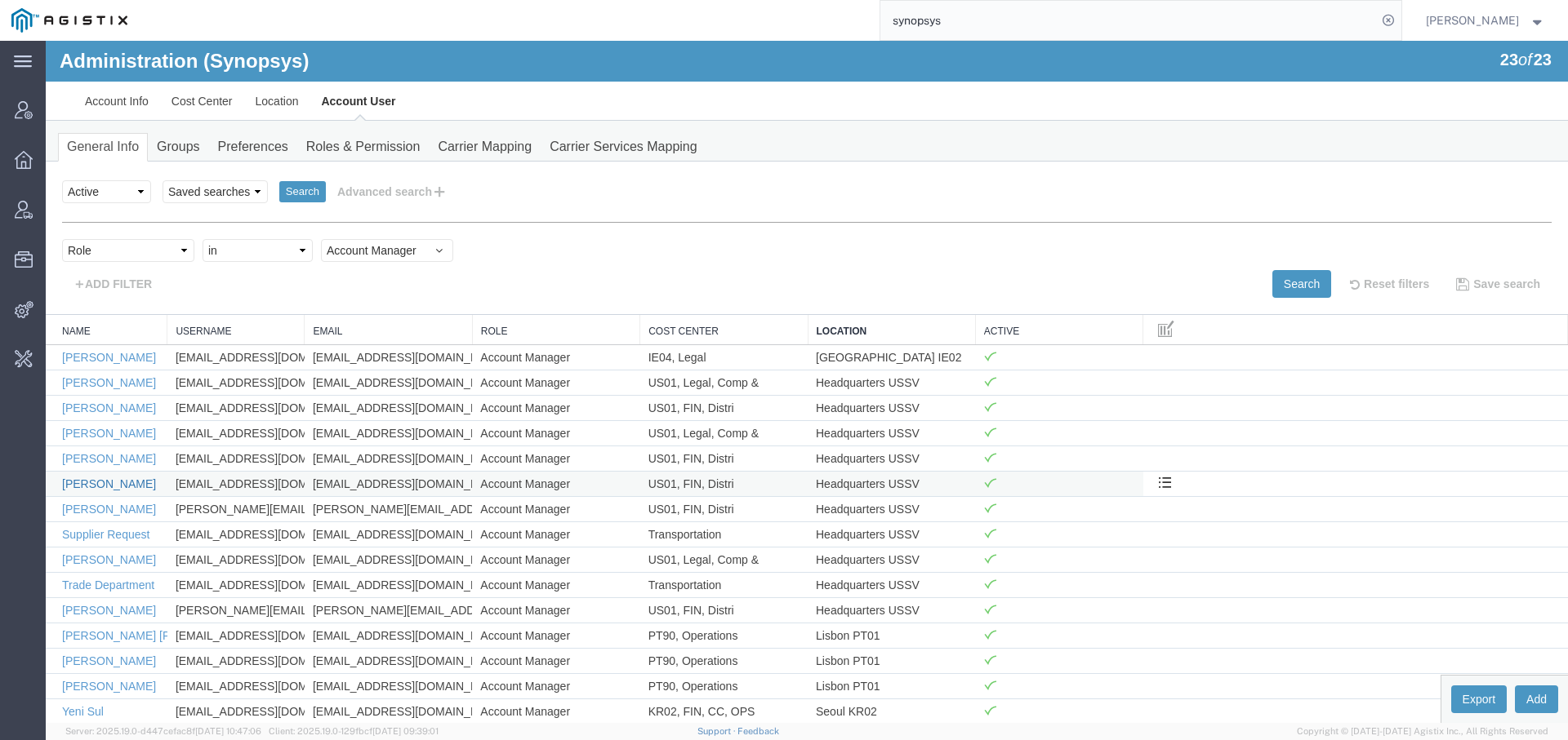
click at [86, 481] on link "Kris Ford" at bounding box center [109, 484] width 94 height 13
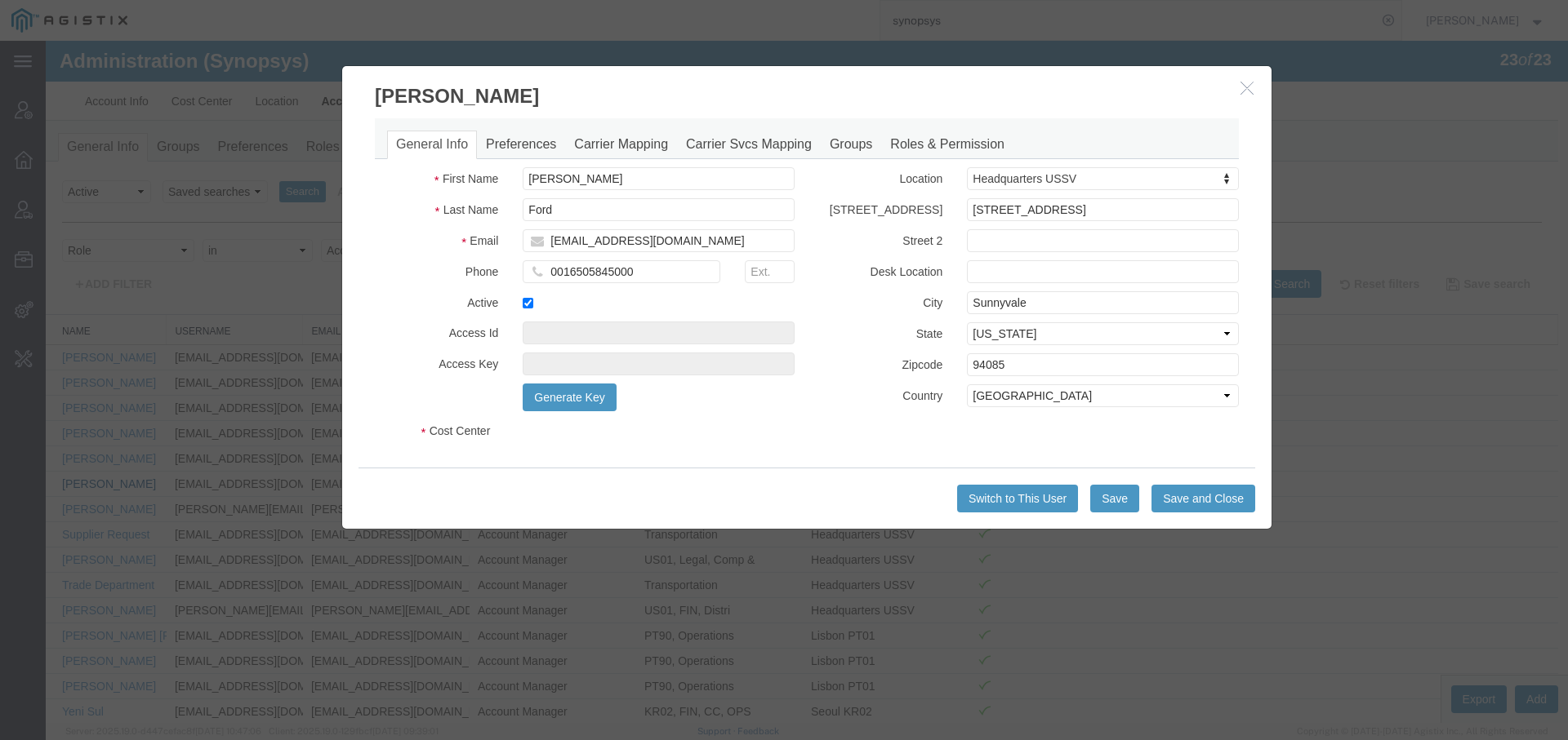
select select "COSTCENTER"
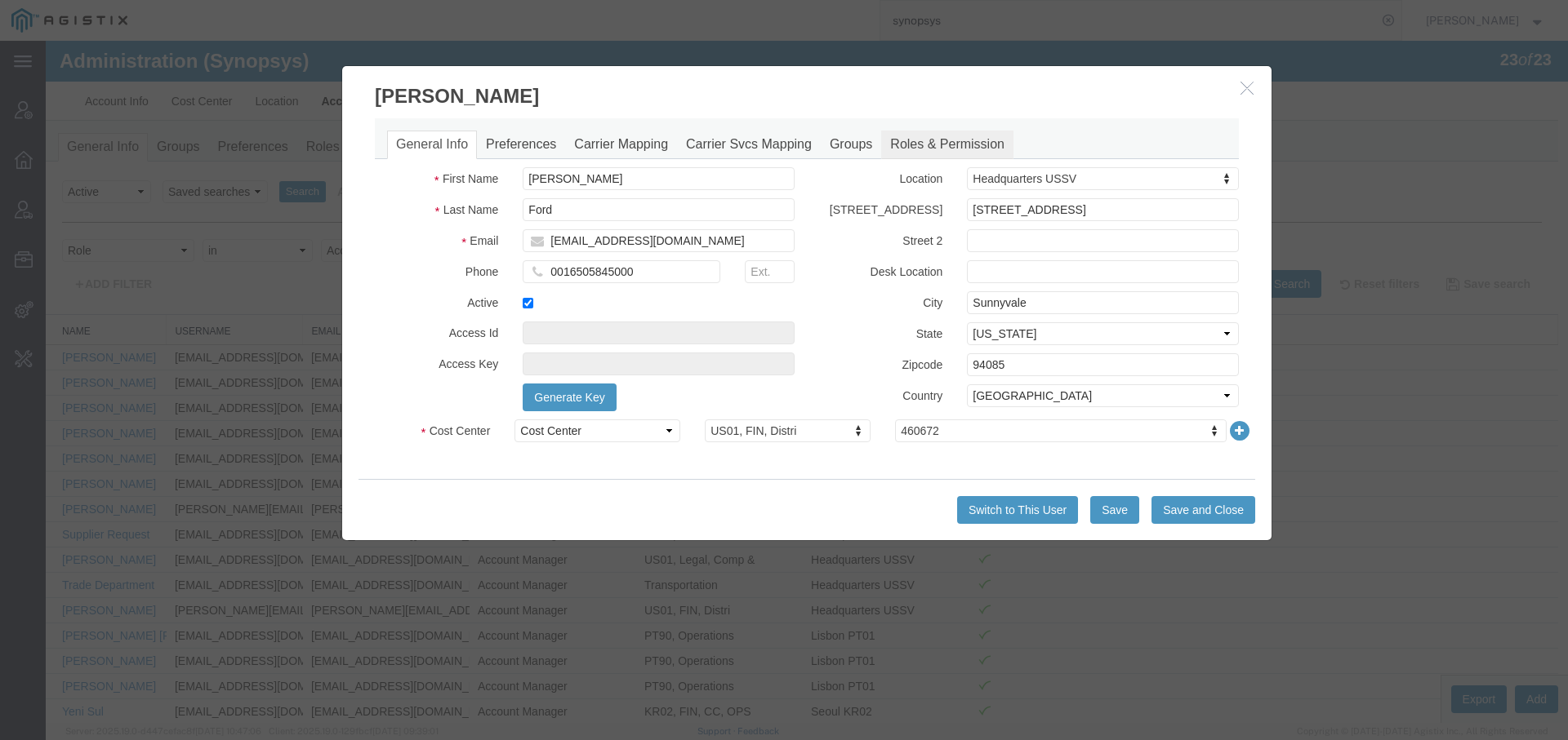
click at [941, 140] on link "Roles & Permission" at bounding box center [947, 144] width 132 height 28
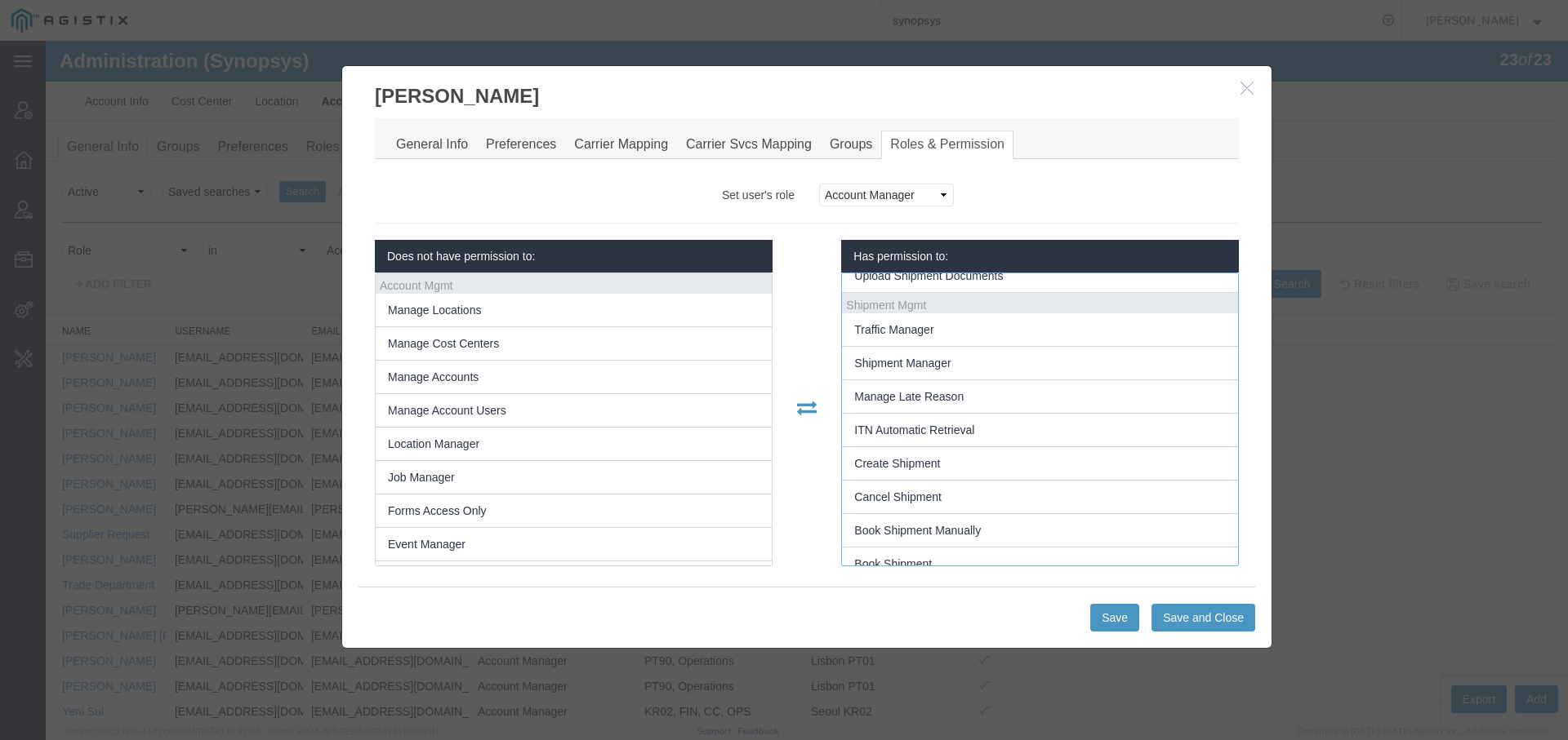
scroll to position [310, 0]
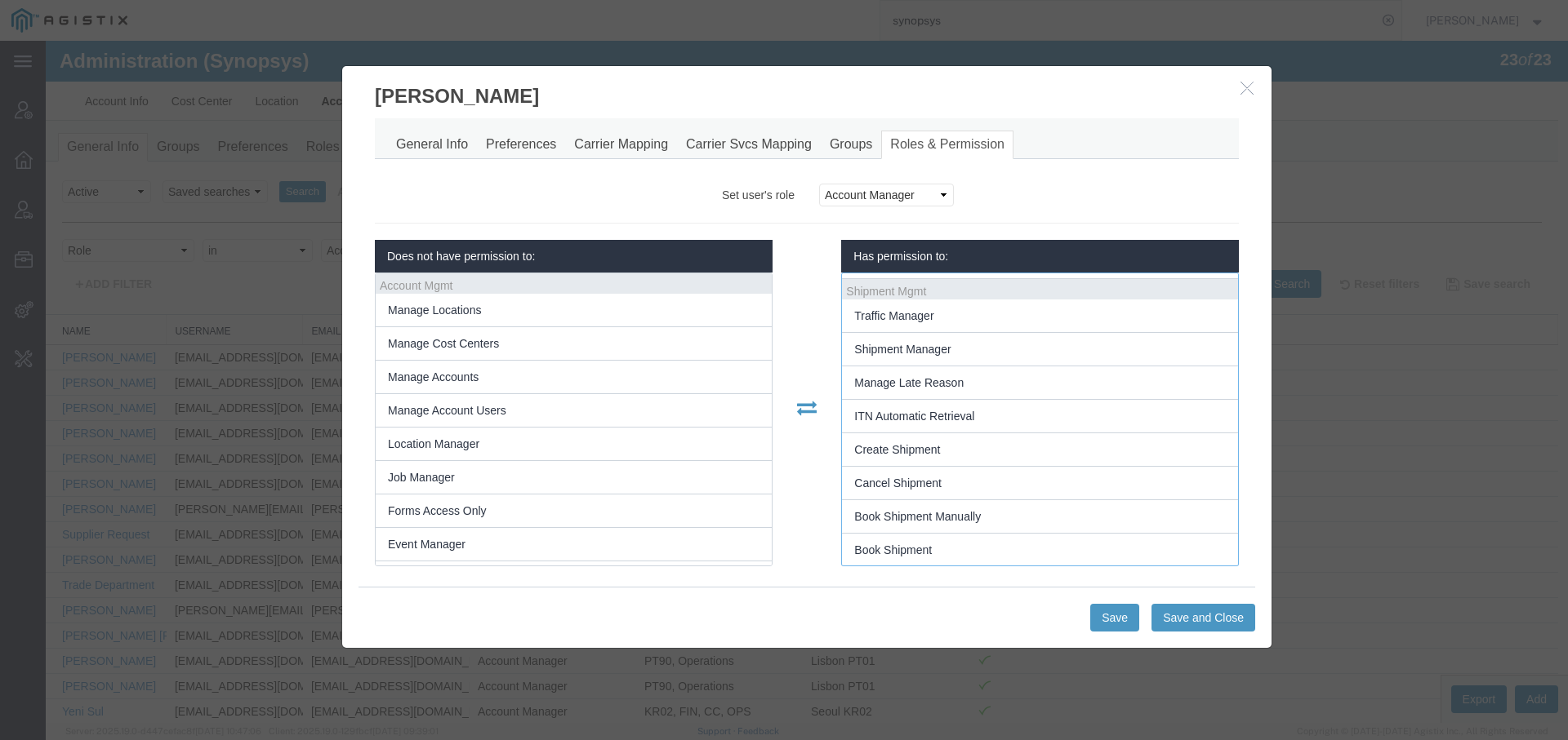
click at [1241, 94] on button "button" at bounding box center [1249, 88] width 20 height 20
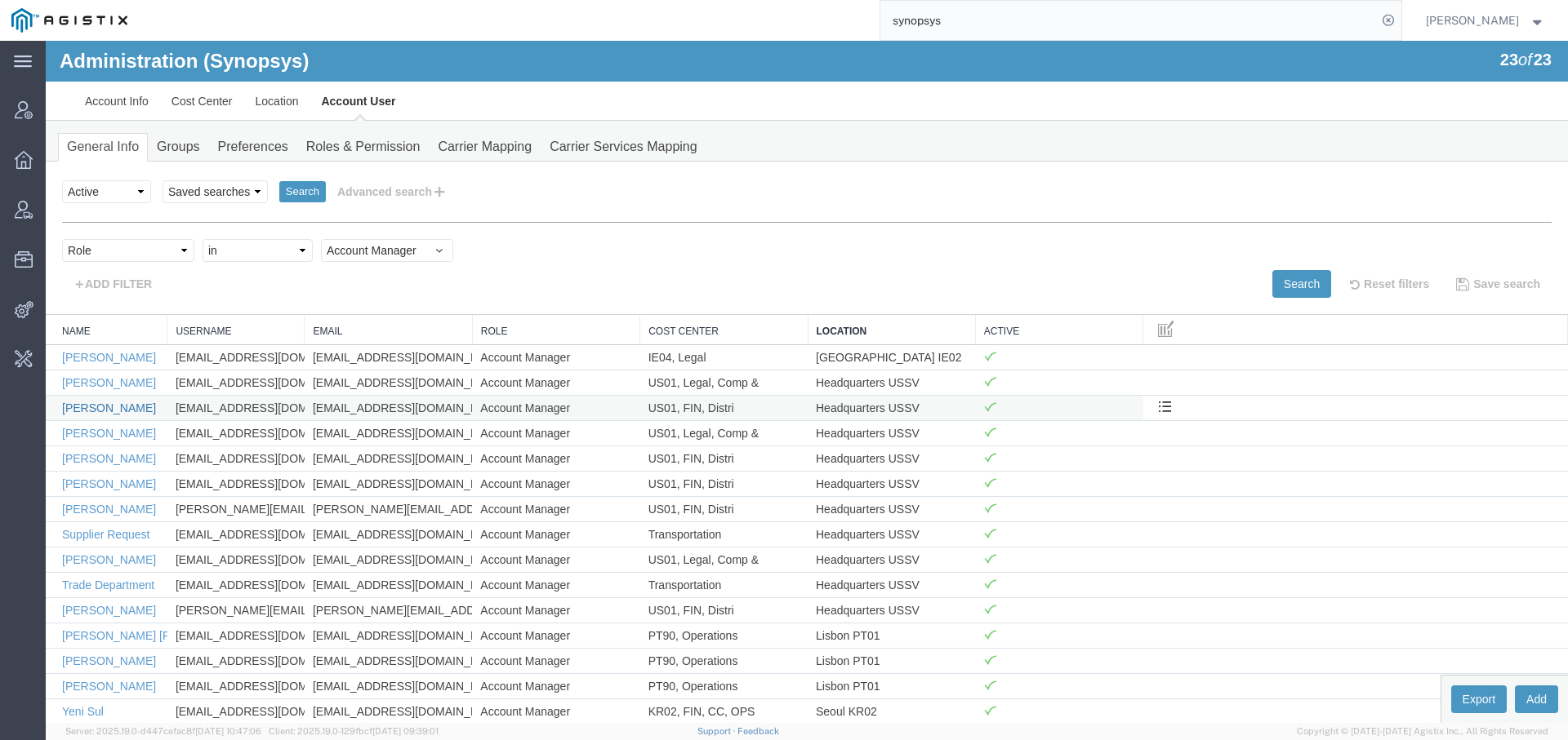
click at [105, 401] on link "Chris Potter" at bounding box center [109, 408] width 94 height 13
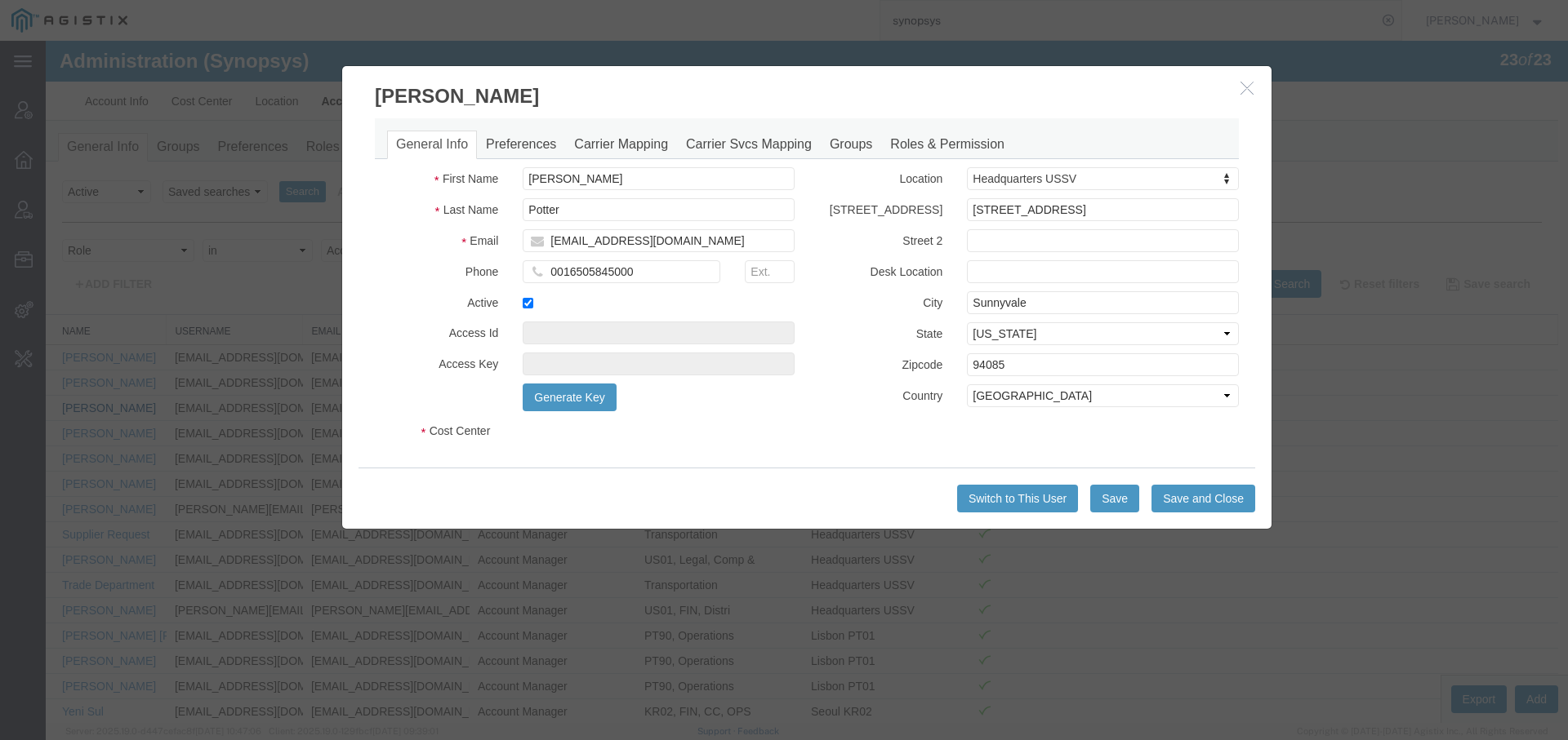
select select "COSTCENTER"
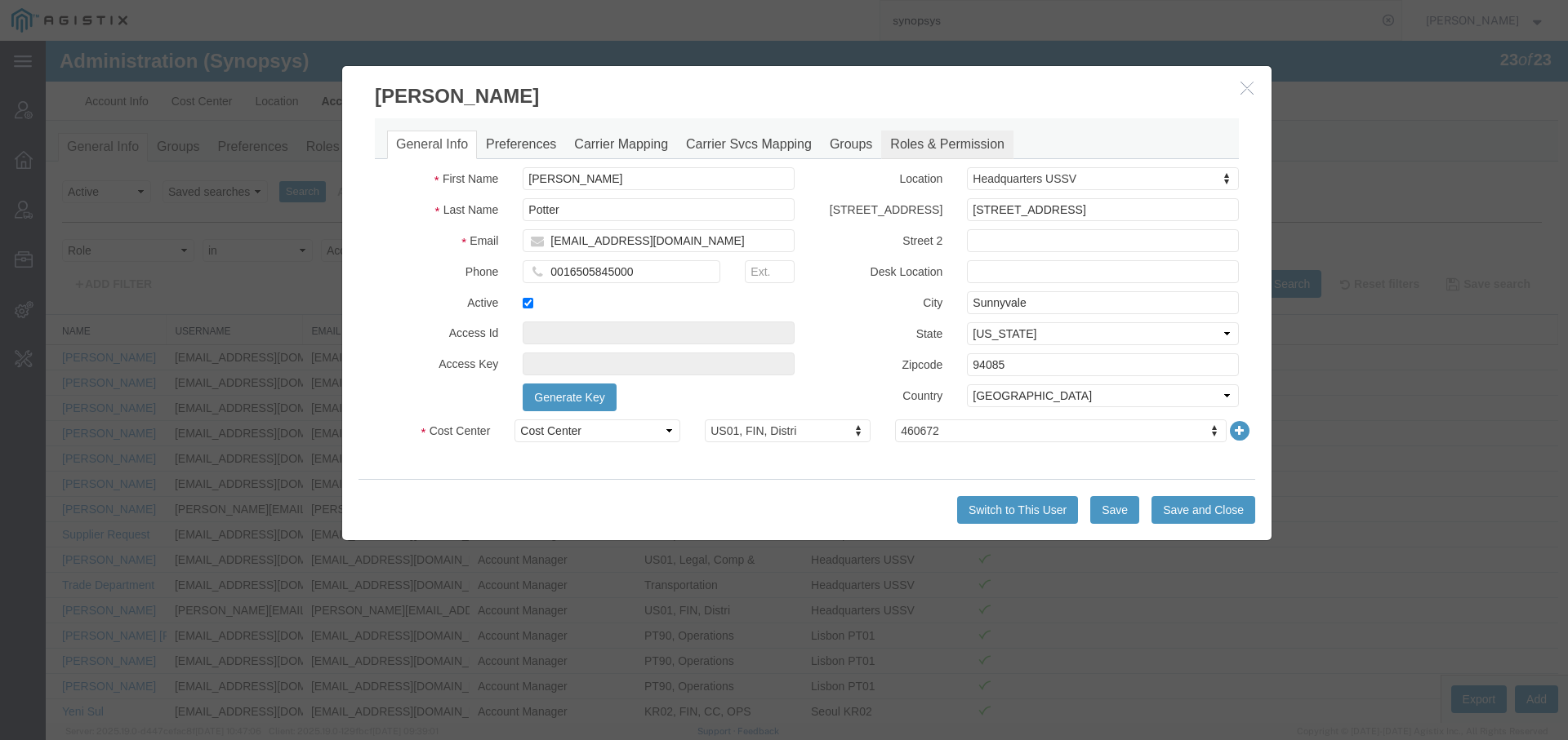
click at [927, 142] on link "Roles & Permission" at bounding box center [947, 144] width 132 height 28
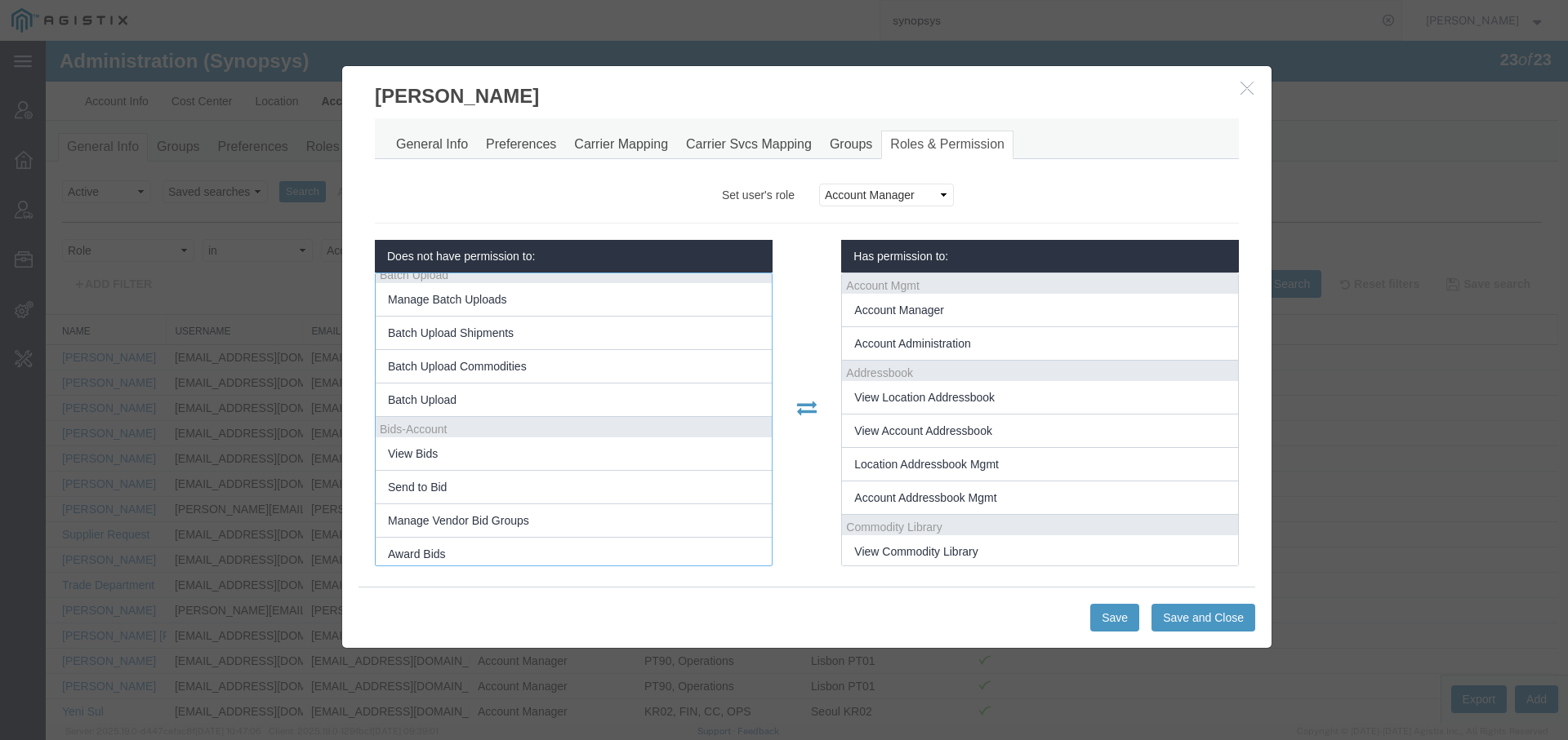
scroll to position [0, 0]
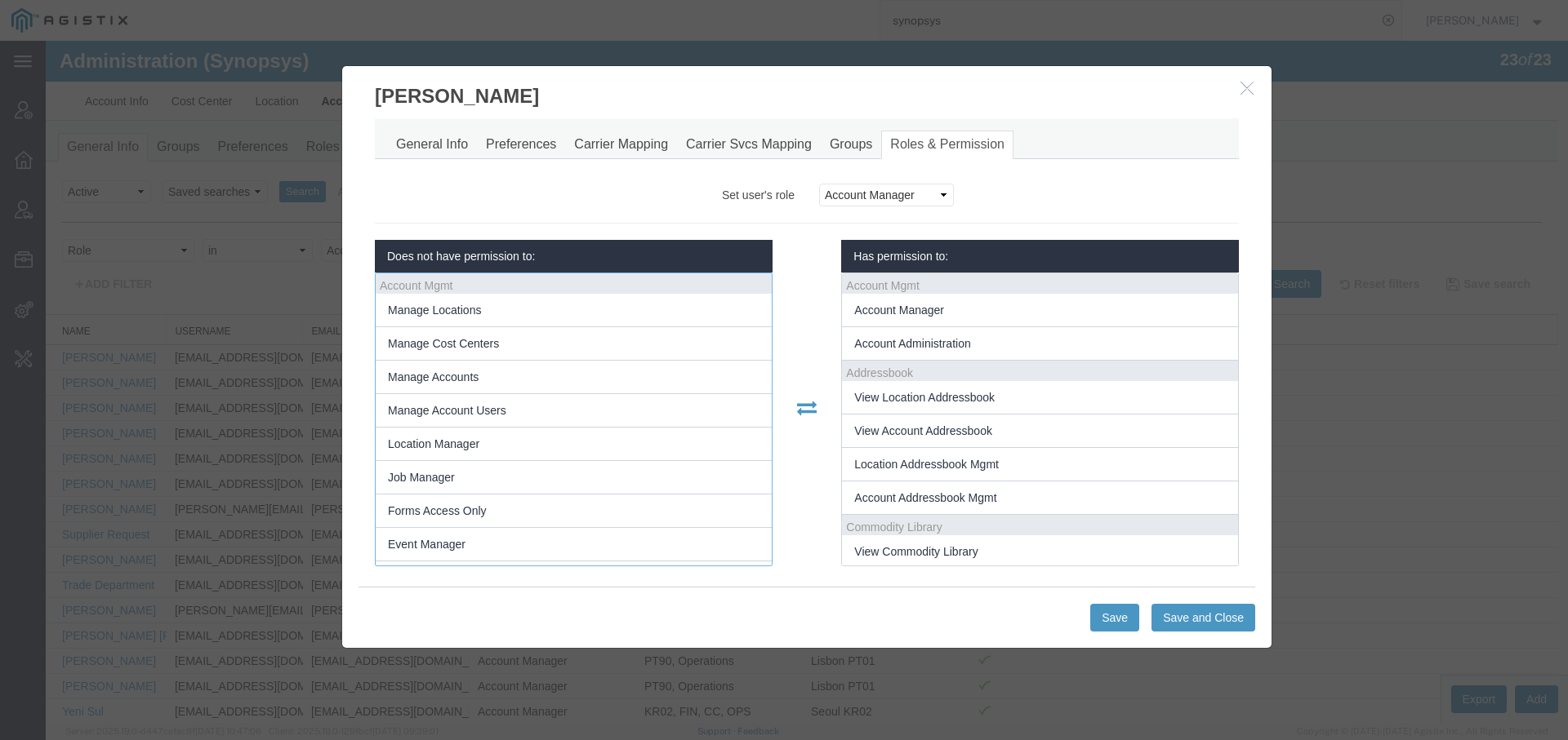
click at [1245, 81] on icon "button" at bounding box center [1247, 87] width 13 height 14
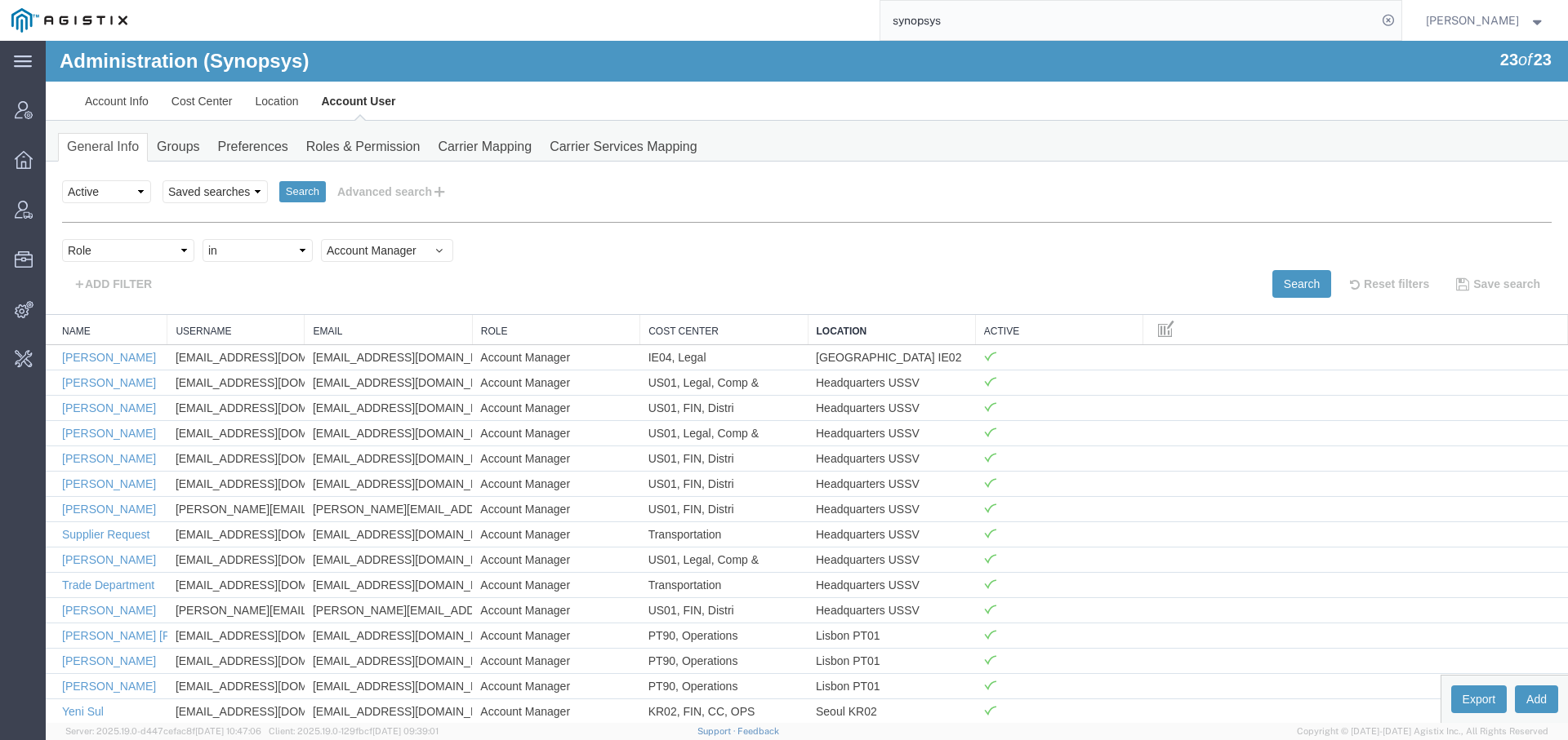
click at [902, 28] on input "synopsys" at bounding box center [1128, 20] width 496 height 39
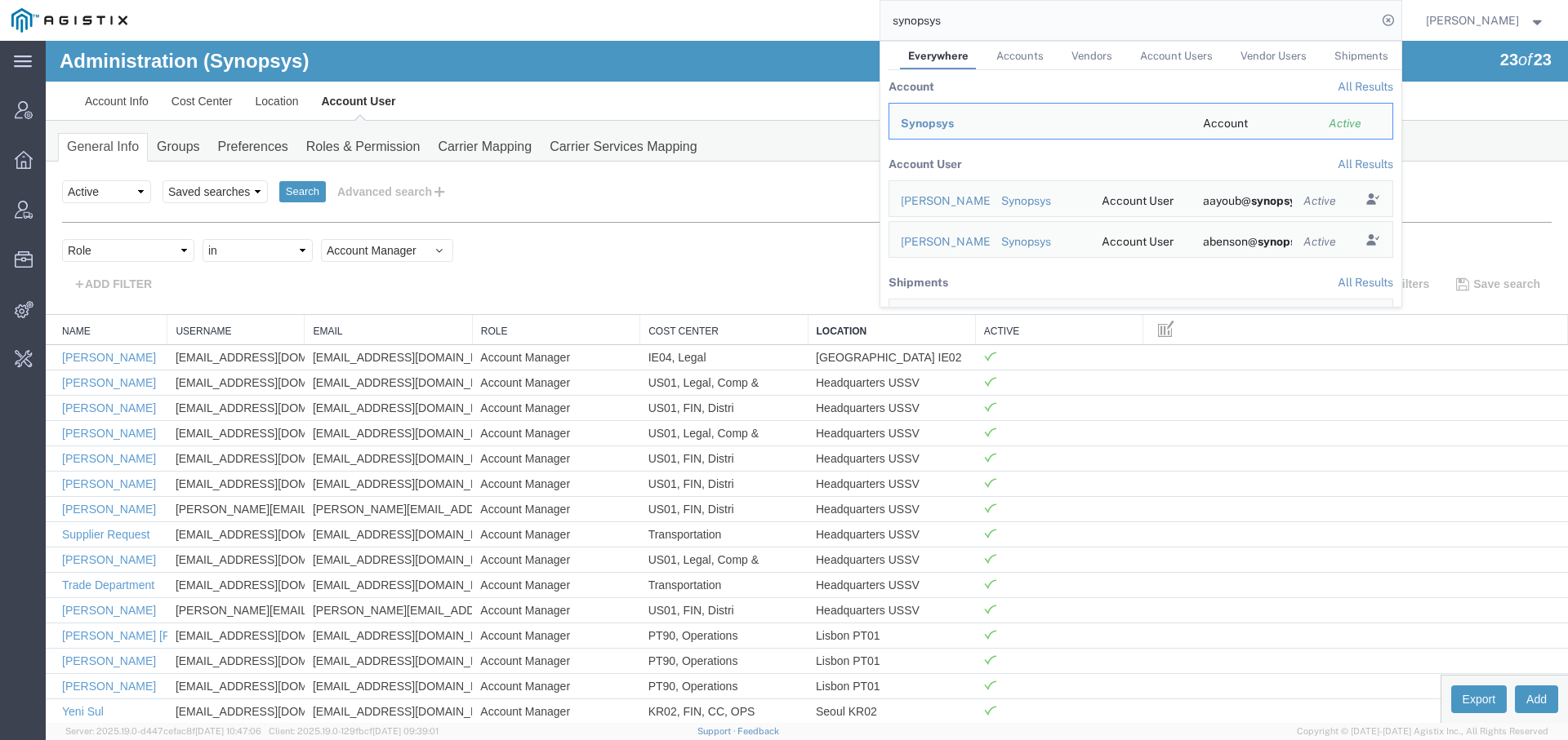
click at [902, 28] on input "synopsys" at bounding box center [1128, 20] width 496 height 39
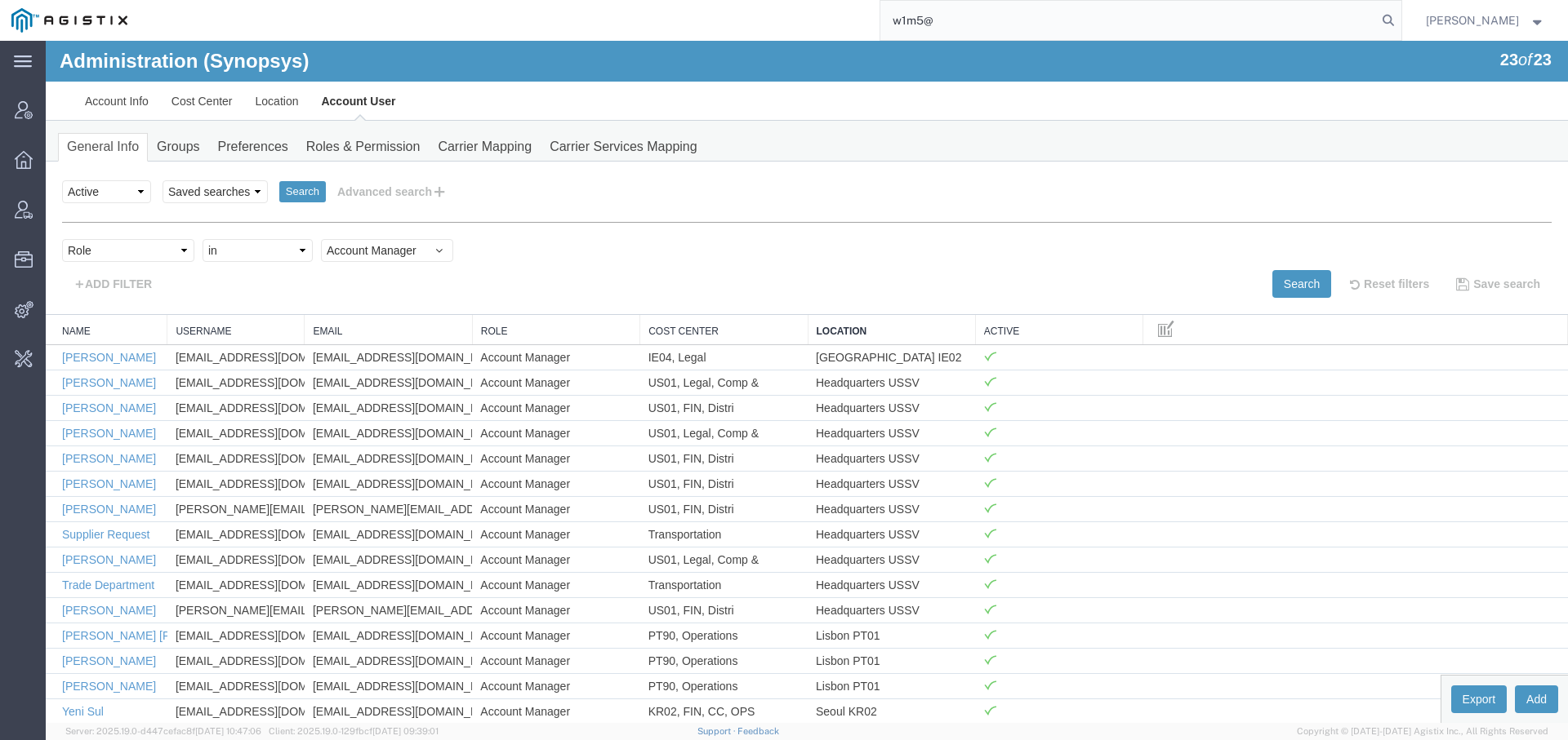
type input "w1m5@"
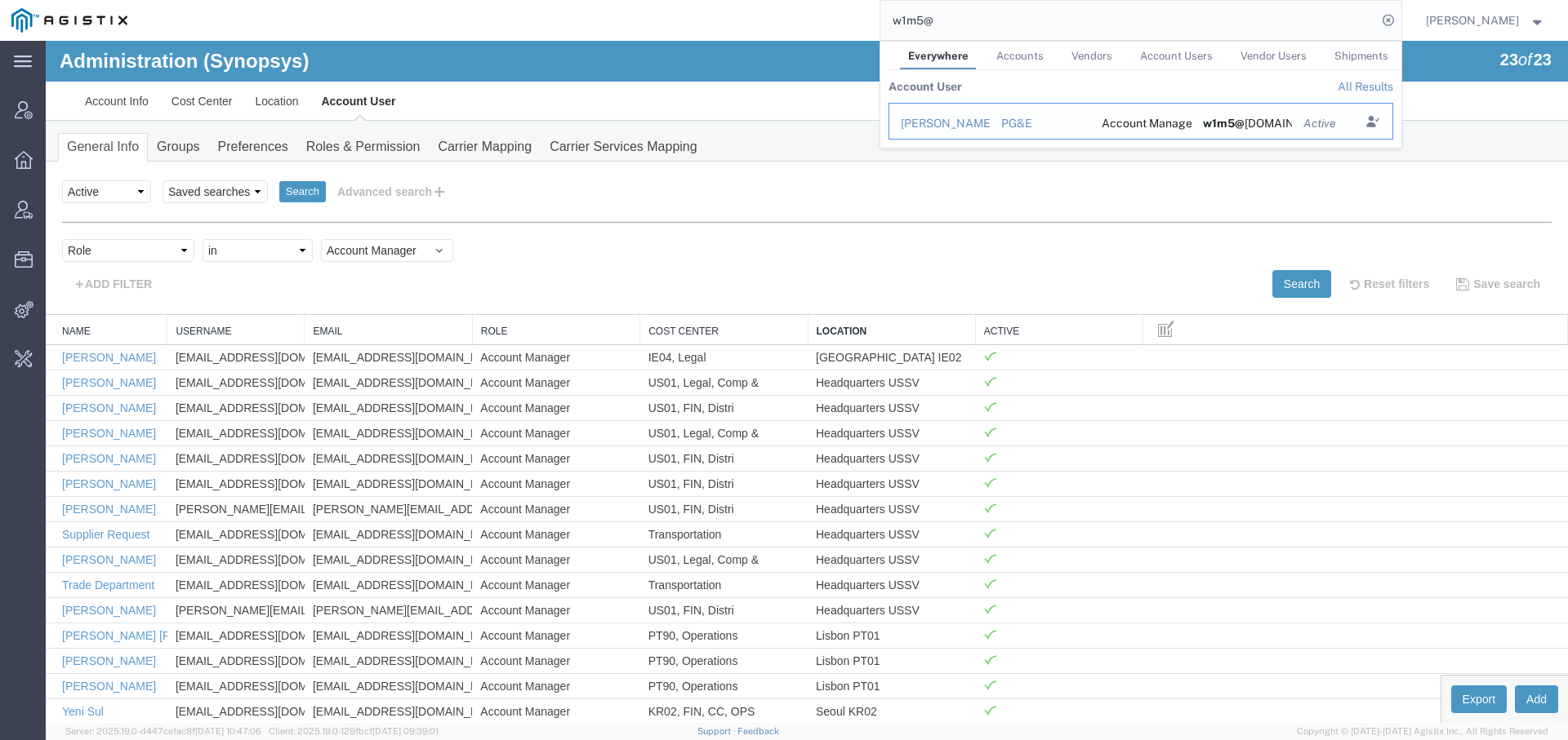
click at [945, 131] on td "Wendy Hetrick" at bounding box center [939, 121] width 101 height 37
click at [931, 123] on div "Wendy Hetrick" at bounding box center [940, 123] width 77 height 17
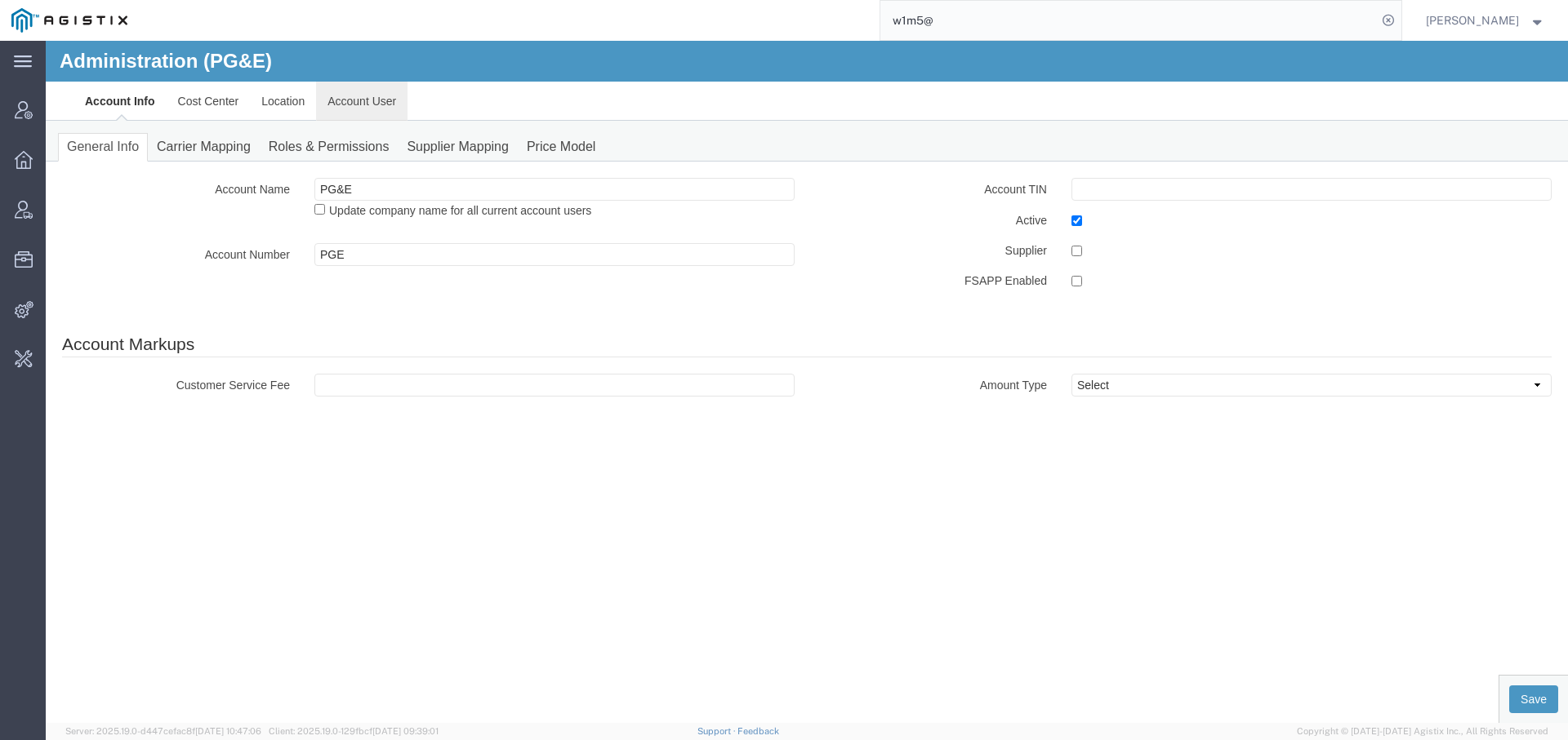
click at [352, 86] on link "Account User" at bounding box center [362, 101] width 92 height 39
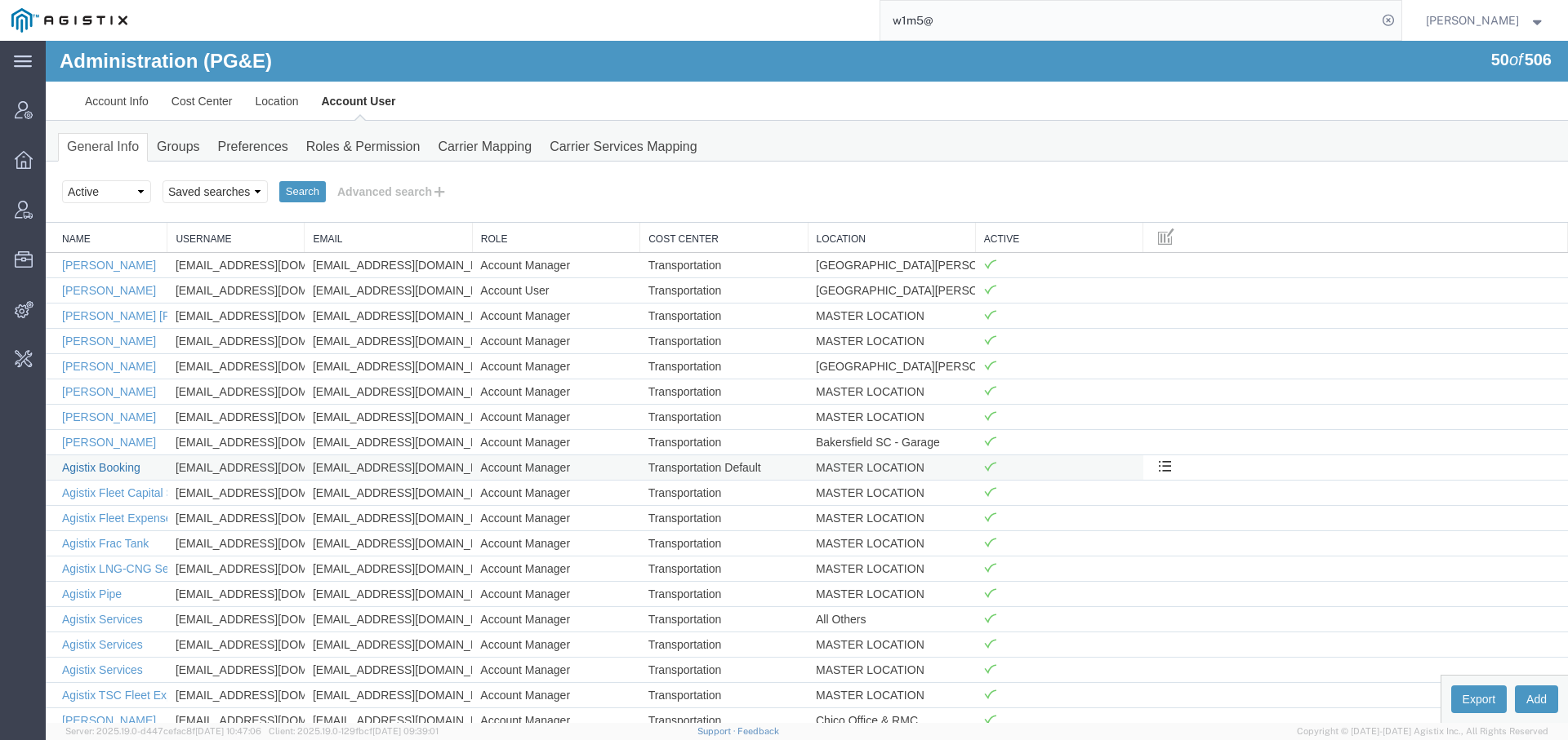
click at [93, 465] on link "Agistix Booking" at bounding box center [101, 467] width 78 height 13
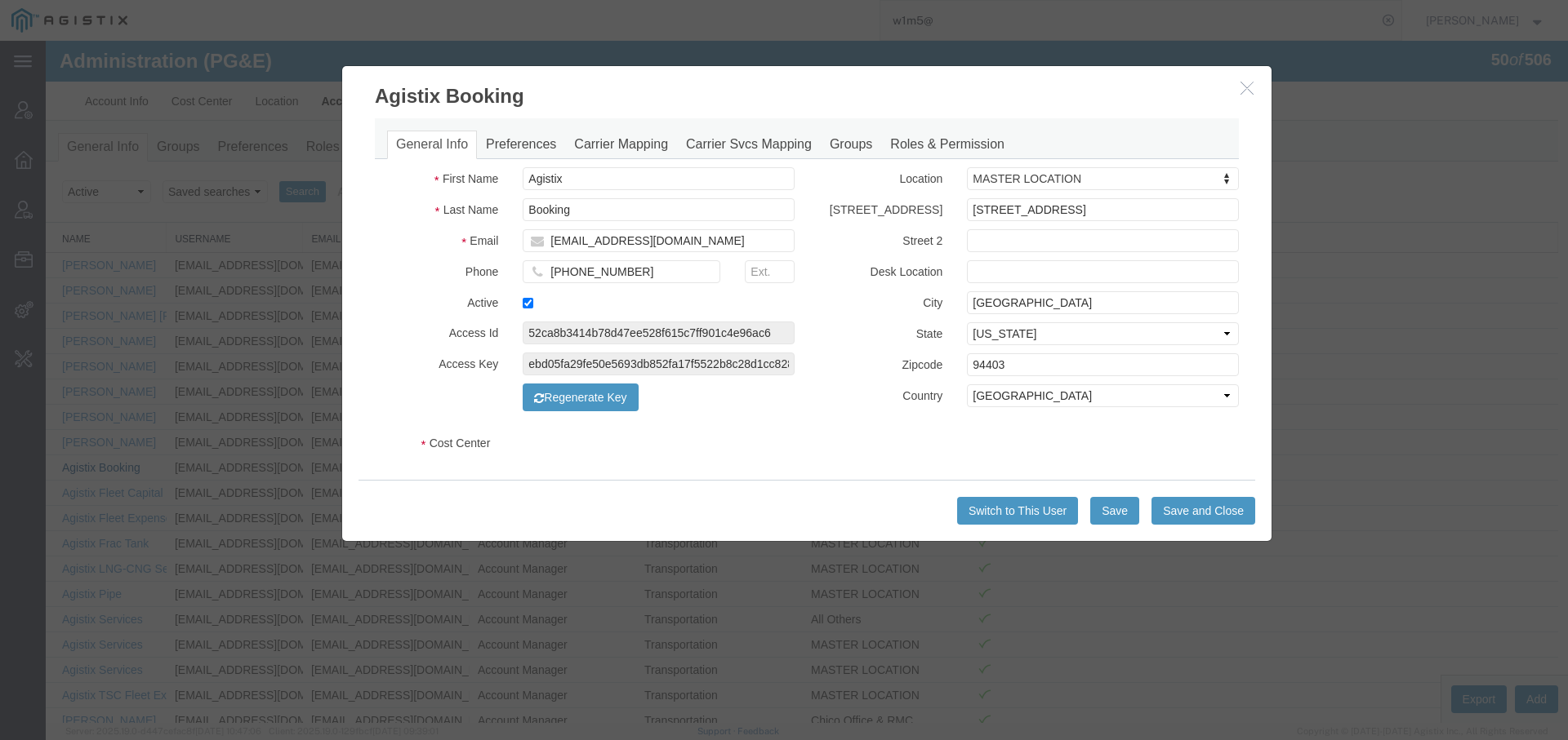
select select "COSTCENTER"
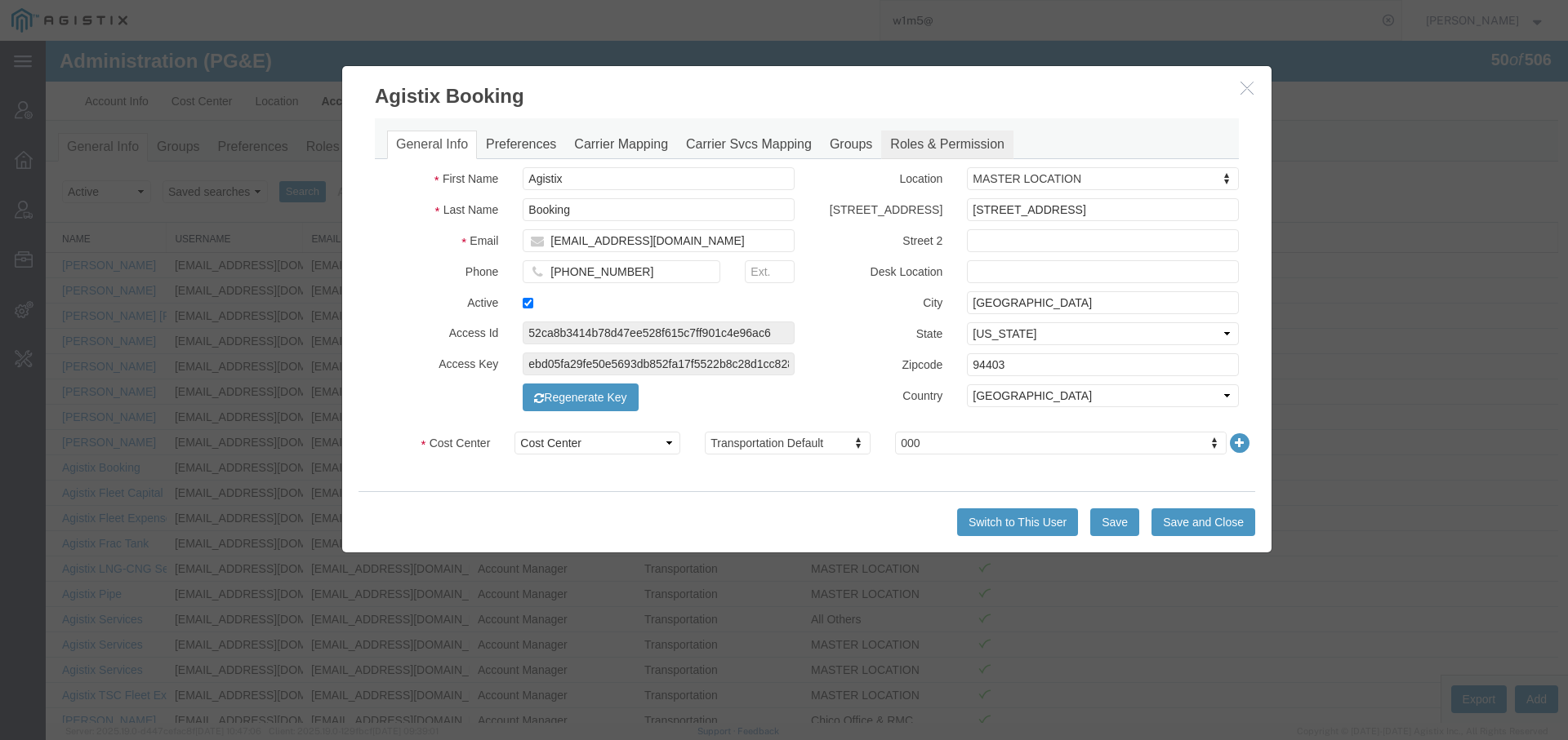
click at [905, 144] on link "Roles & Permission" at bounding box center [947, 144] width 132 height 28
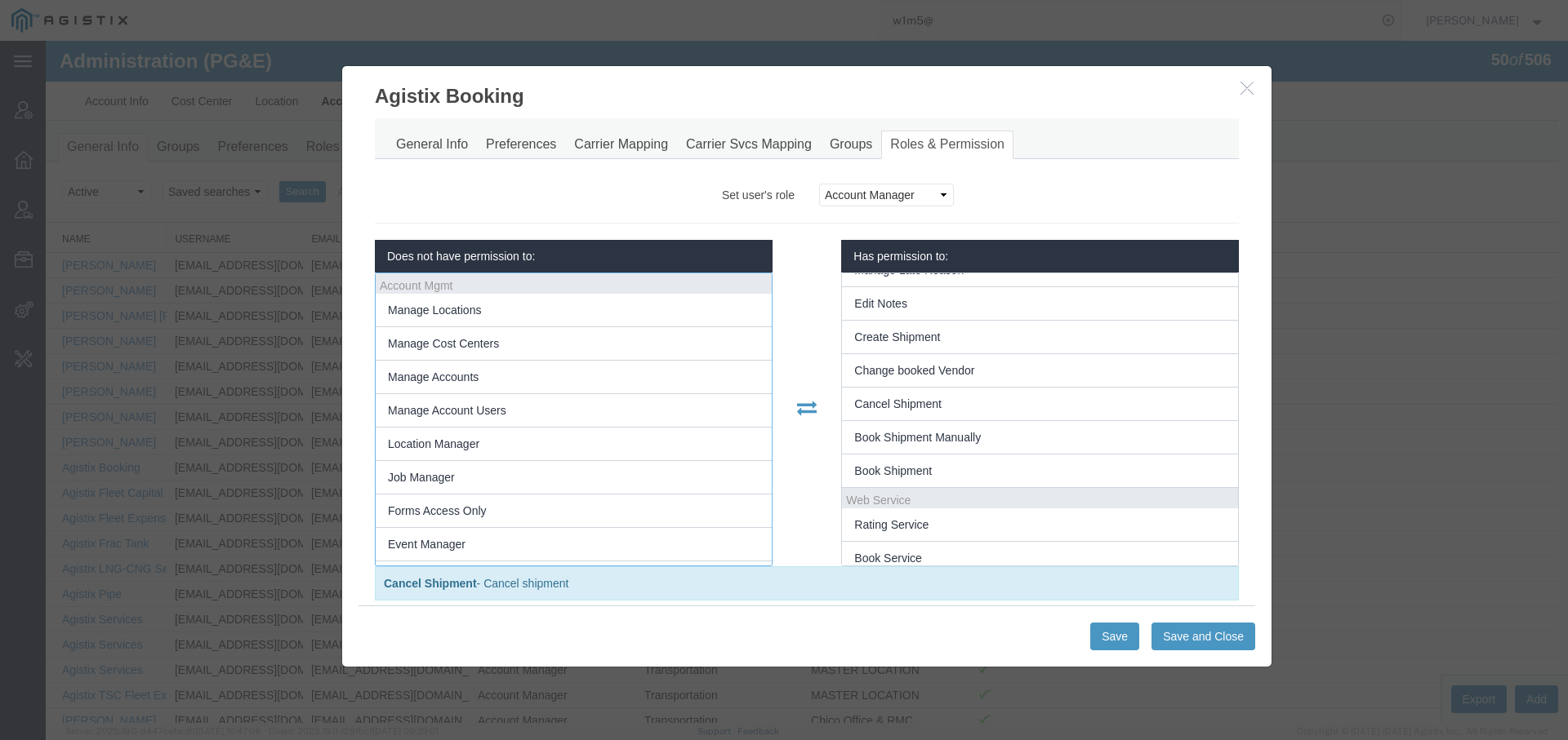
click at [794, 297] on div "Does not have permission to: Account Mgmt Manage Locations Manage Cost Centers …" at bounding box center [807, 403] width 864 height 327
click at [795, 338] on div "Does not have permission to: Account Mgmt Manage Locations Manage Cost Centers …" at bounding box center [807, 403] width 864 height 327
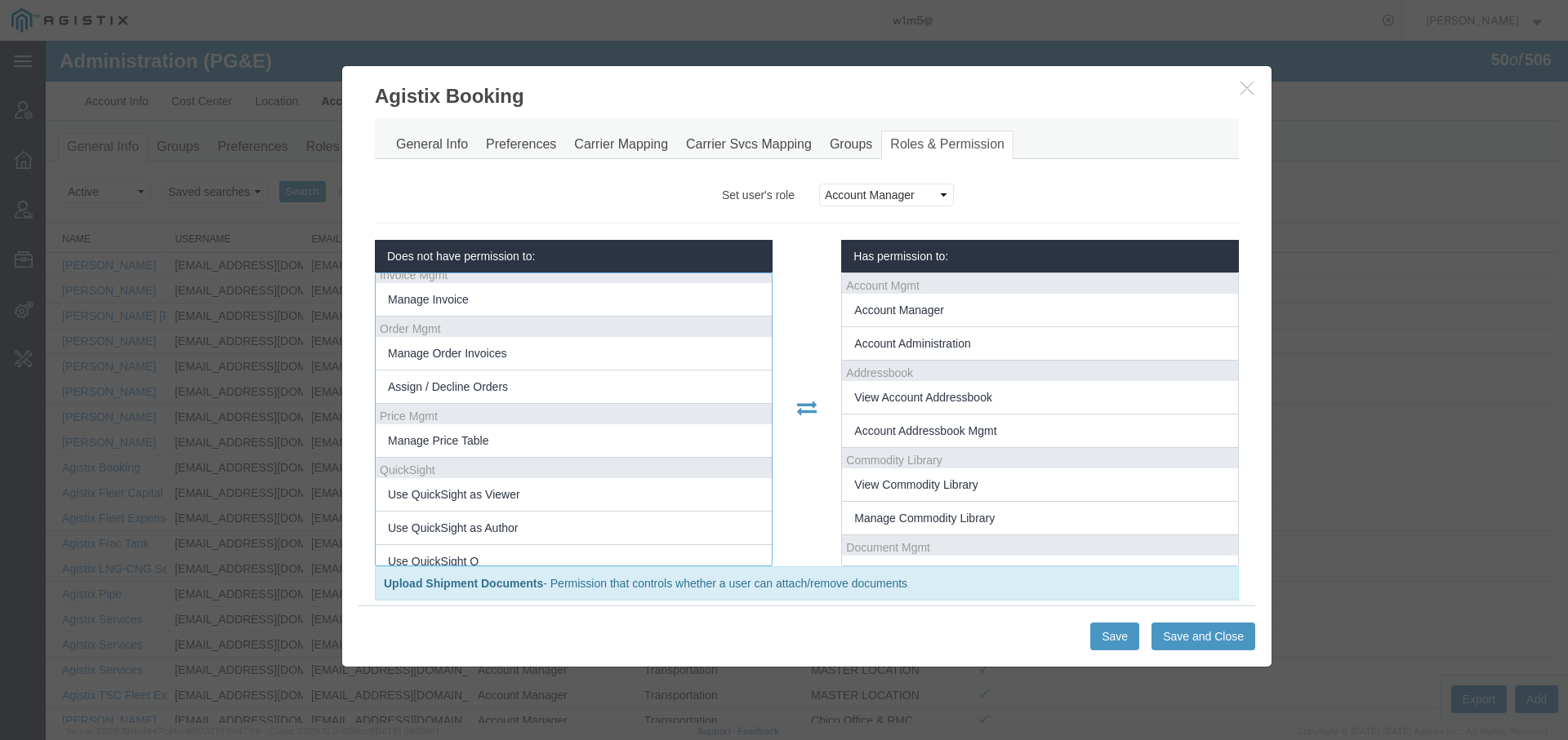
scroll to position [1014, 0]
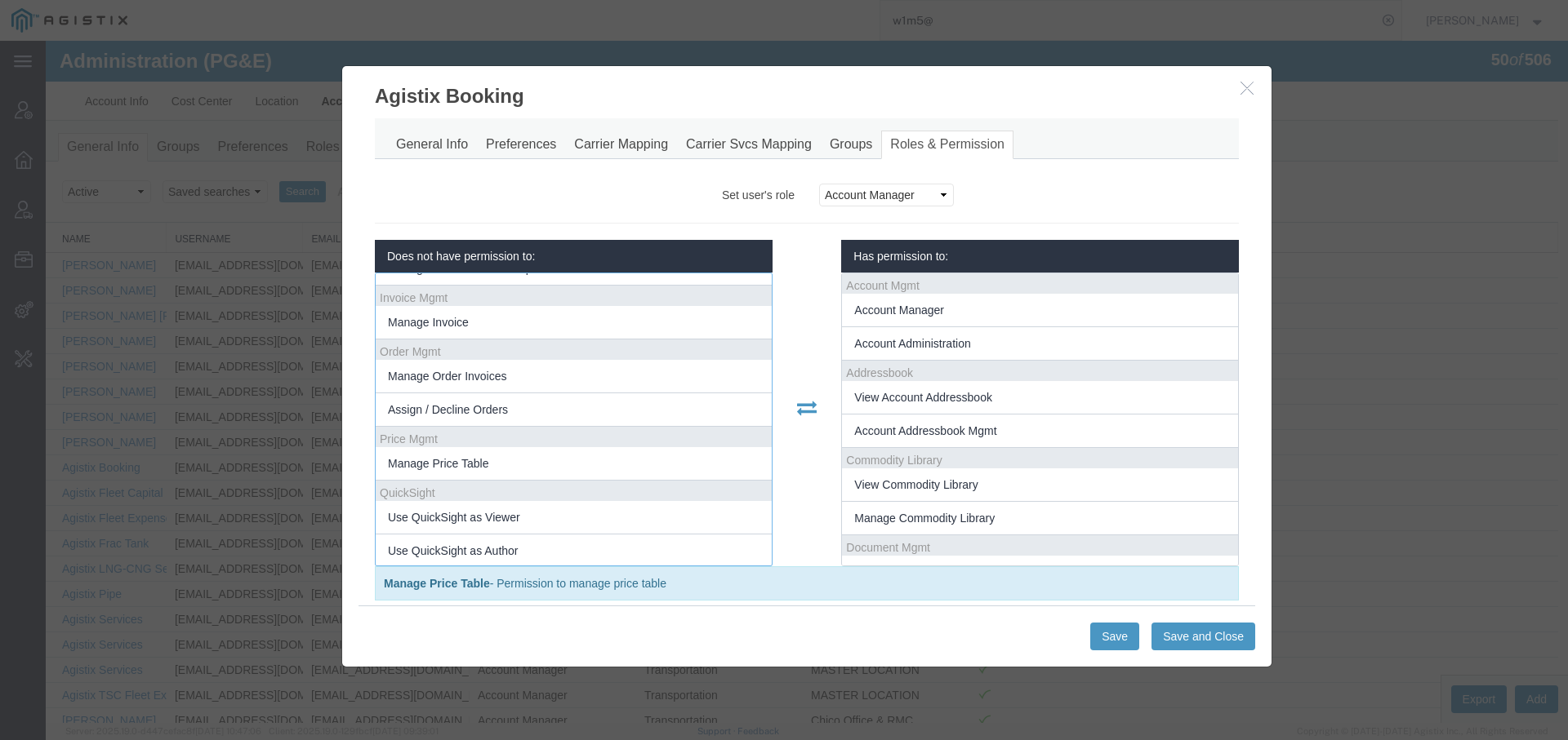
click at [1247, 91] on icon "button" at bounding box center [1247, 87] width 13 height 14
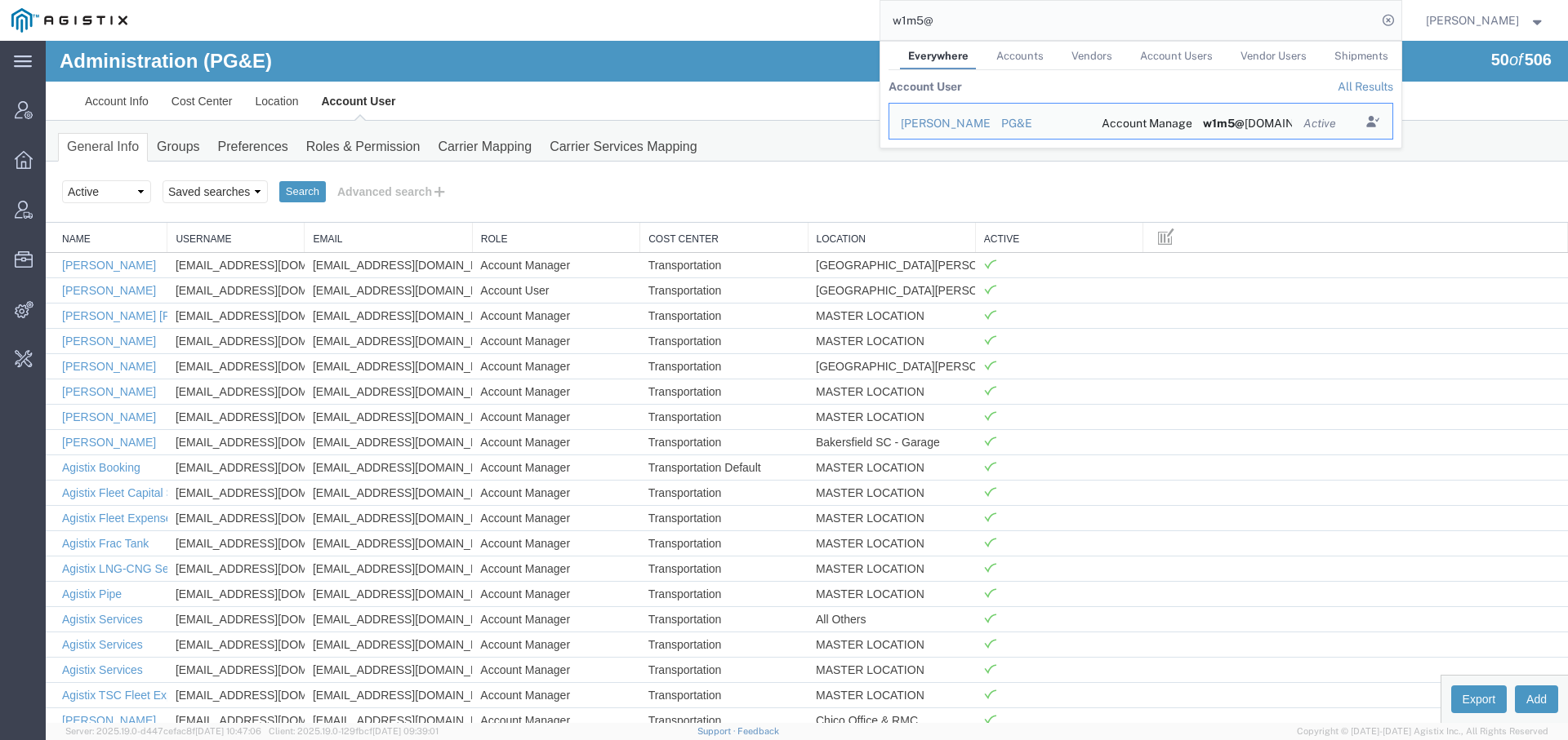
drag, startPoint x: 942, startPoint y: 17, endPoint x: 808, endPoint y: -17, distance: 138.2
click at [808, 0] on html "main_menu Created with Sketch. Collapse Menu Account Manager Overview Vendor Ma…" at bounding box center [784, 370] width 1568 height 740
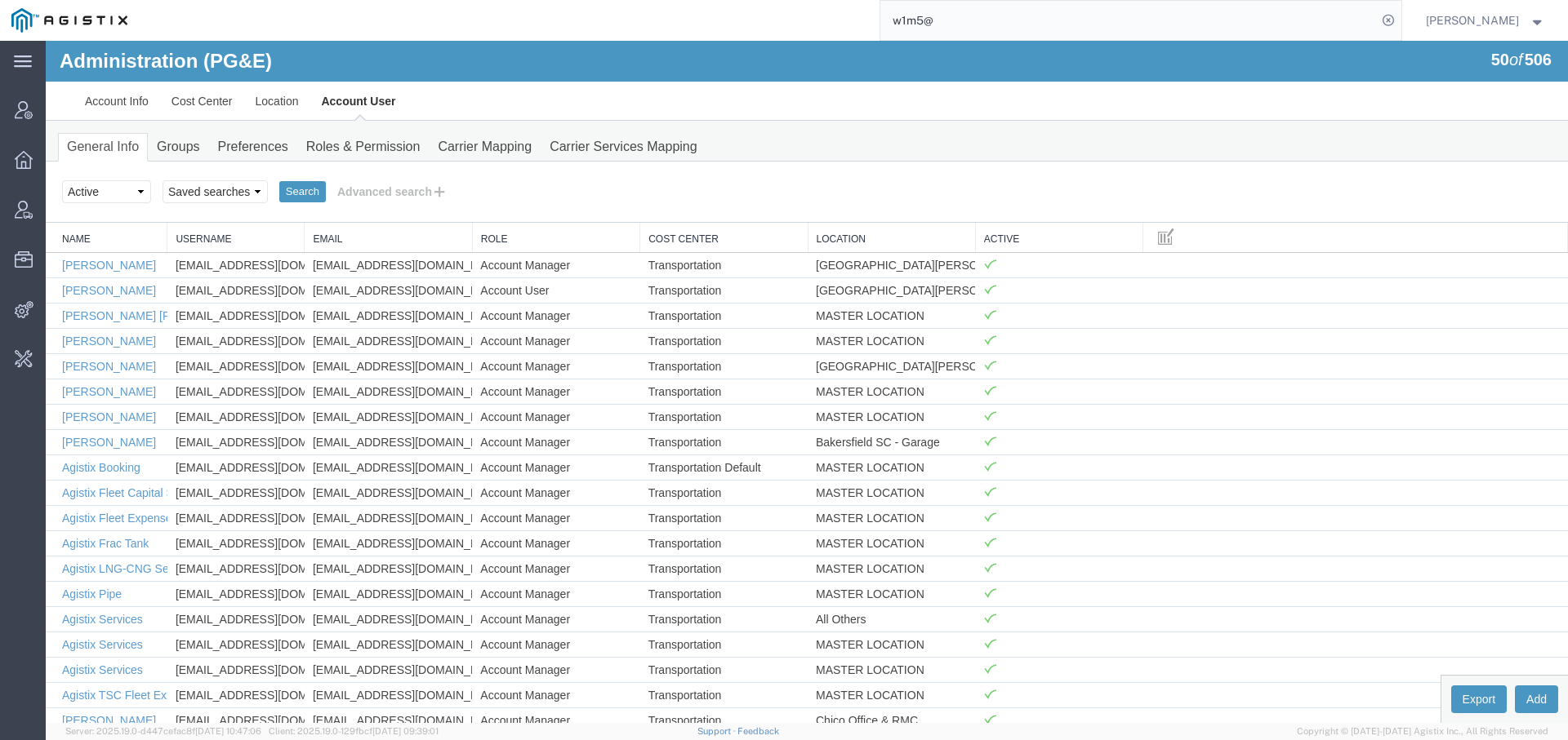
paste input "56249067"
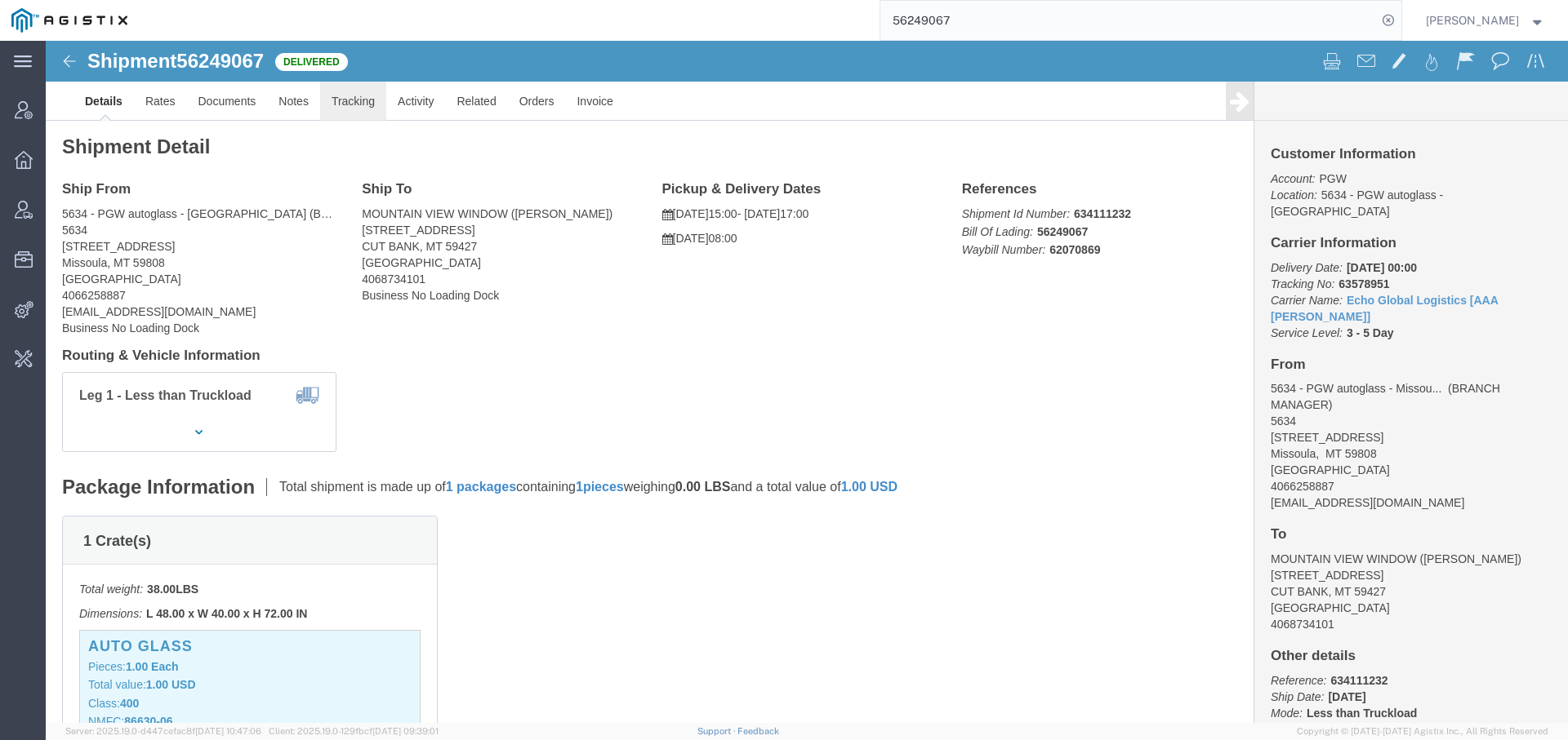
click link "Tracking"
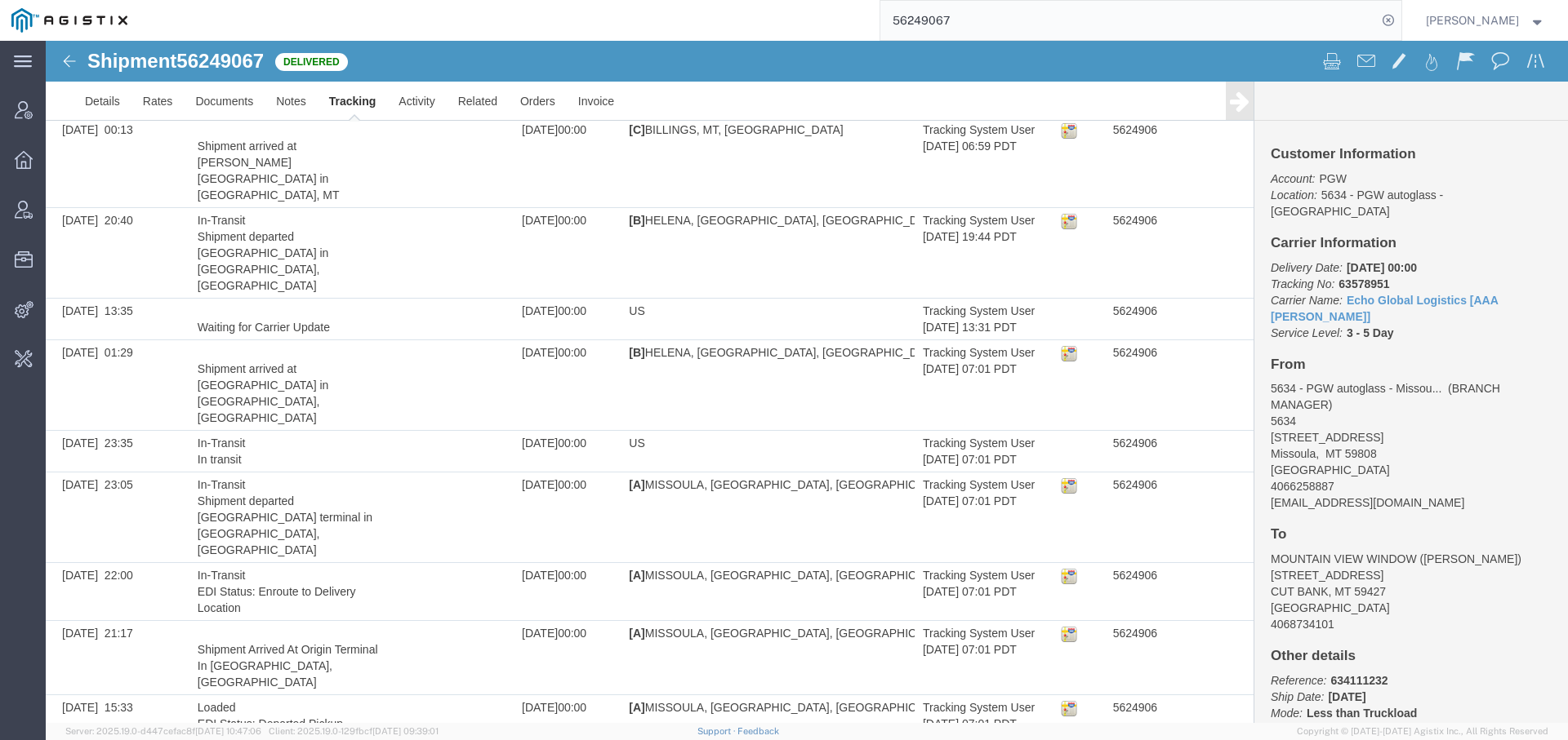
scroll to position [690, 0]
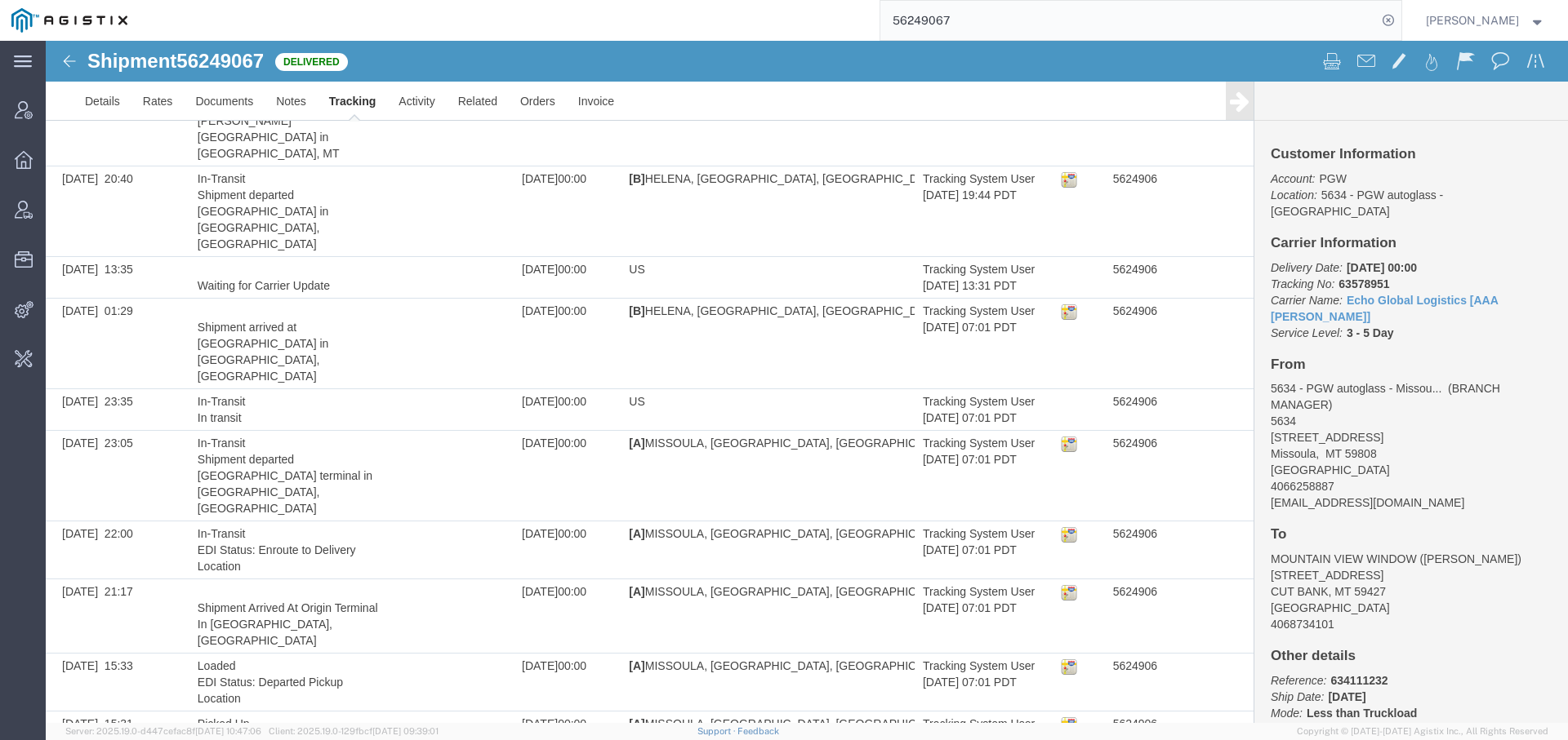
click at [920, 22] on input "56249067" at bounding box center [1128, 20] width 496 height 39
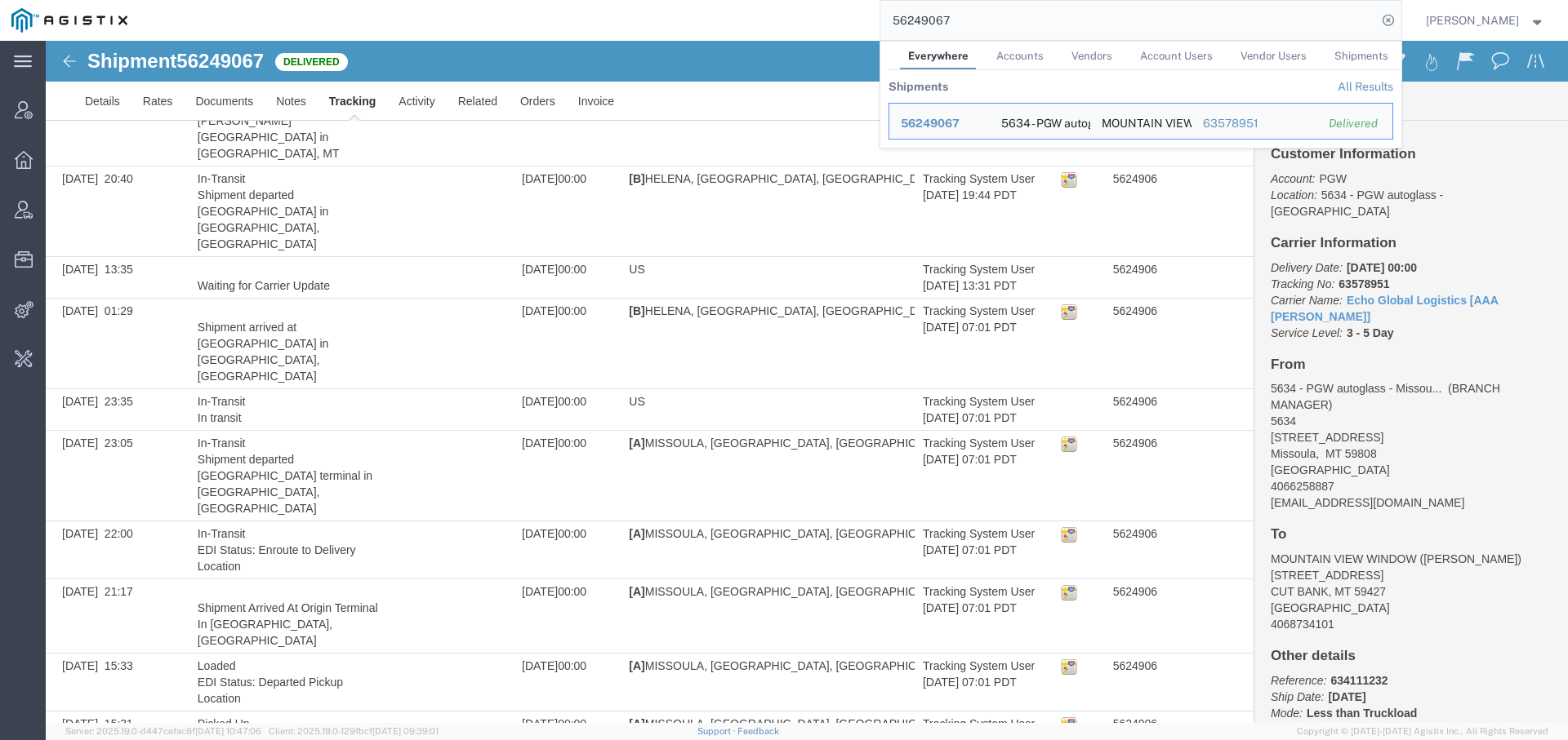
paste input "781246"
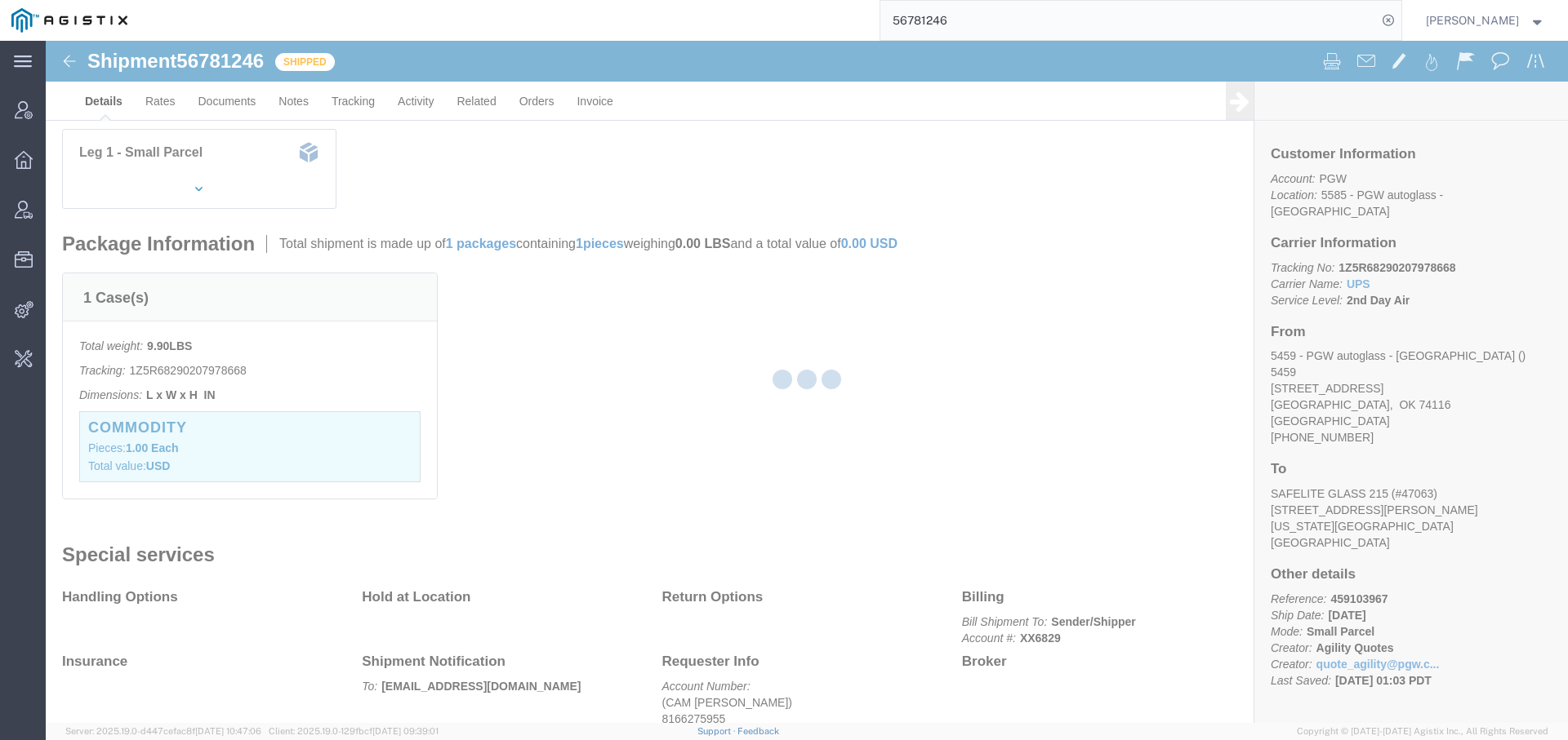
scroll to position [290, 0]
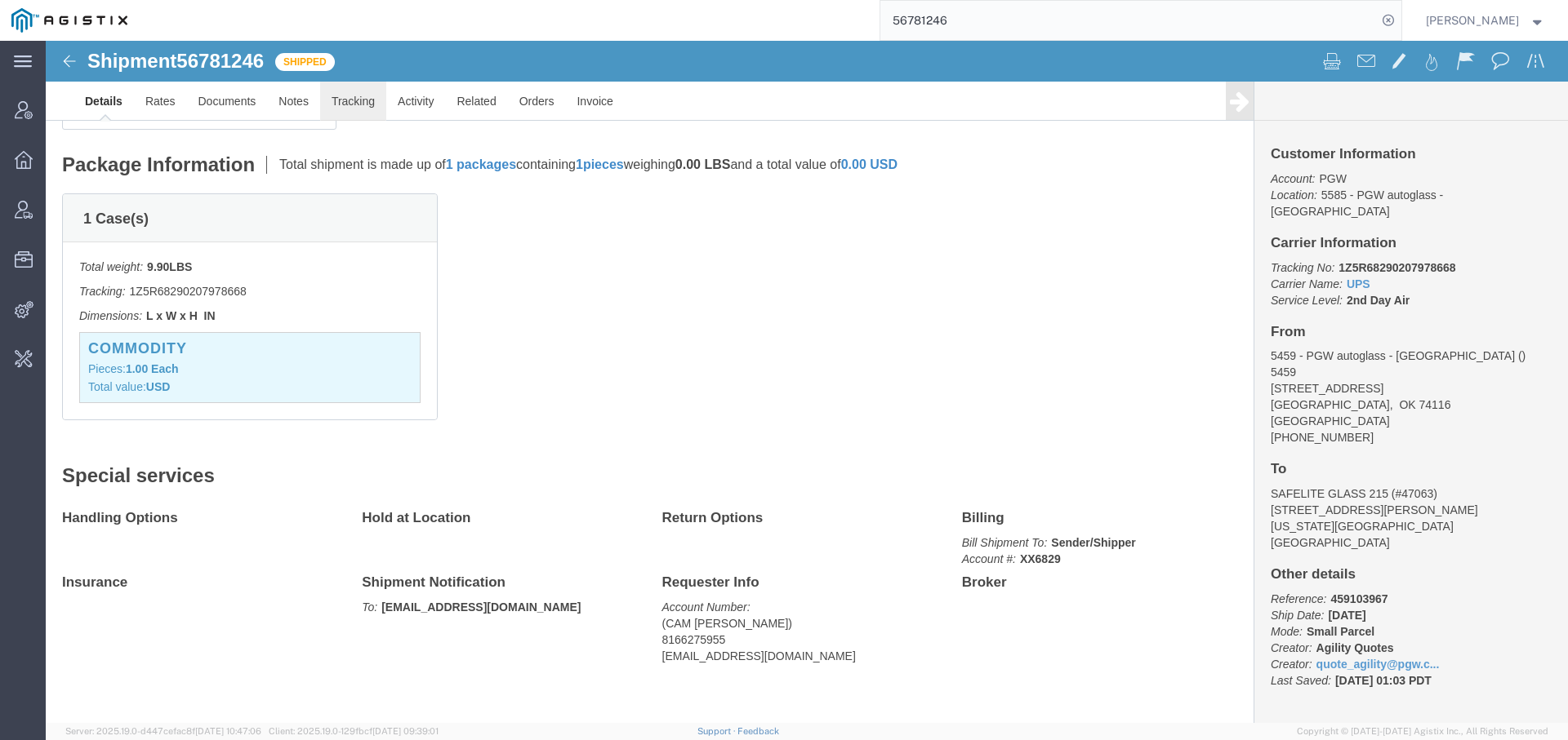
click link "Tracking"
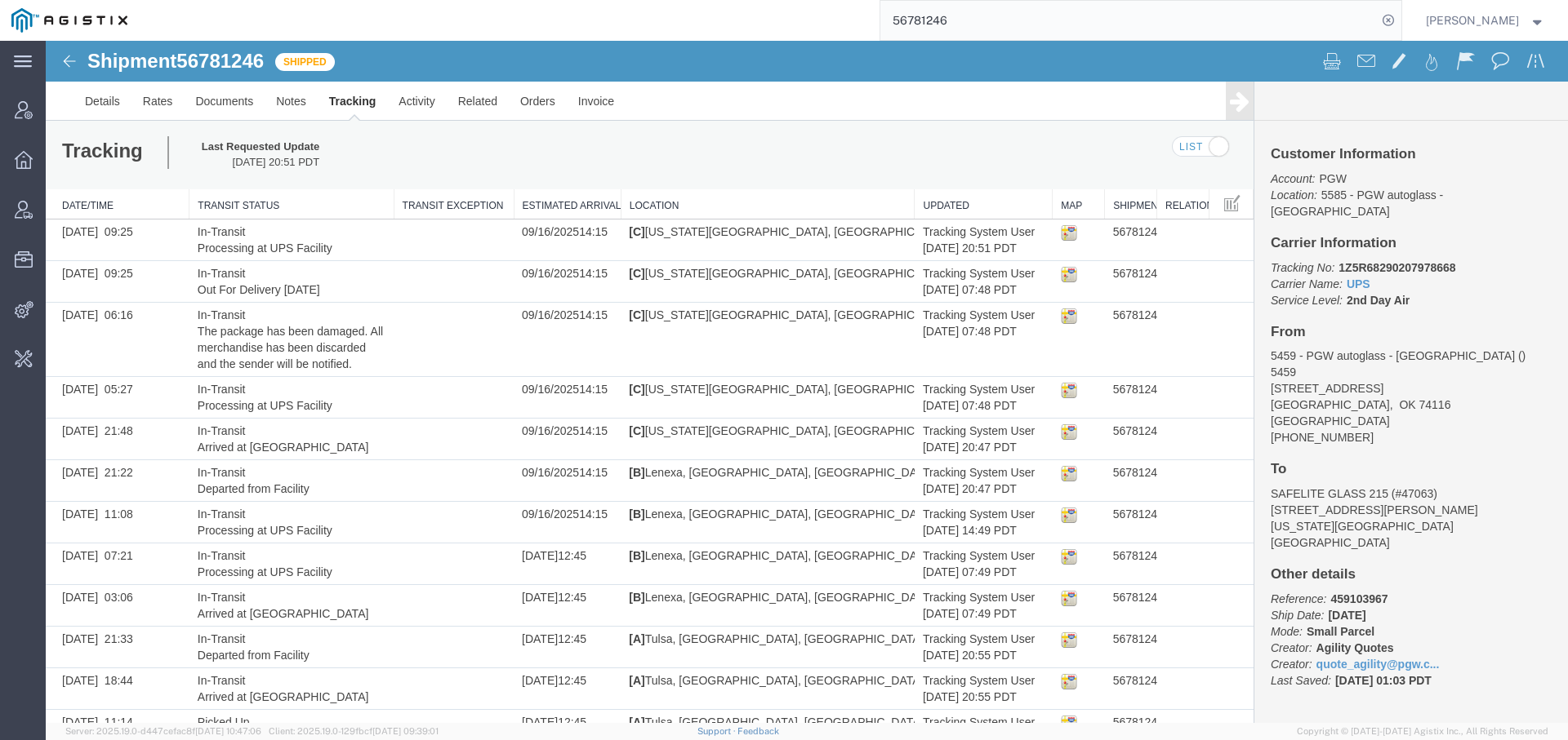
click at [914, 16] on input "56781246" at bounding box center [1128, 20] width 496 height 39
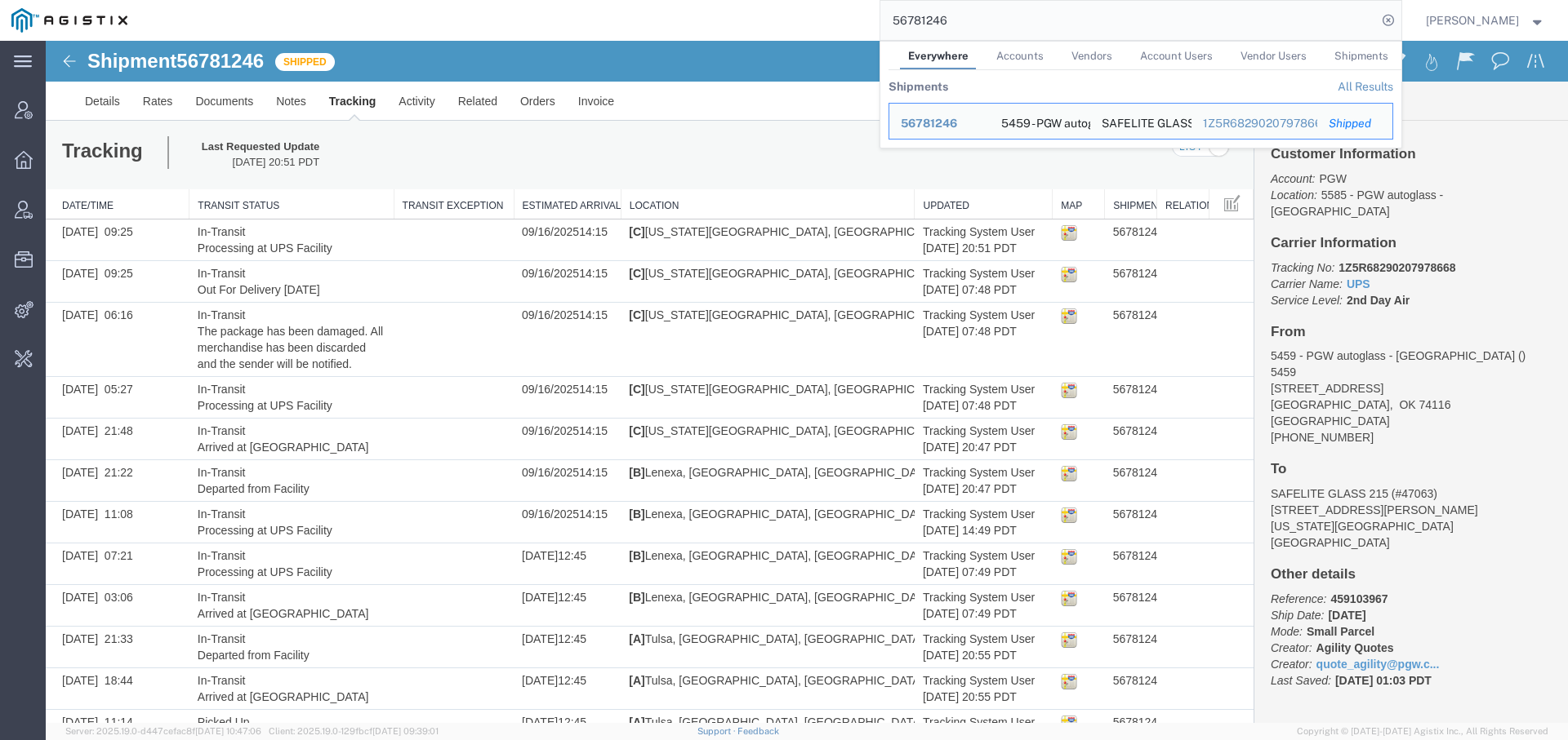
paste input "249067"
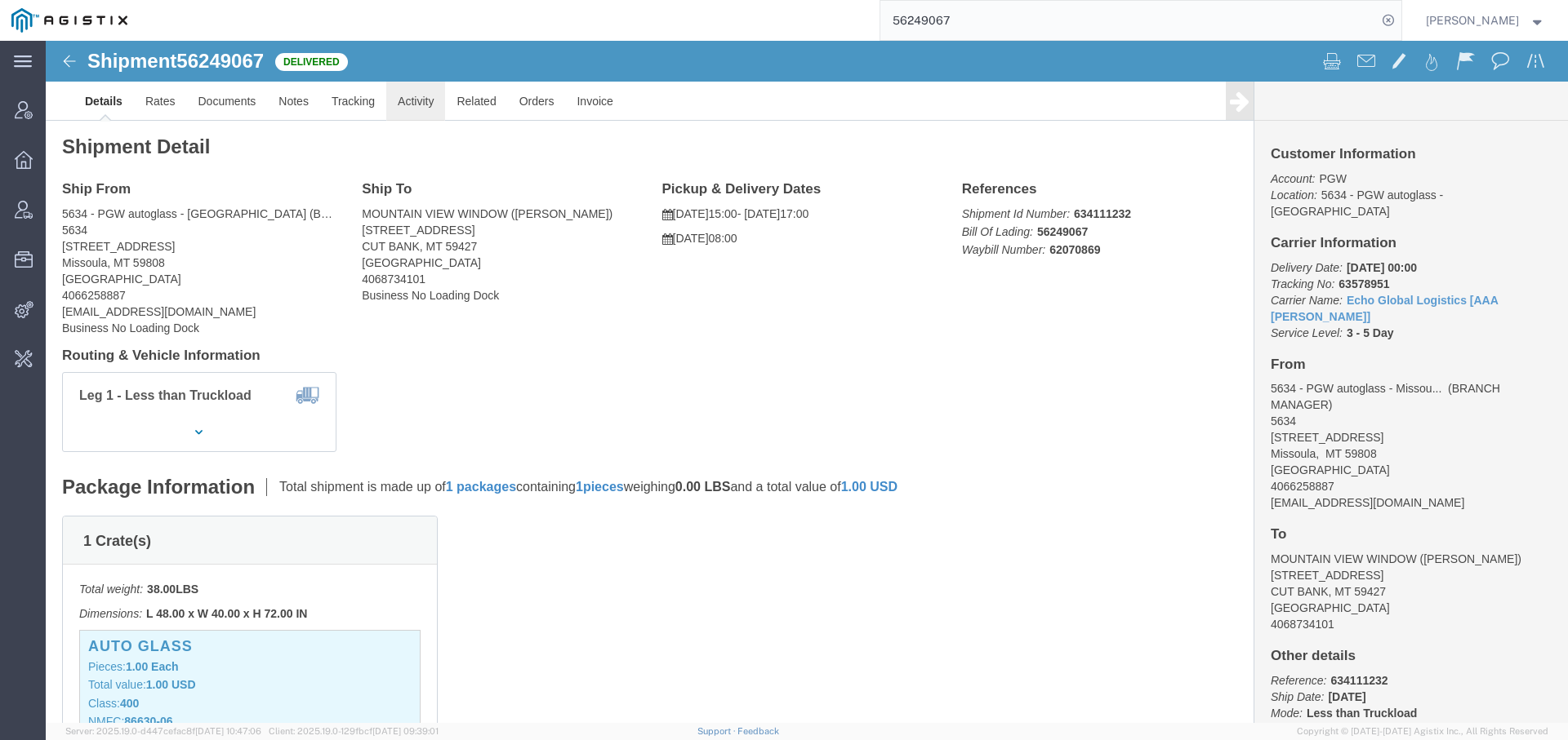
click link "Activity"
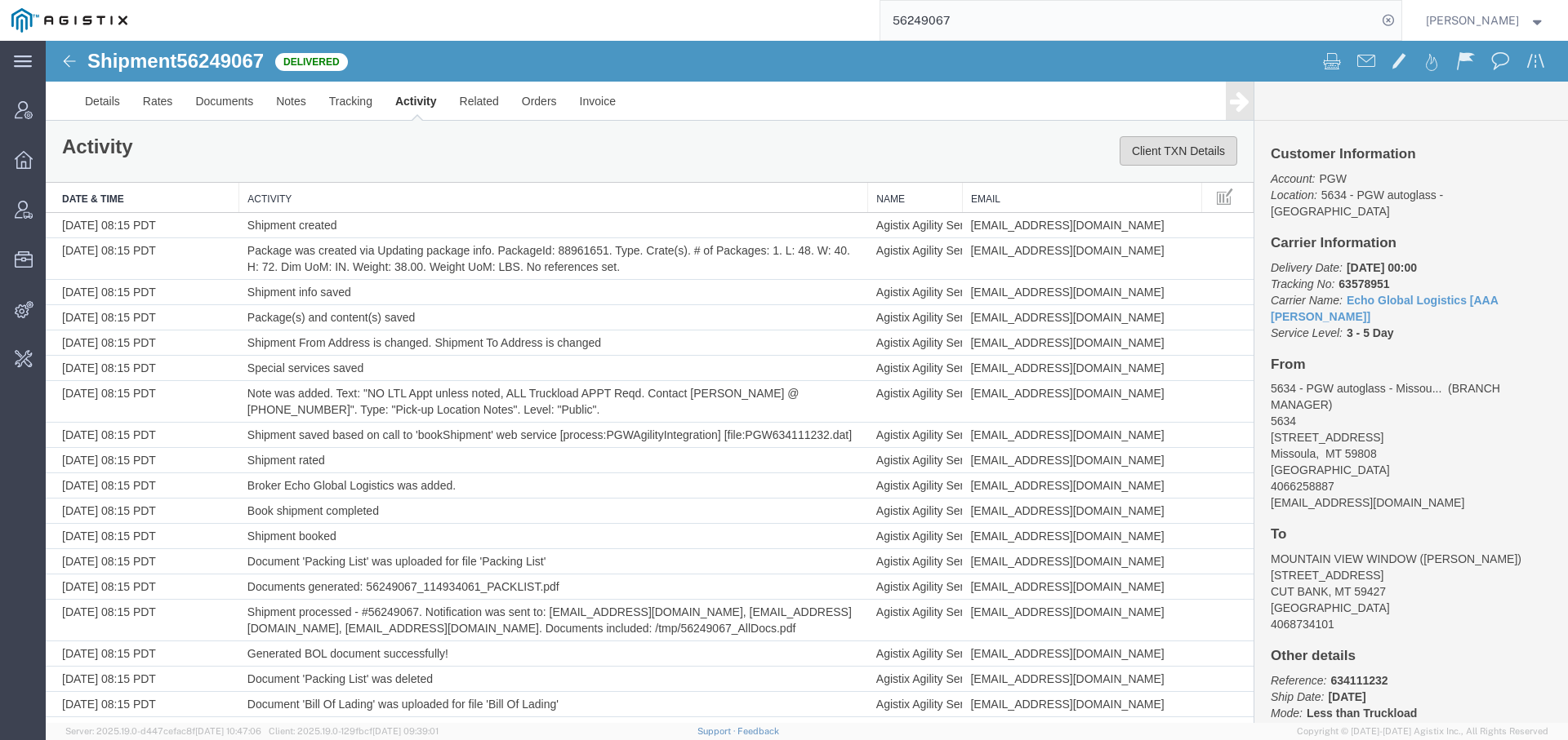
click at [1158, 147] on button "Client TXN Details" at bounding box center [1179, 151] width 118 height 29
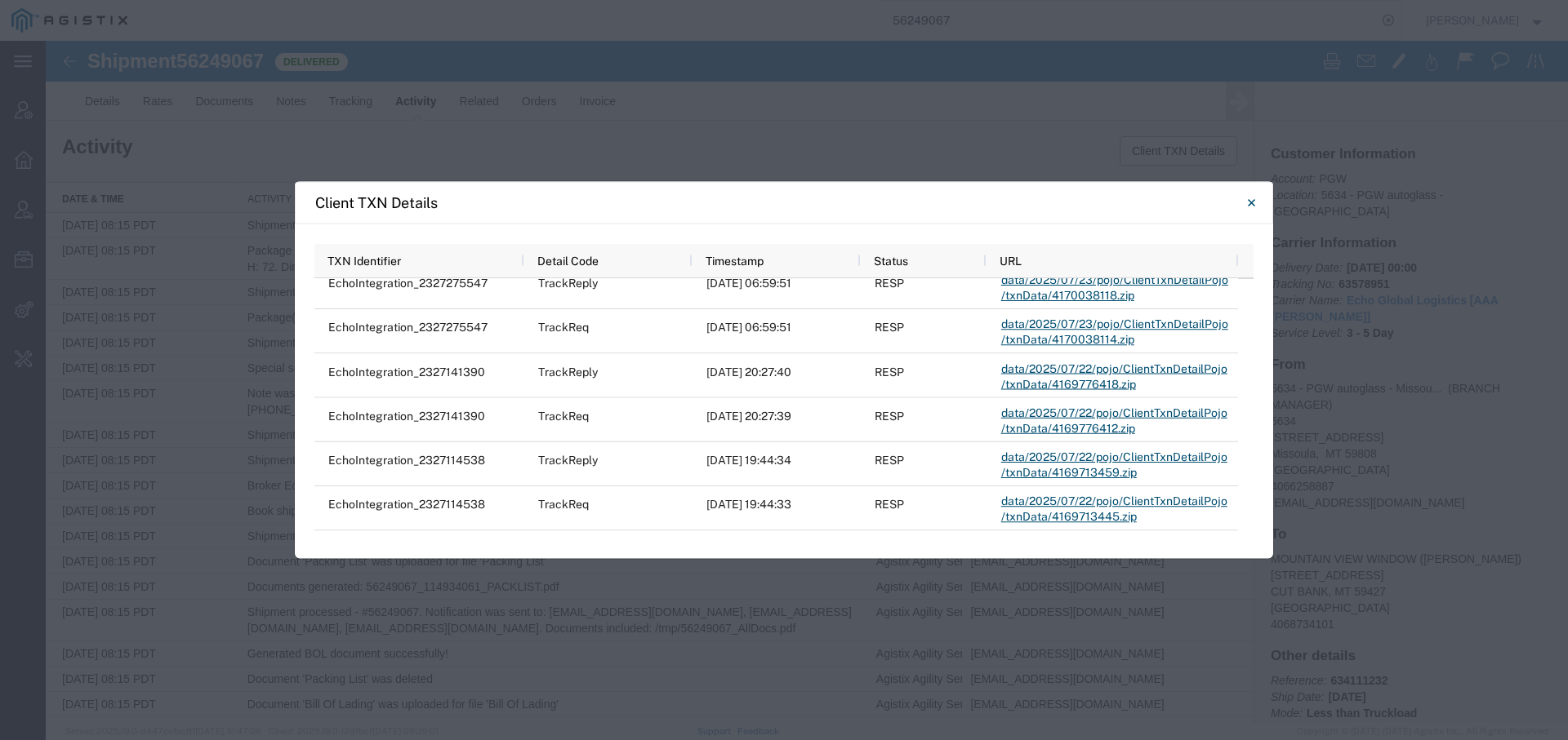
click at [1276, 401] on div "Client TXN Details TXN Identifier Detail Code Timestamp Status URL EchoIntegrat…" at bounding box center [784, 370] width 1568 height 740
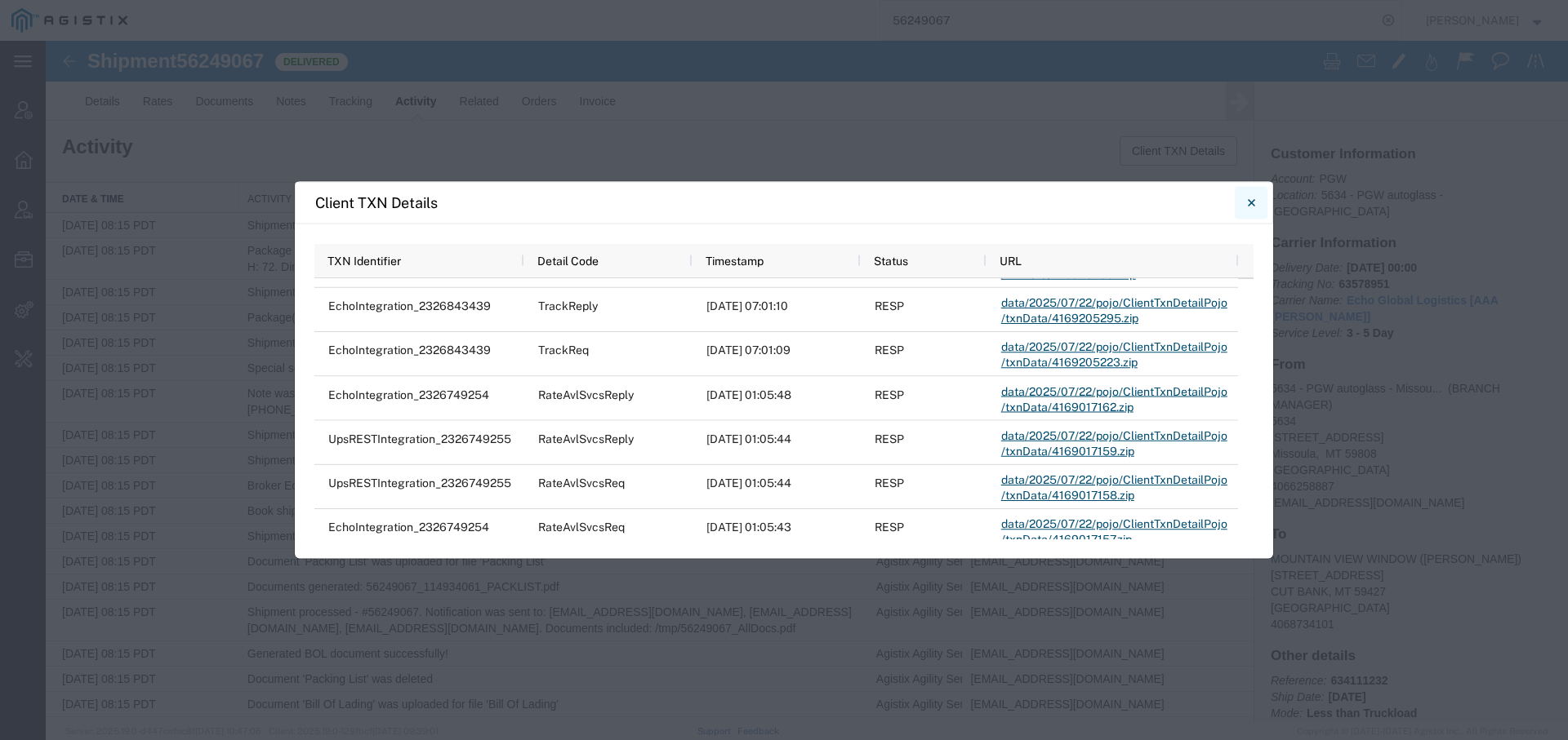
click at [1248, 199] on icon "Close" at bounding box center [1250, 203] width 7 height 7
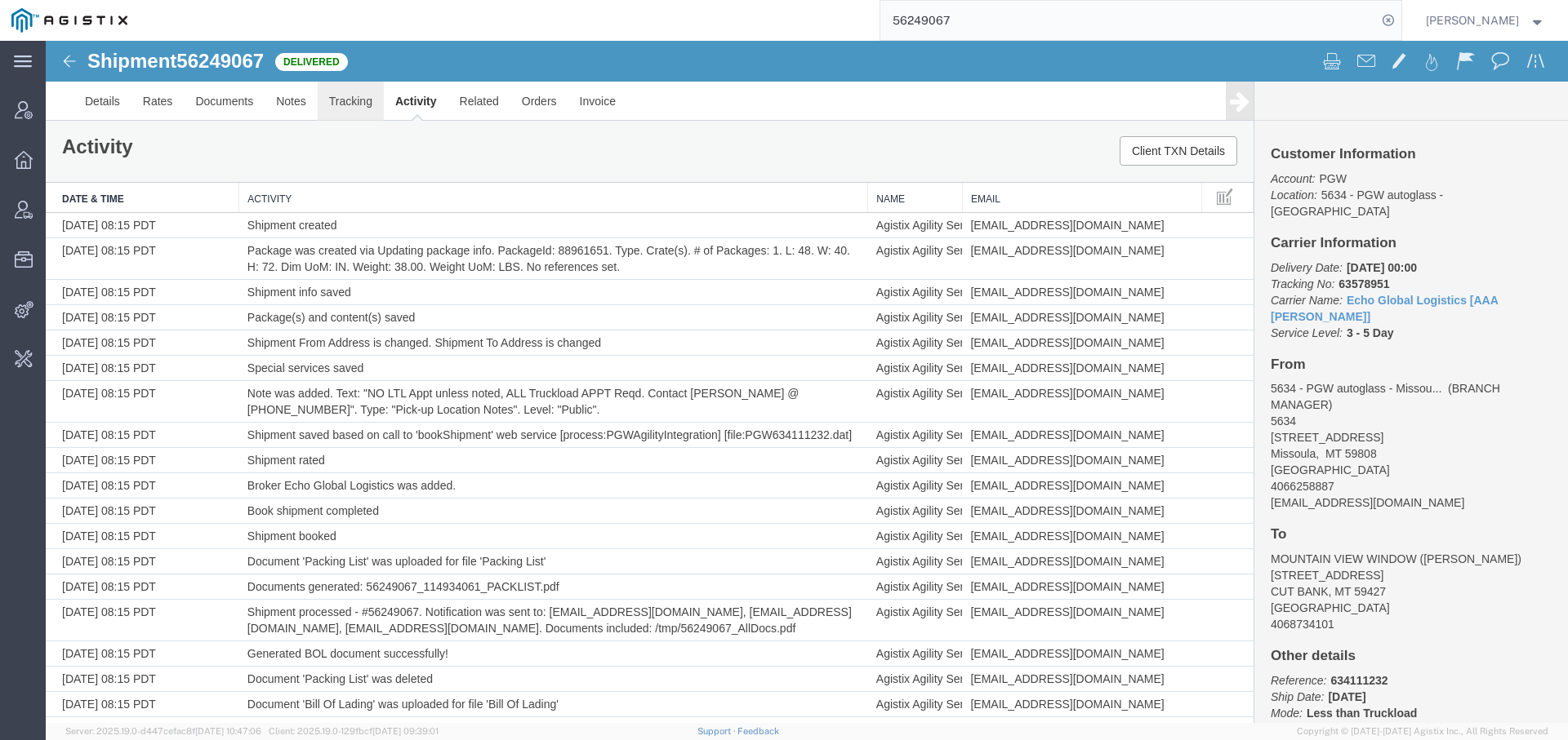
click at [354, 84] on link "Tracking" at bounding box center [351, 101] width 66 height 39
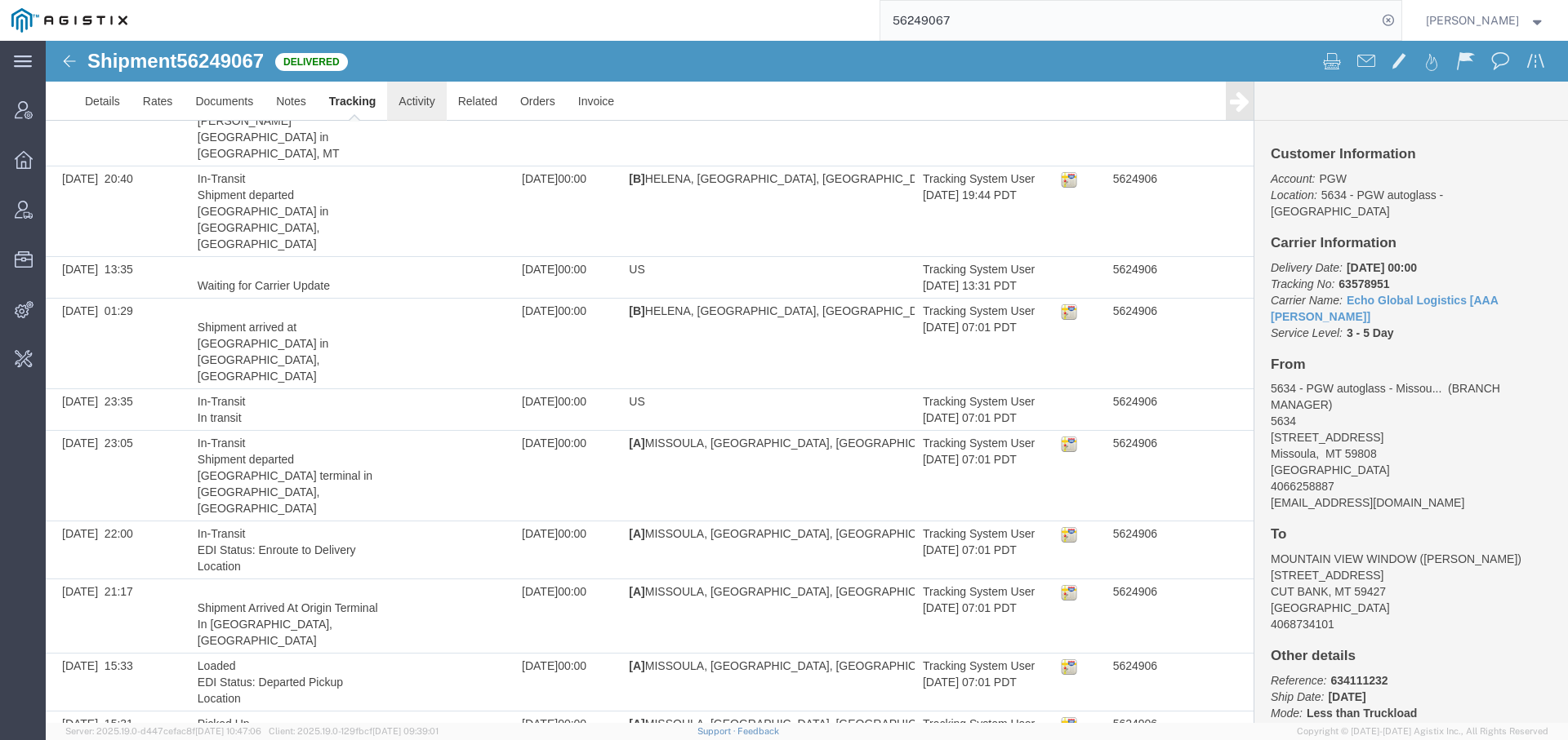
click at [422, 101] on link "Activity" at bounding box center [416, 101] width 59 height 39
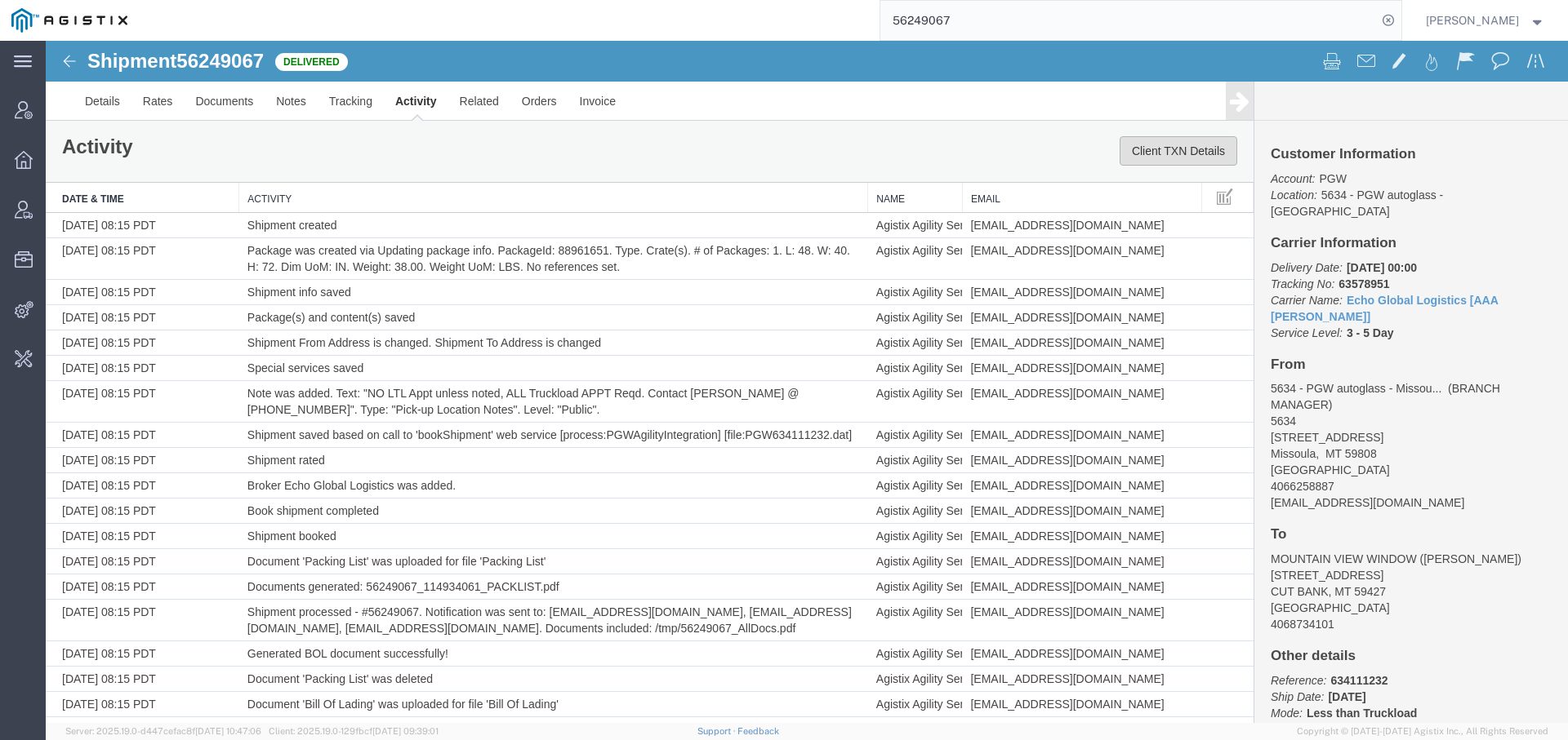
click at [1134, 151] on button "Client TXN Details" at bounding box center [1179, 151] width 118 height 29
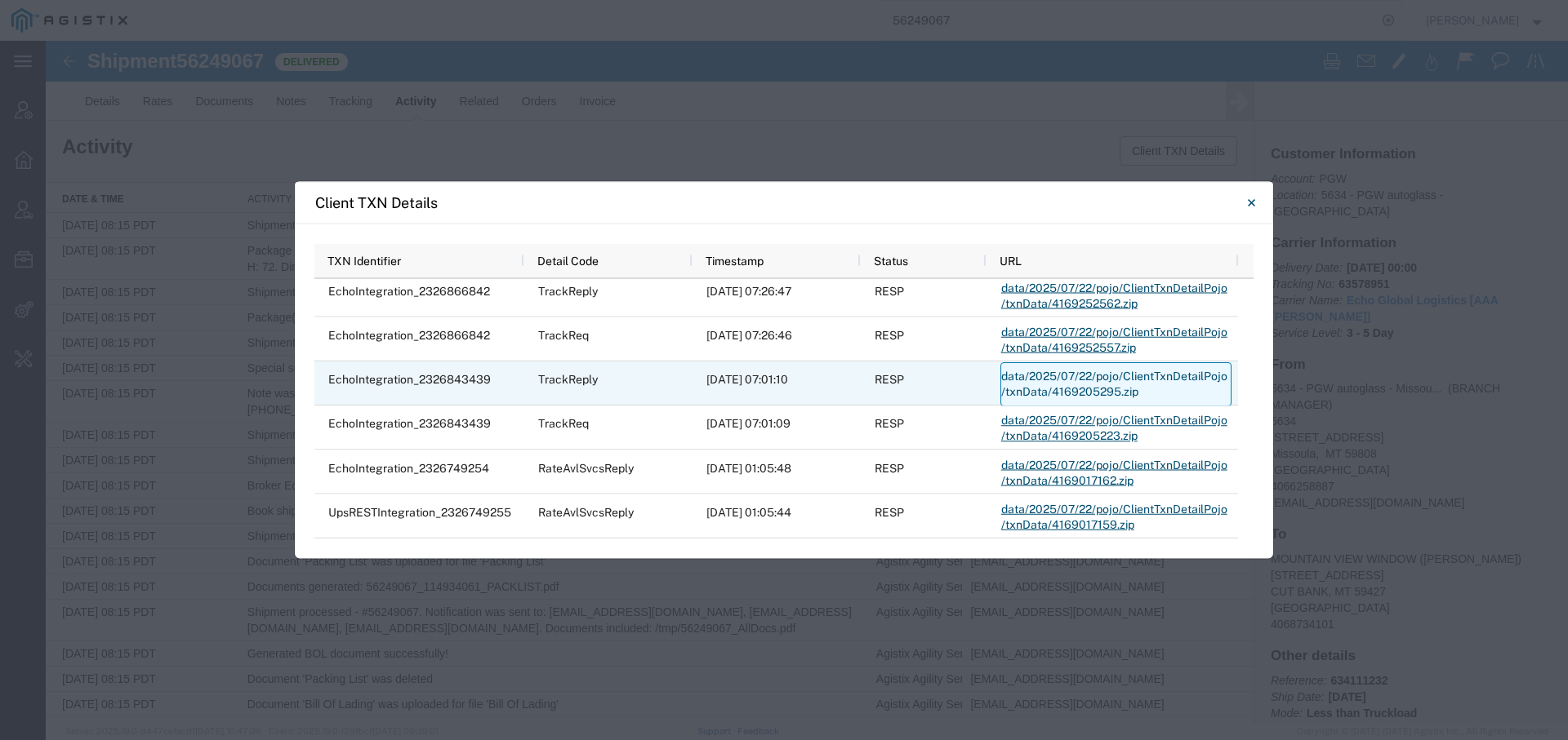
click at [1043, 380] on link "data/2025/07/22/pojo/ClientTxnDetailPojo/txnData/4169205295.zip" at bounding box center [1116, 384] width 231 height 44
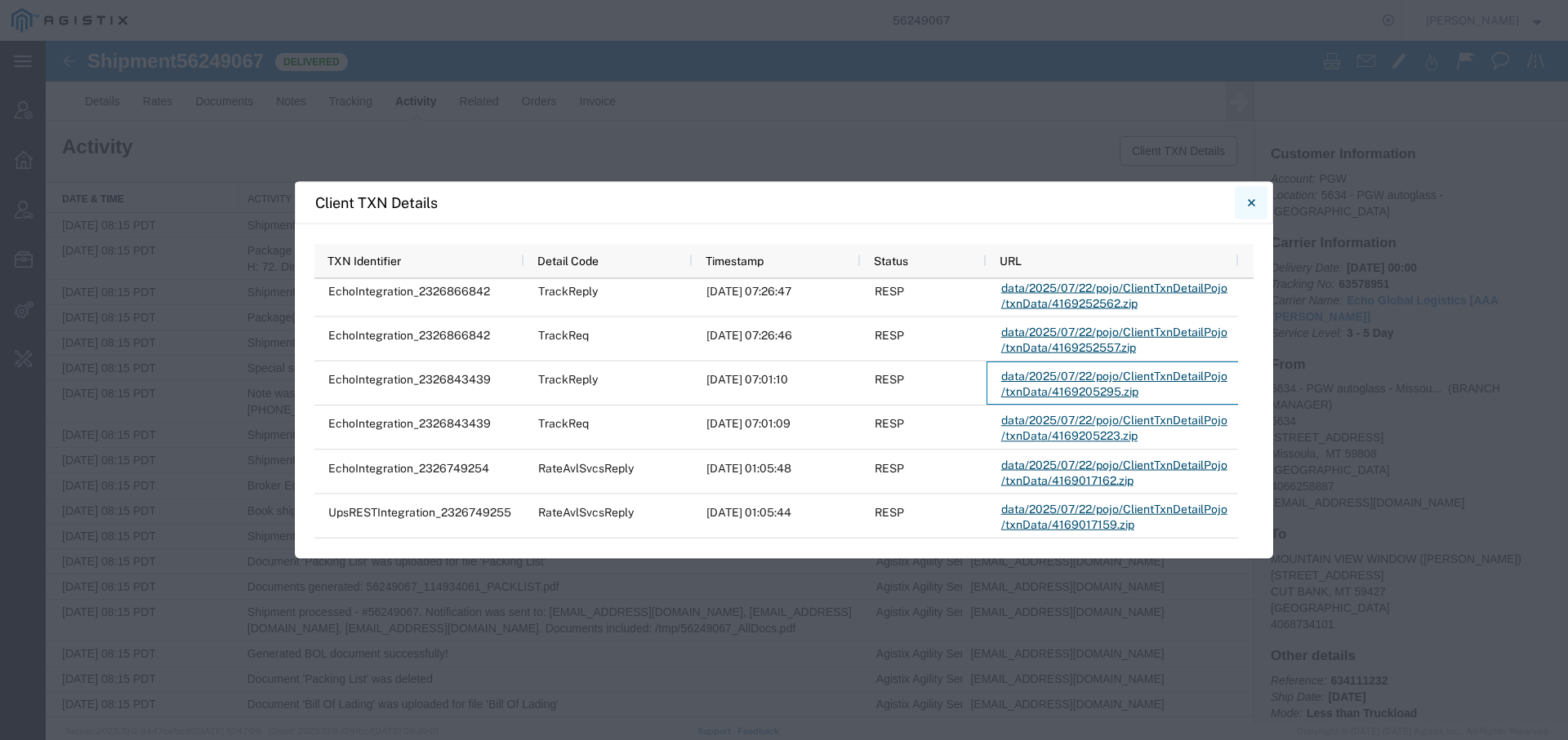
click at [1253, 200] on icon "Close" at bounding box center [1251, 202] width 7 height 19
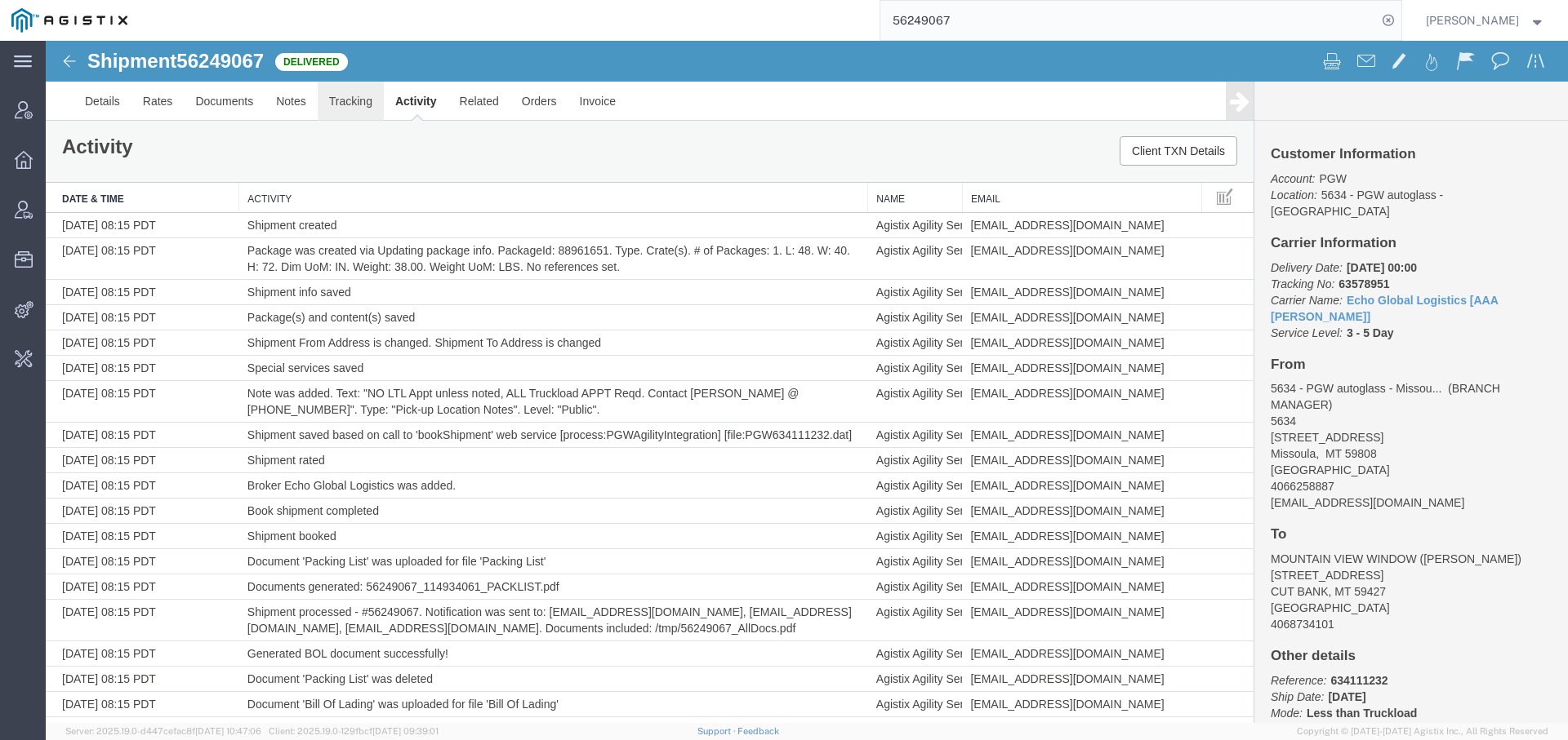
click at [353, 101] on link "Tracking" at bounding box center [351, 101] width 66 height 39
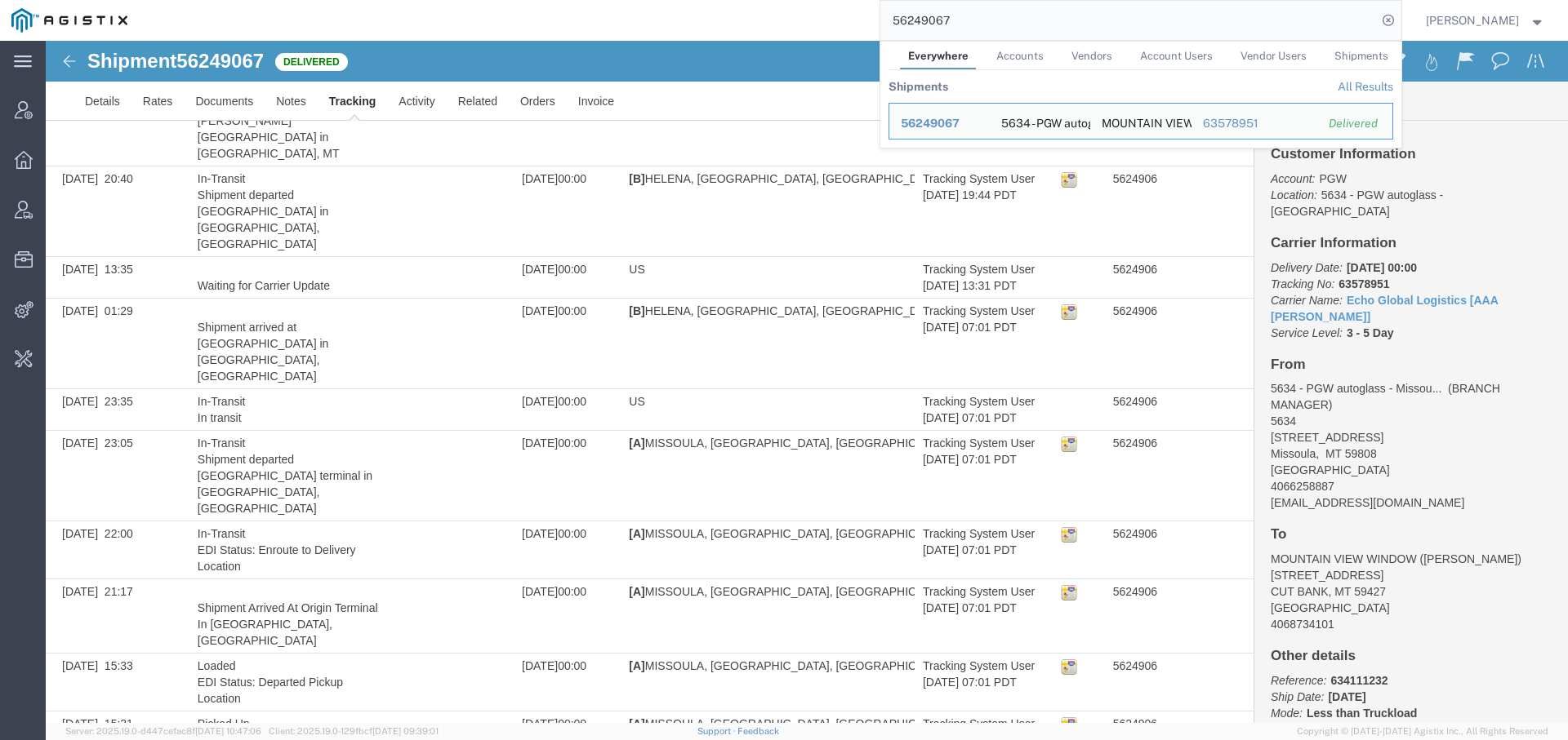
click at [909, 26] on input "56249067" at bounding box center [1128, 20] width 496 height 39
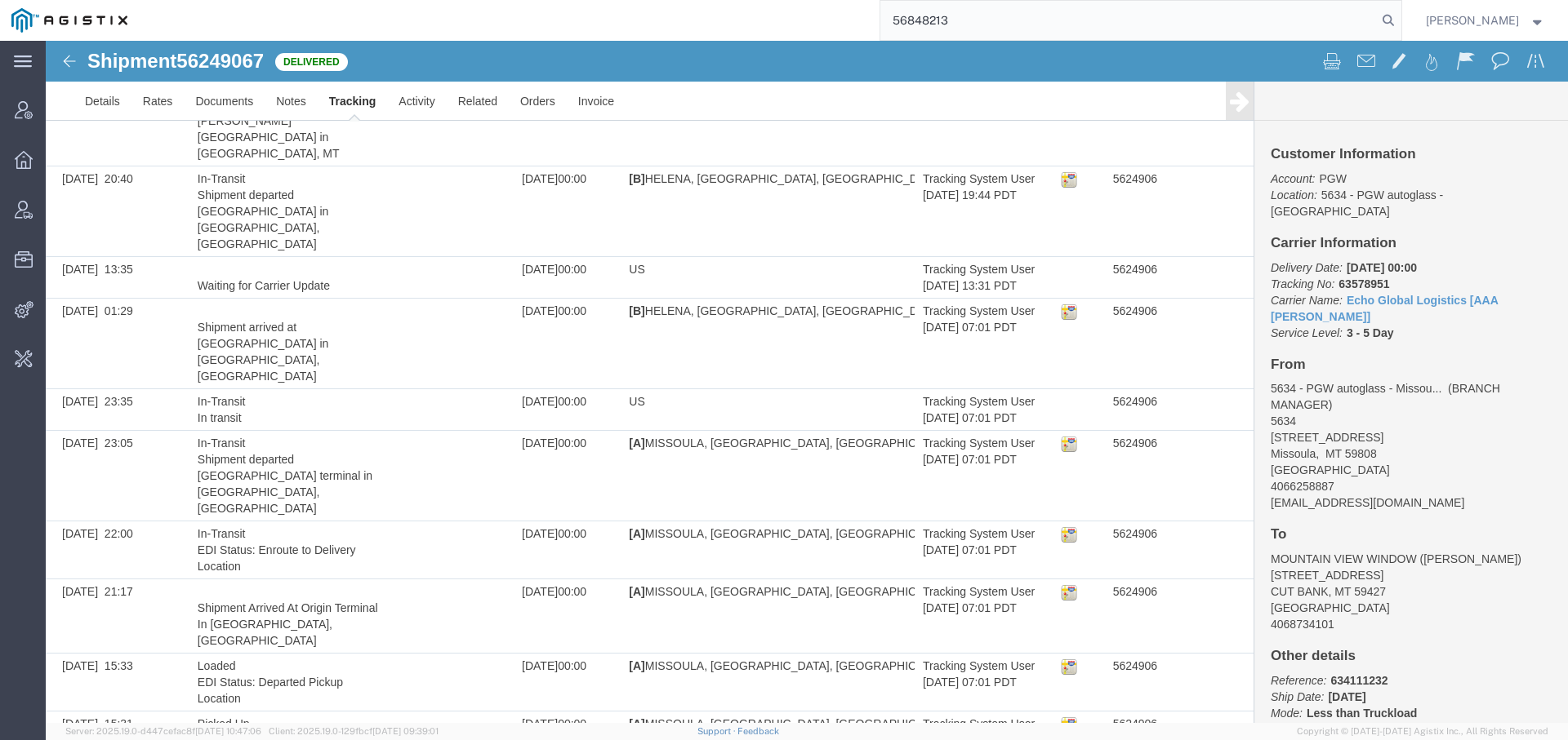
type input "56848213"
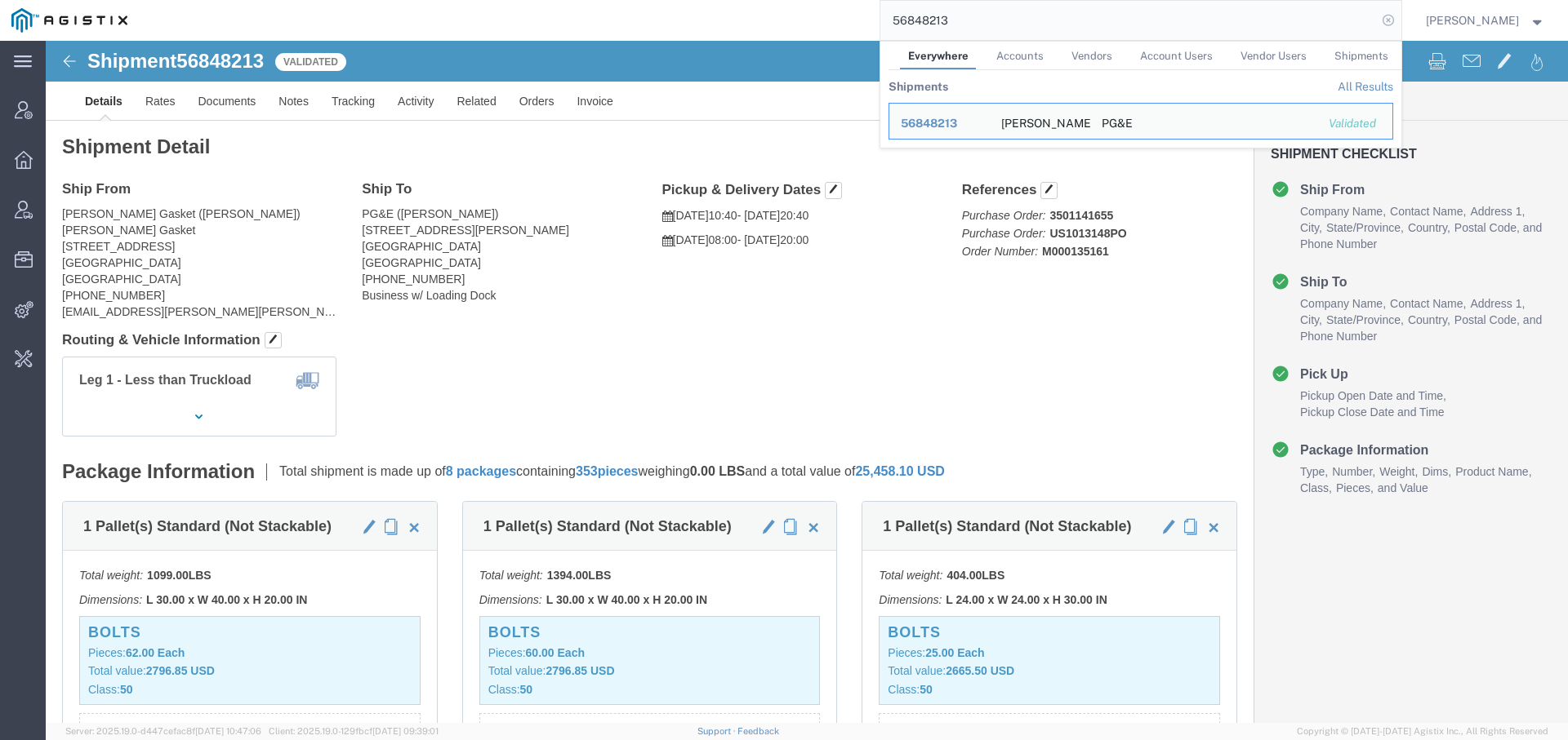
click at [1380, 19] on icon at bounding box center [1388, 20] width 23 height 23
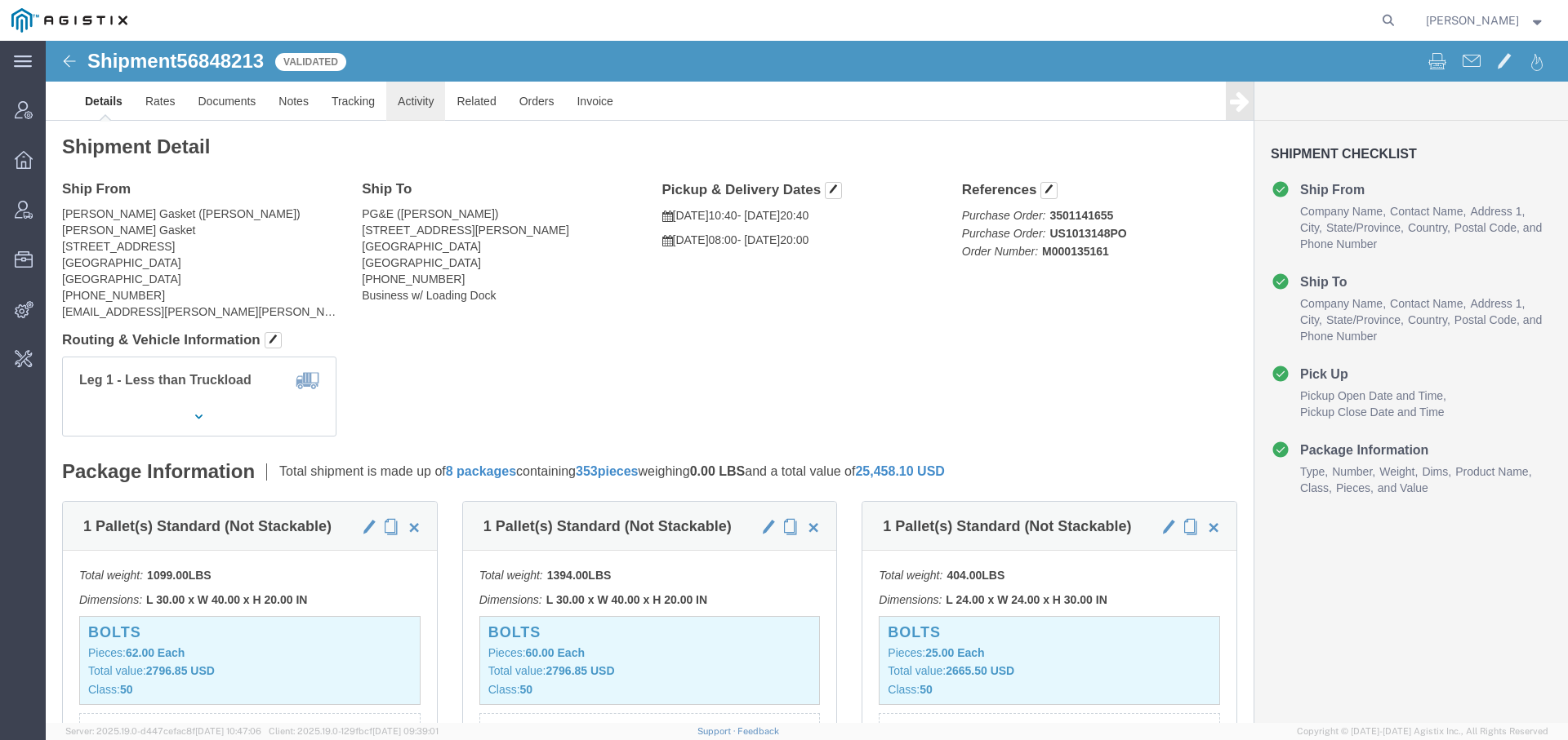
click link "Activity"
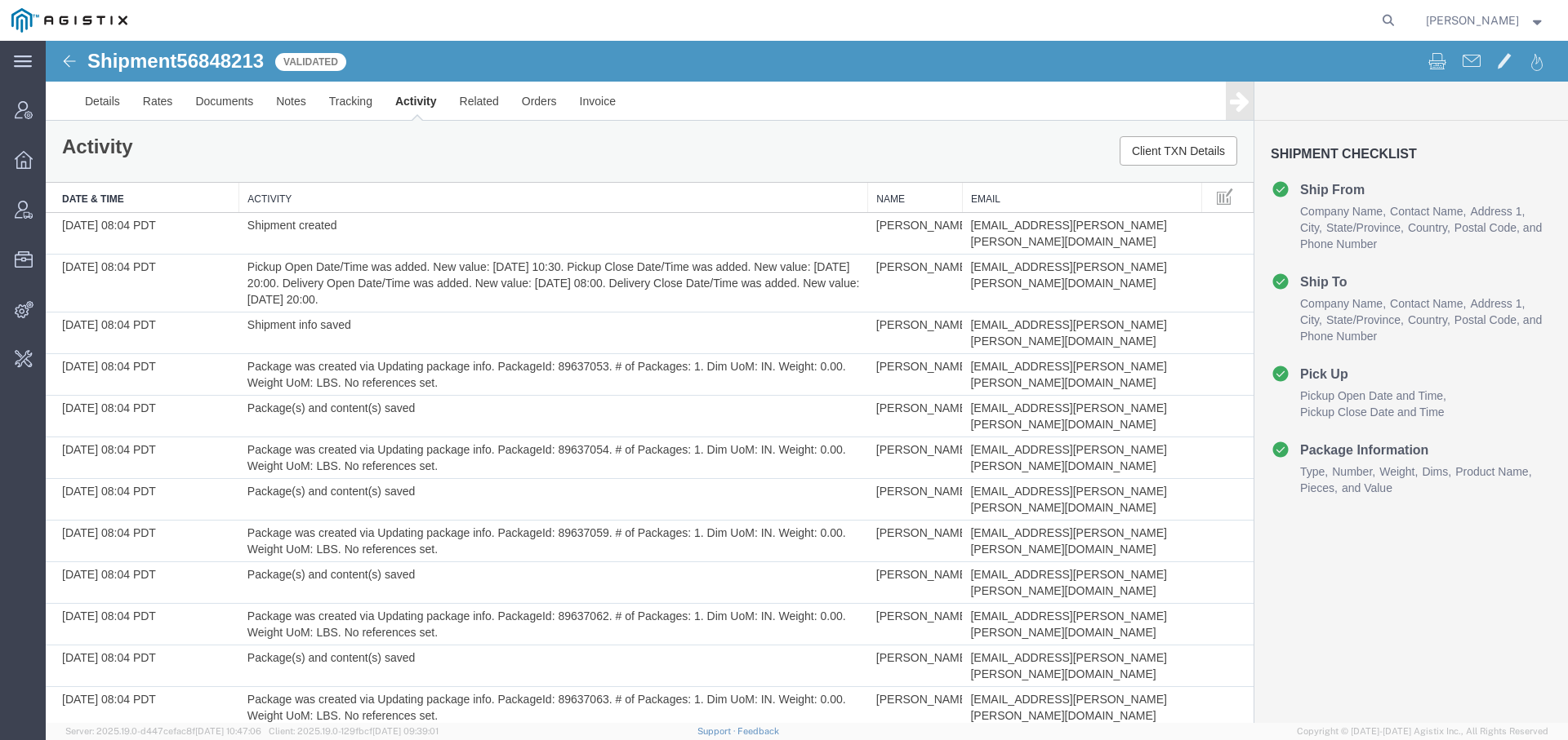
scroll to position [840, 0]
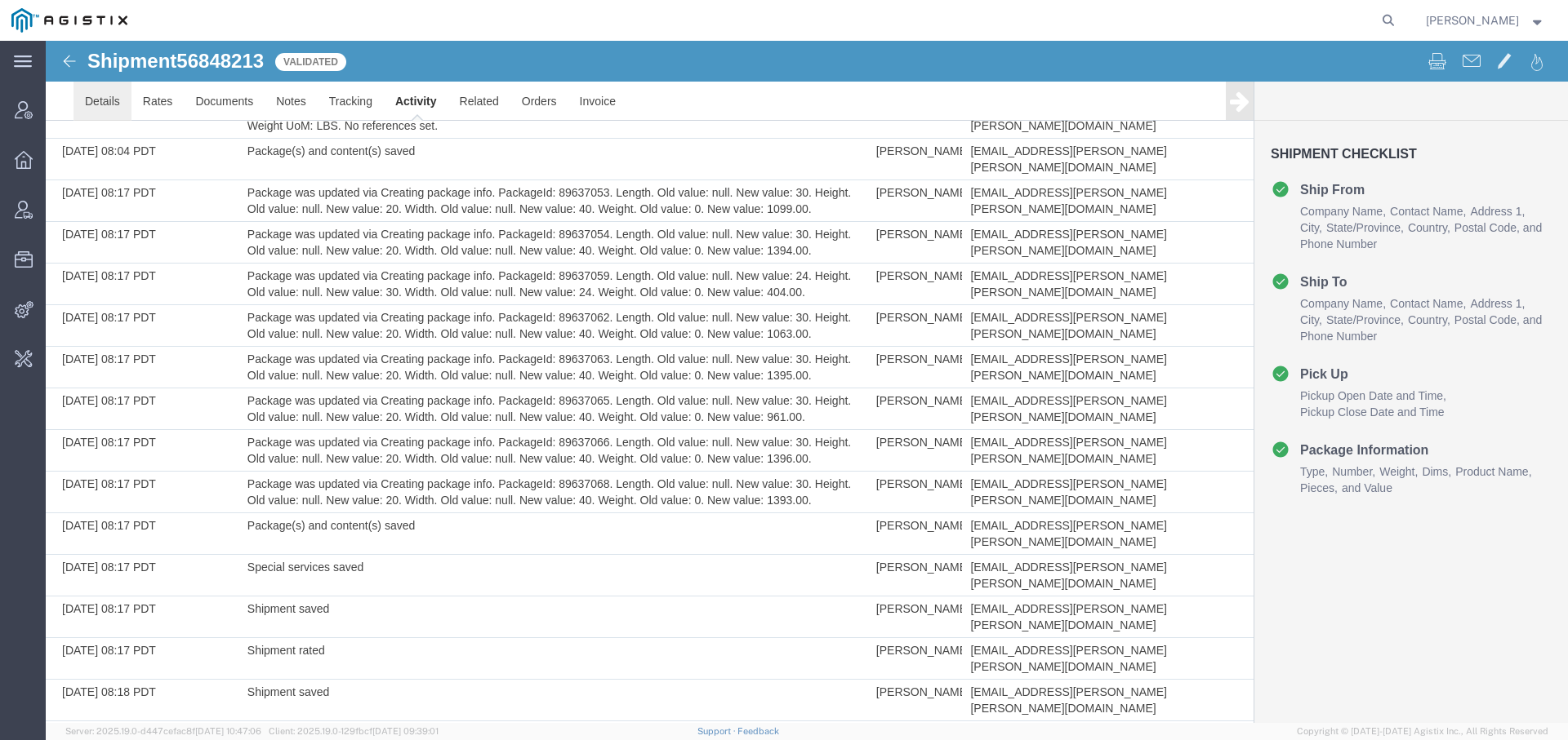
click at [111, 98] on link "Details" at bounding box center [102, 101] width 58 height 39
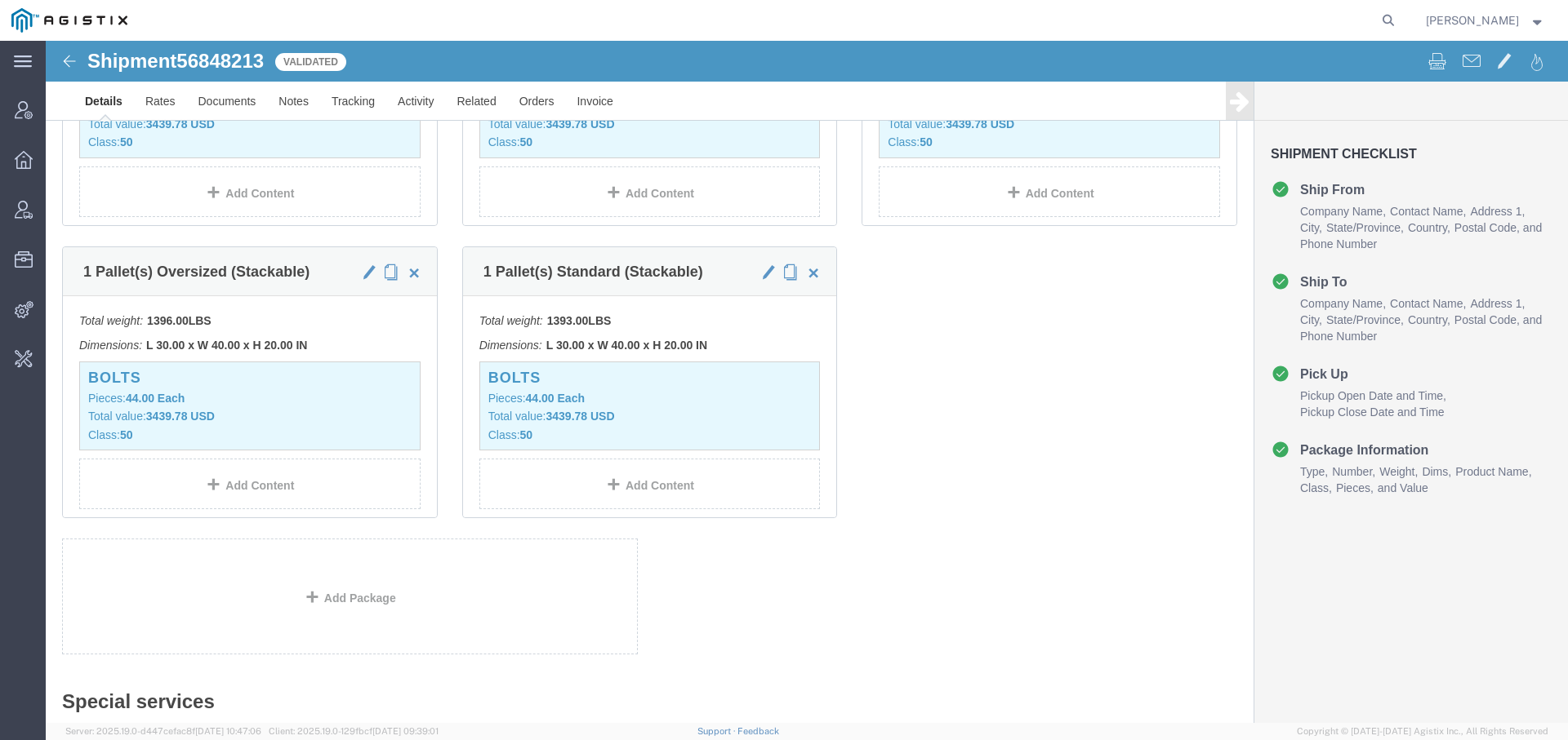
scroll to position [242, 0]
